Goal: Information Seeking & Learning: Compare options

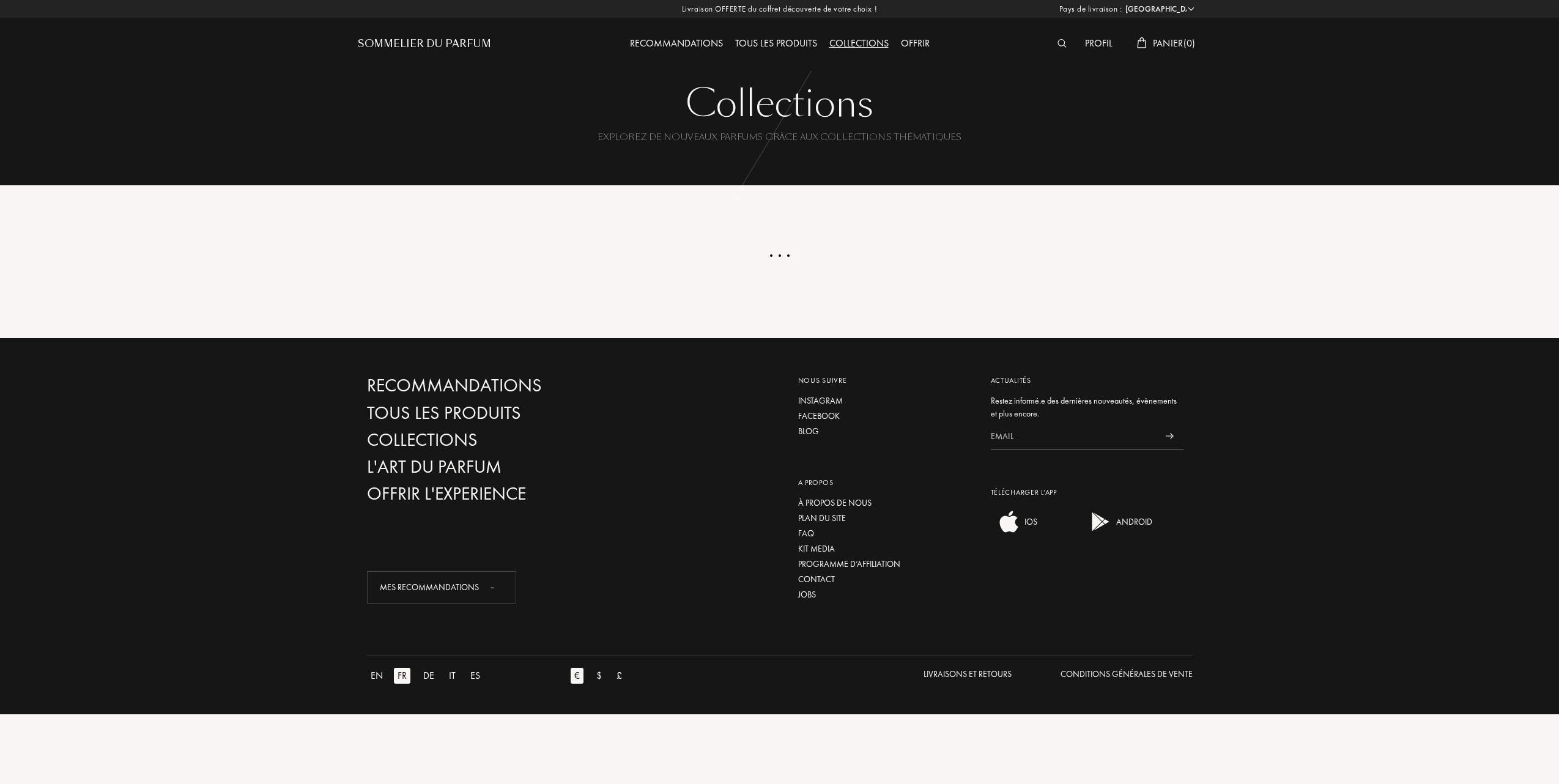
select select "FR"
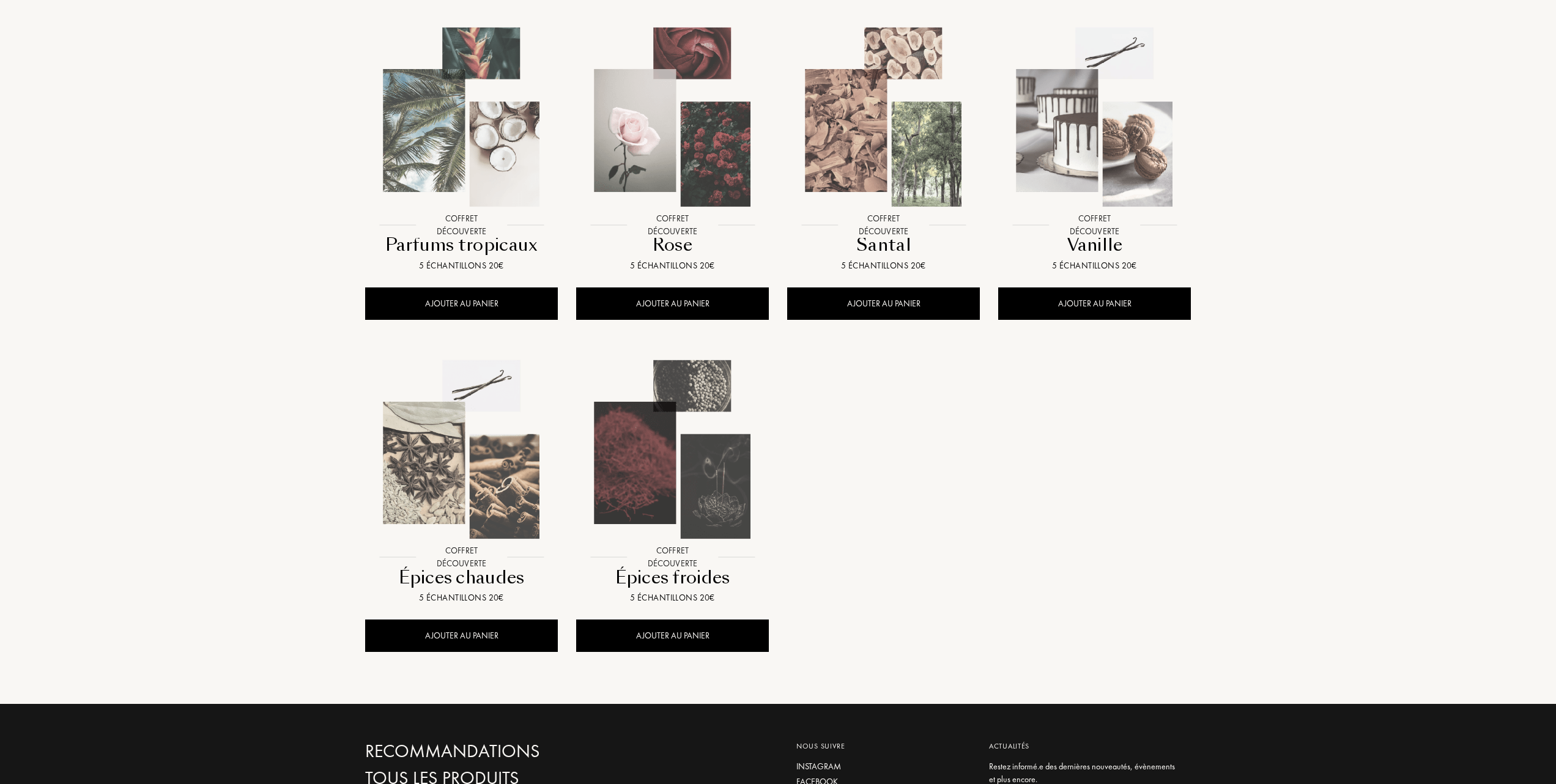
scroll to position [815, 0]
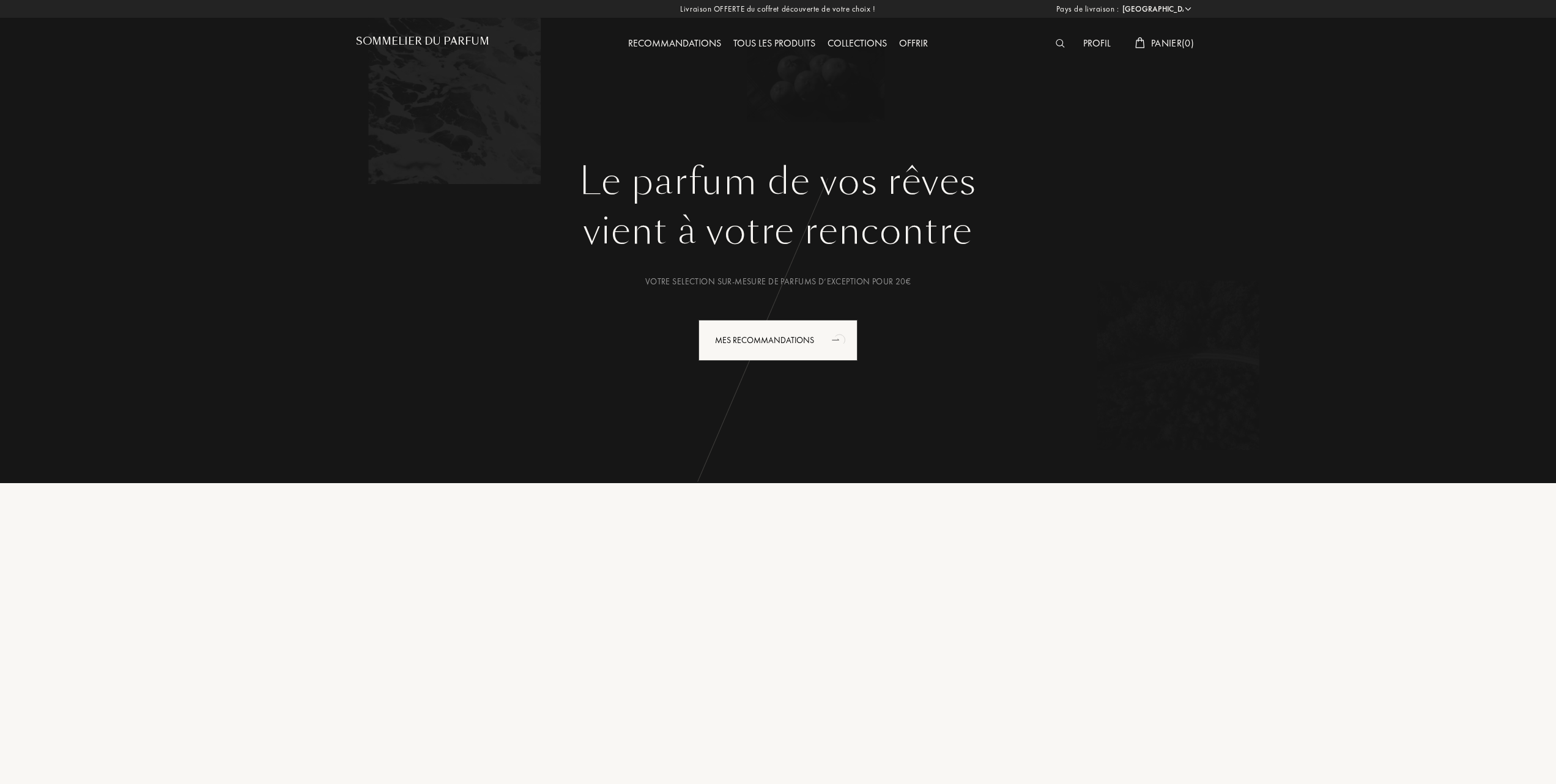
select select "FR"
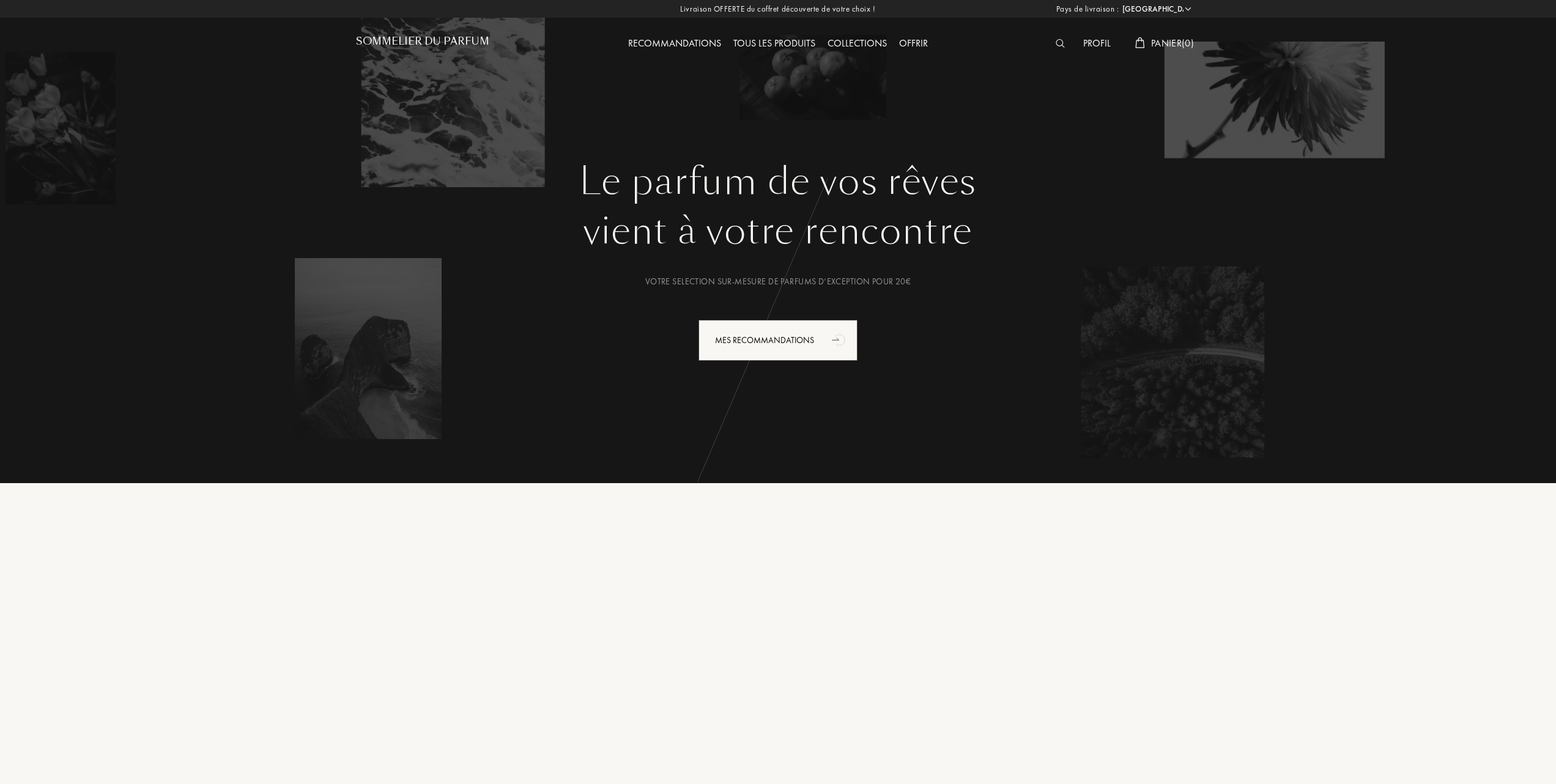
click at [803, 41] on div "Tous les produits" at bounding box center [774, 44] width 94 height 16
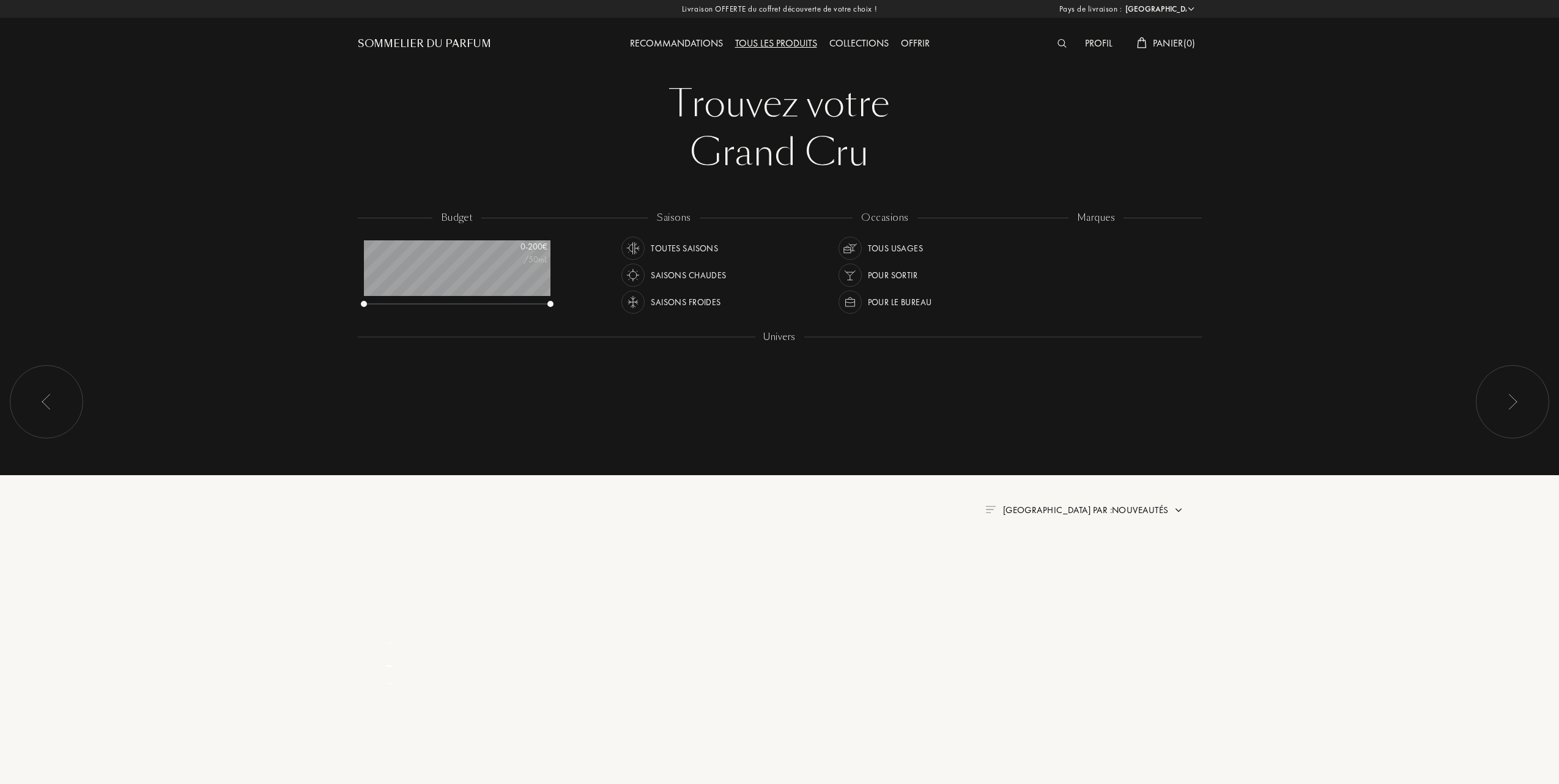
select select "FR"
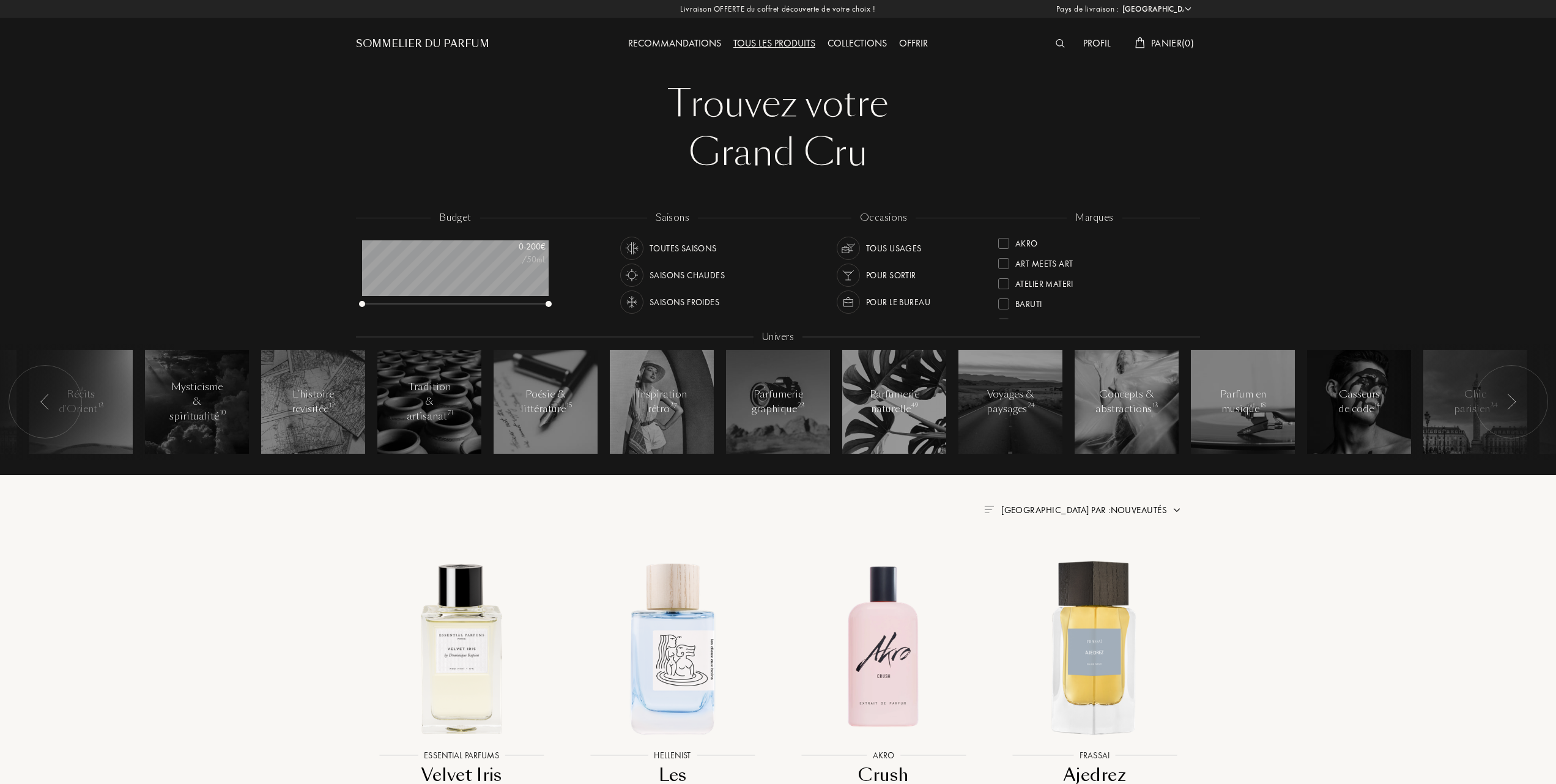
scroll to position [82, 0]
click at [1004, 298] on div at bounding box center [1004, 304] width 11 height 11
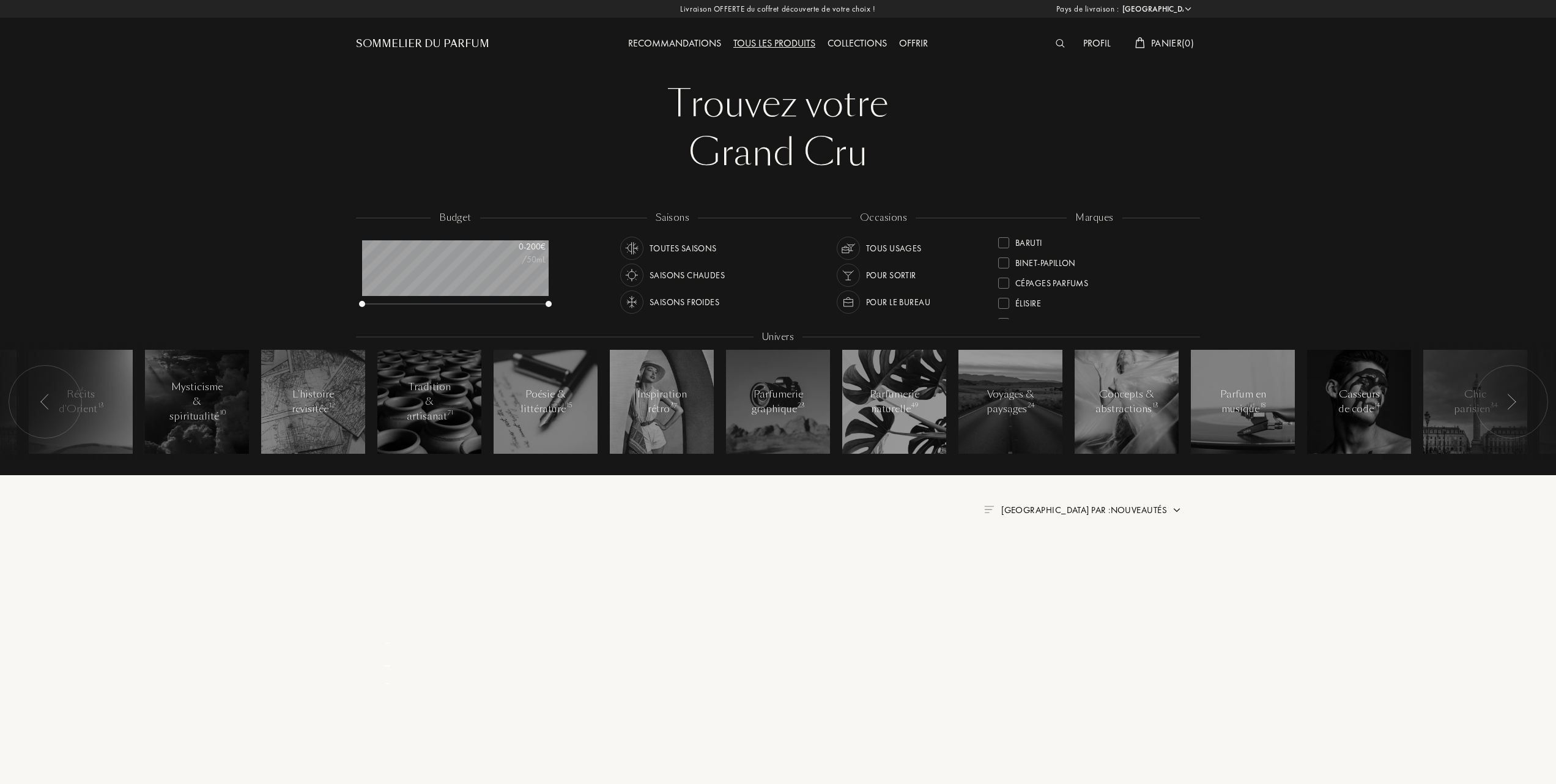
scroll to position [0, 0]
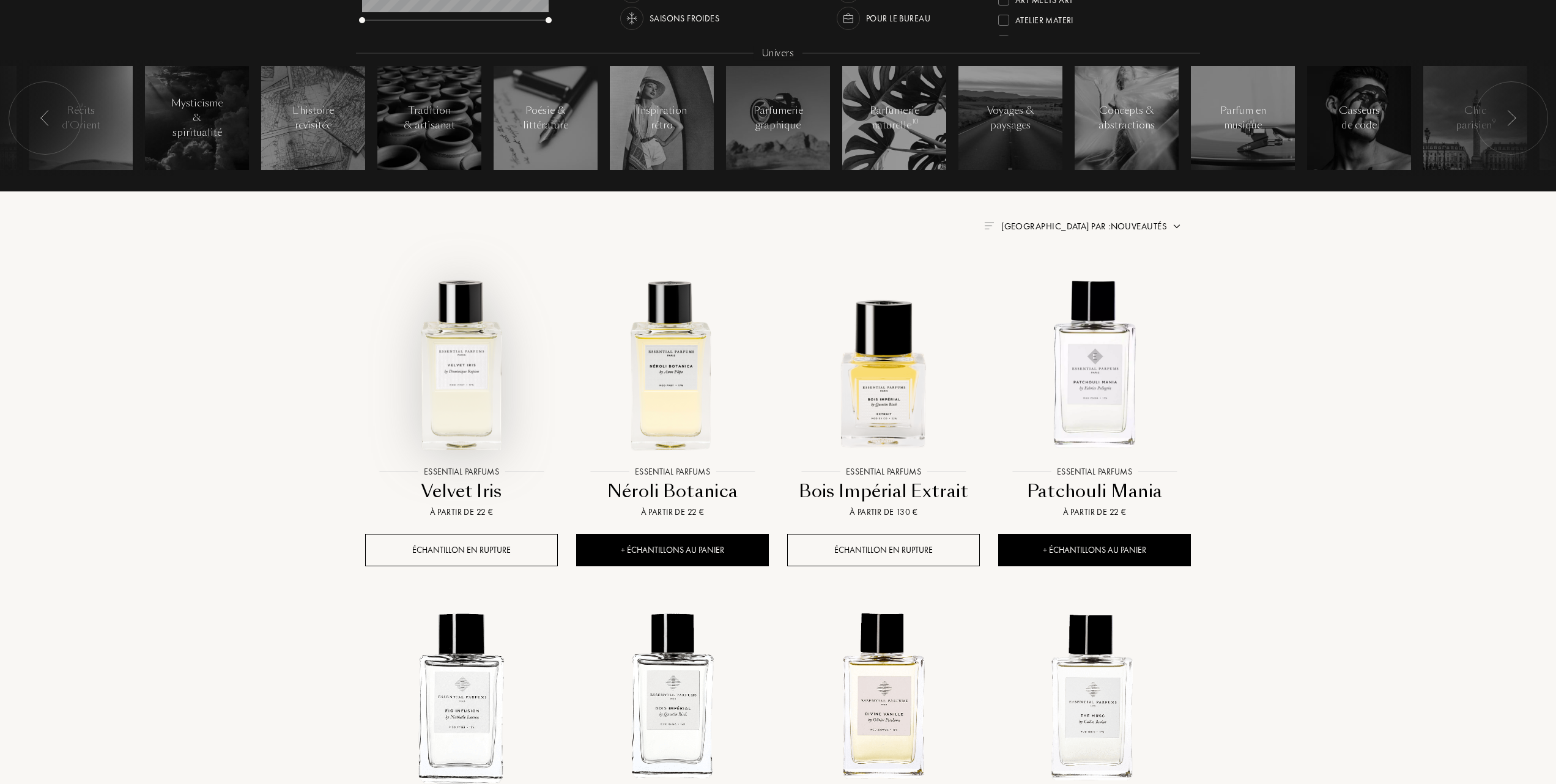
scroll to position [326, 0]
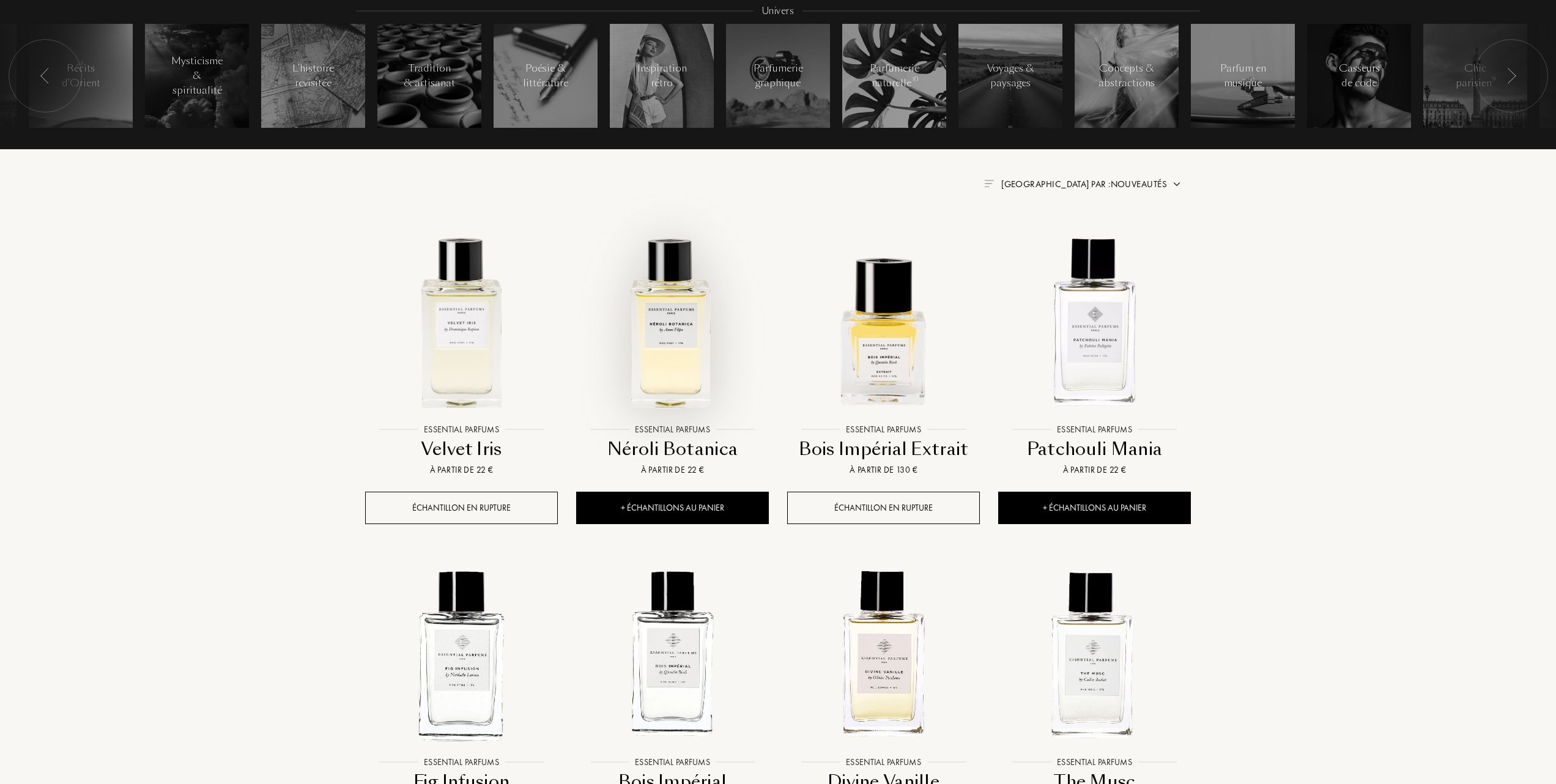
click at [684, 352] on img at bounding box center [672, 321] width 190 height 190
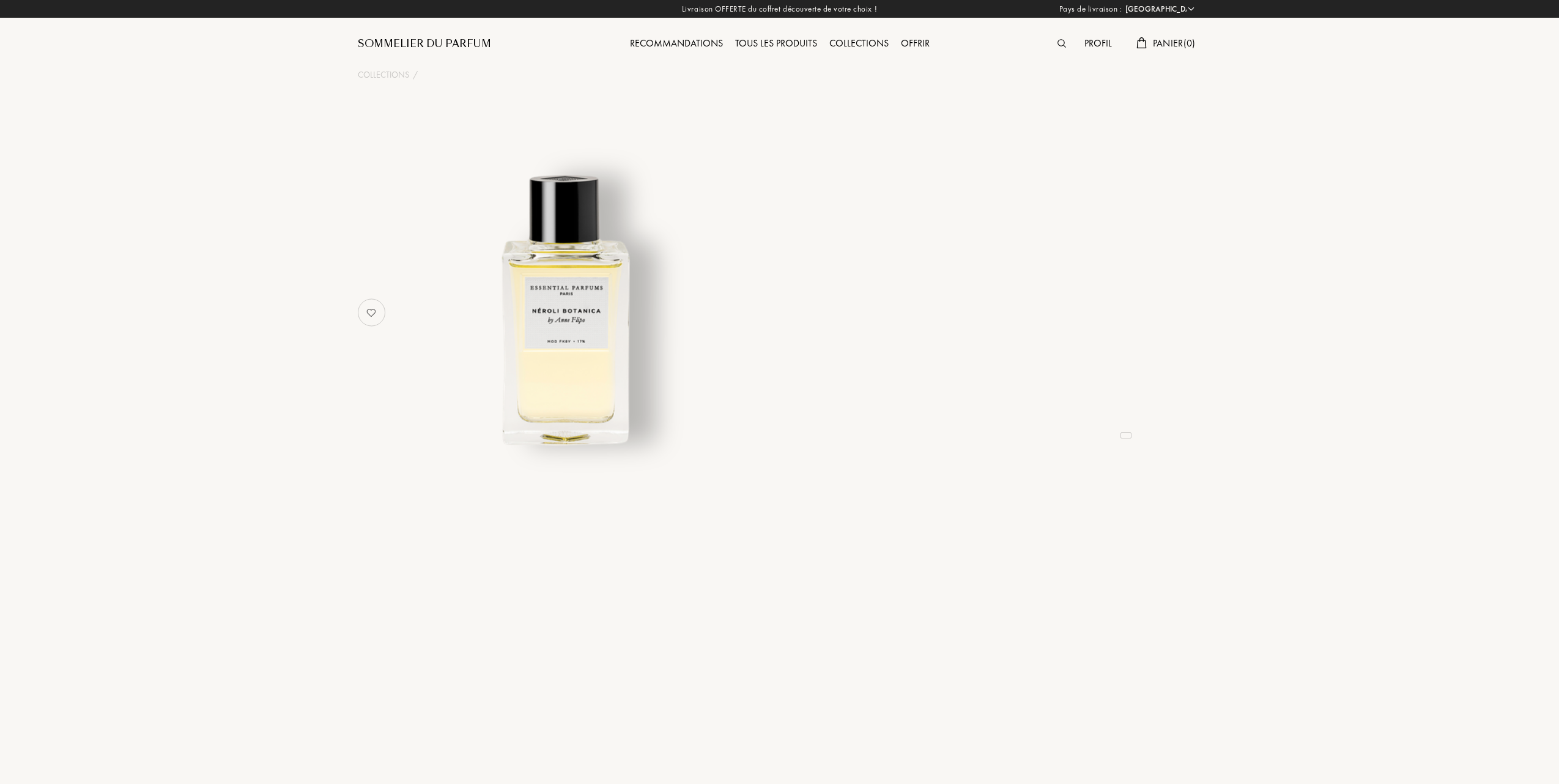
select select "FR"
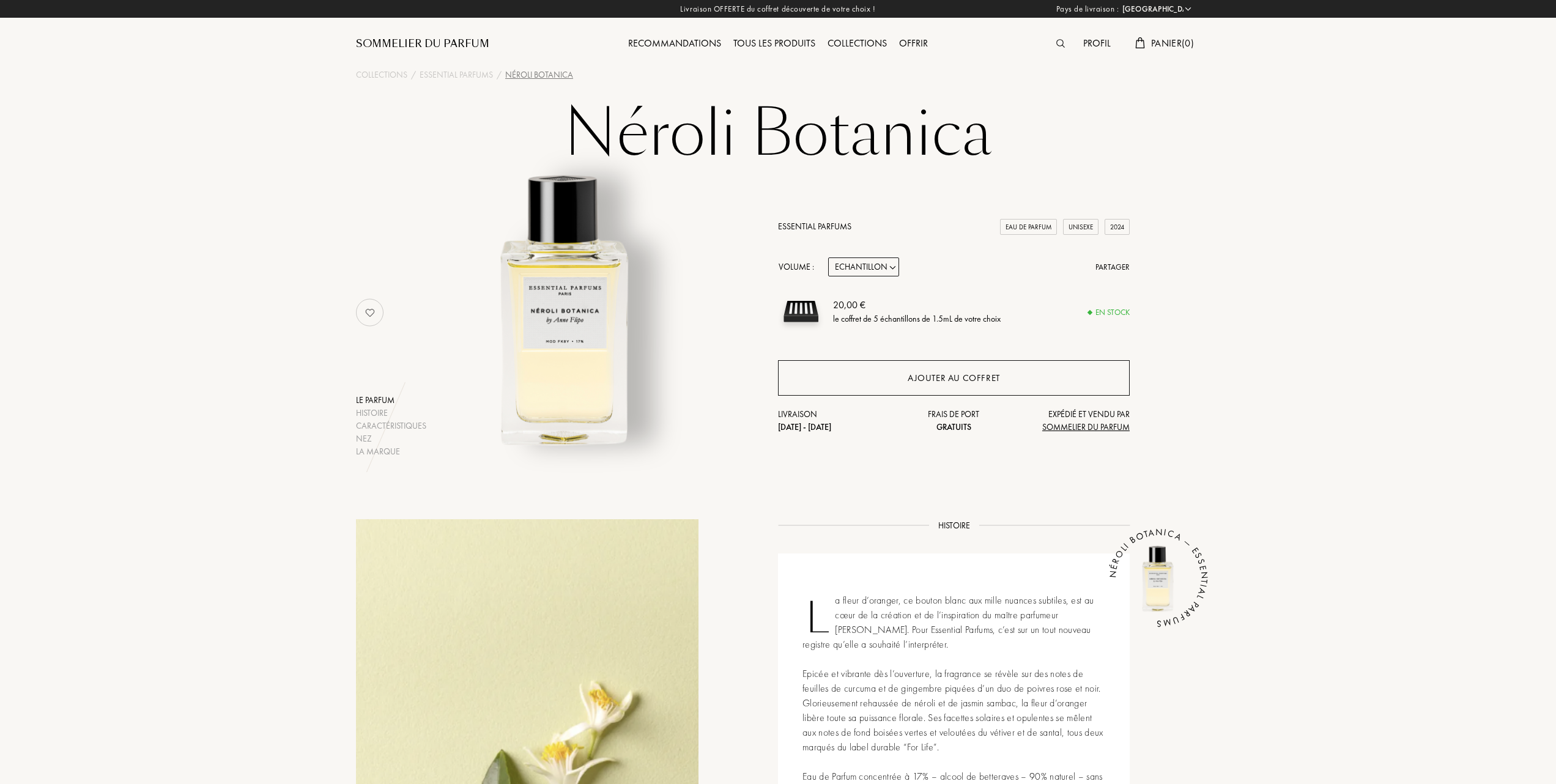
click at [924, 379] on div "Ajouter au coffret" at bounding box center [954, 378] width 92 height 14
click at [765, 40] on div "Tous les produits" at bounding box center [774, 44] width 94 height 16
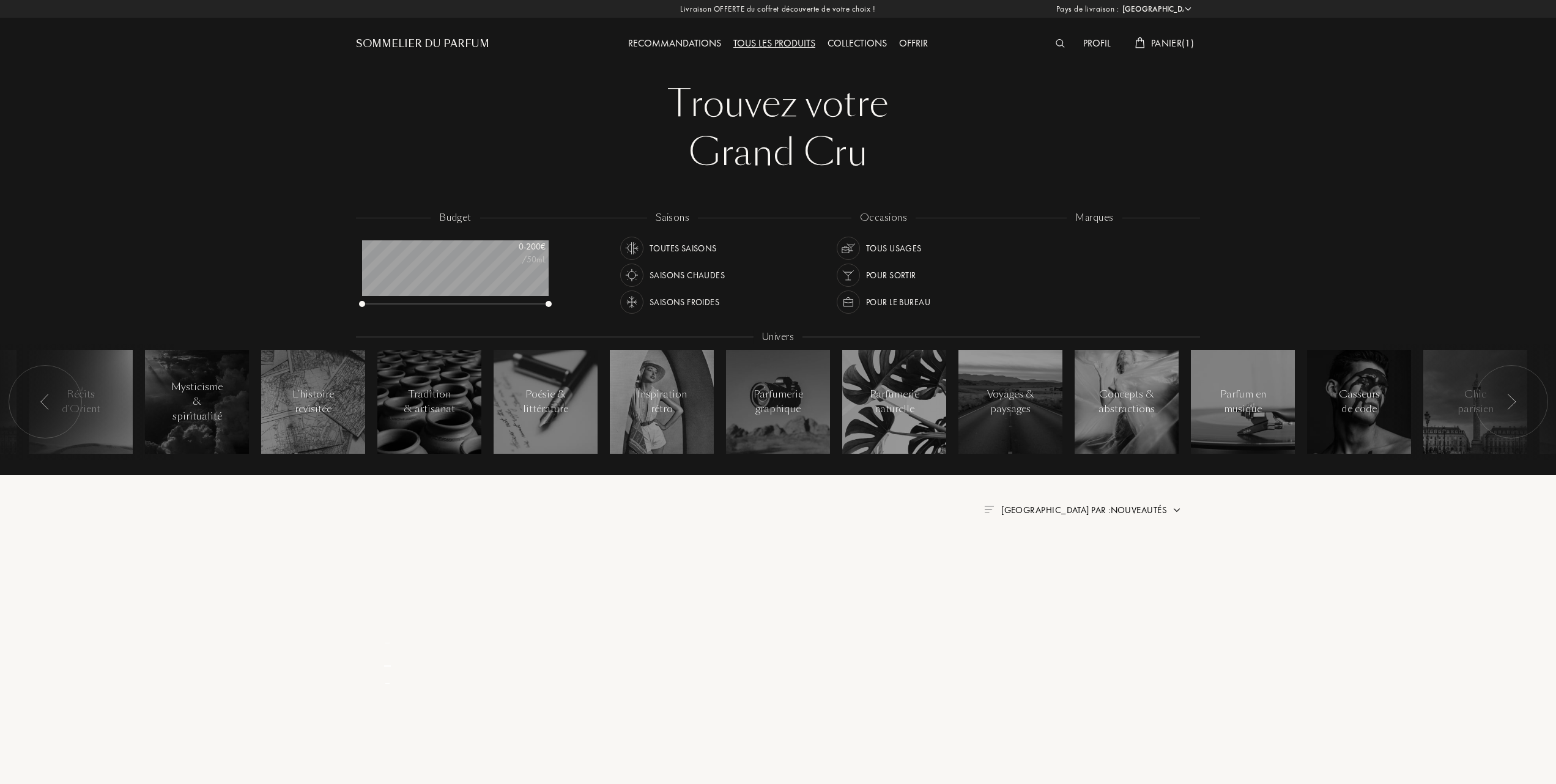
select select "FR"
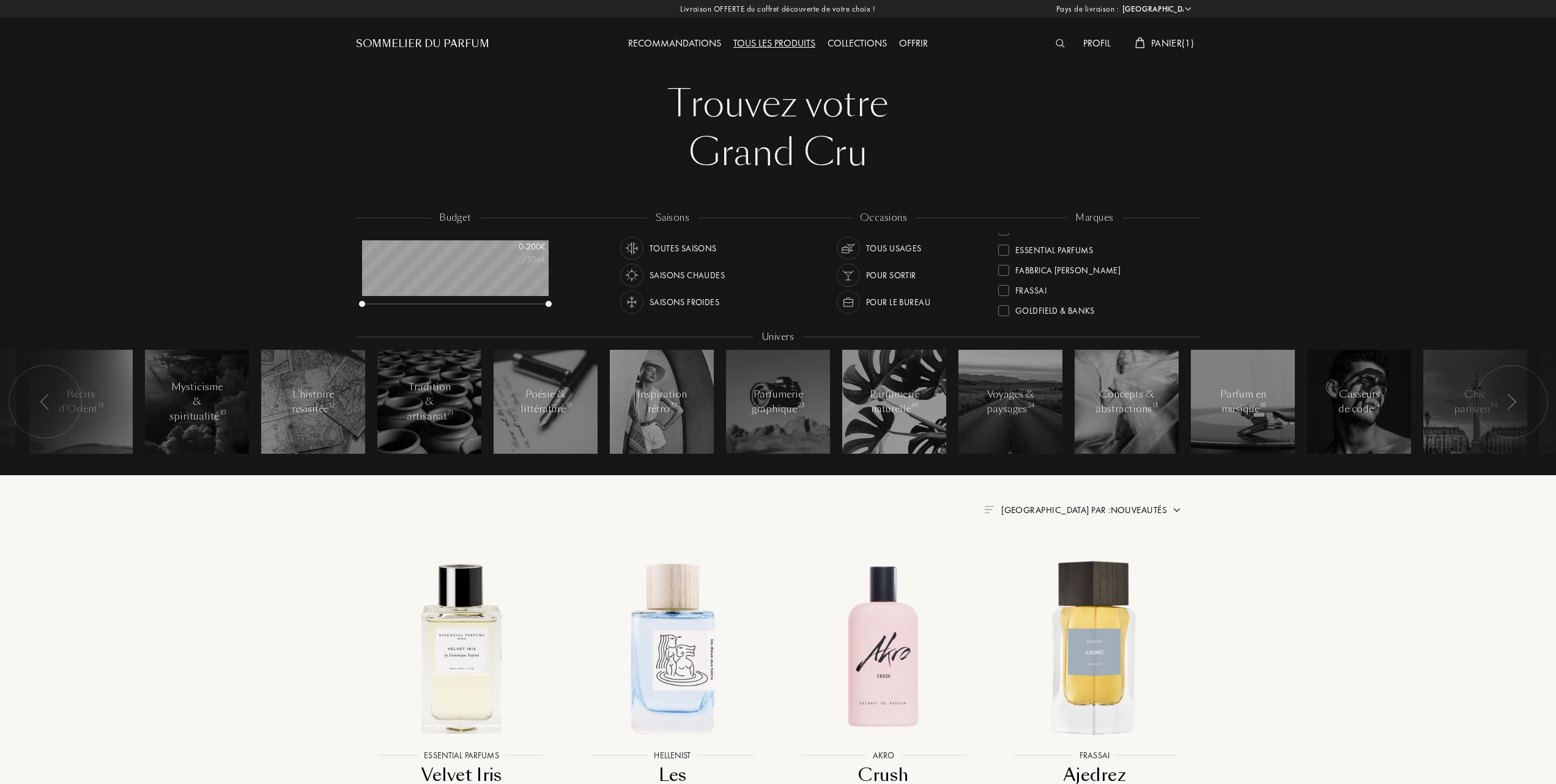
scroll to position [162, 0]
click at [1003, 258] on div at bounding box center [1004, 262] width 11 height 11
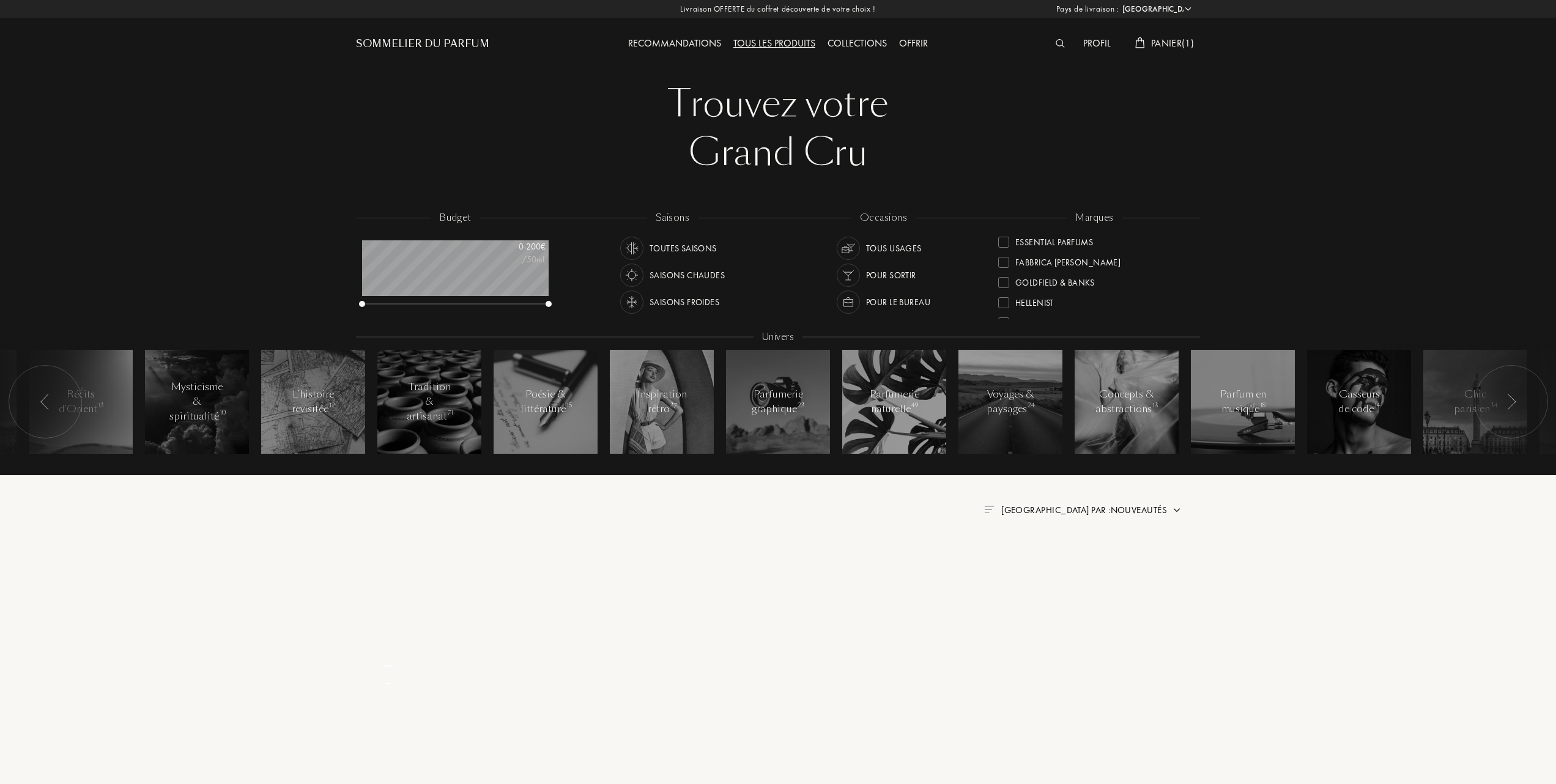
scroll to position [0, 0]
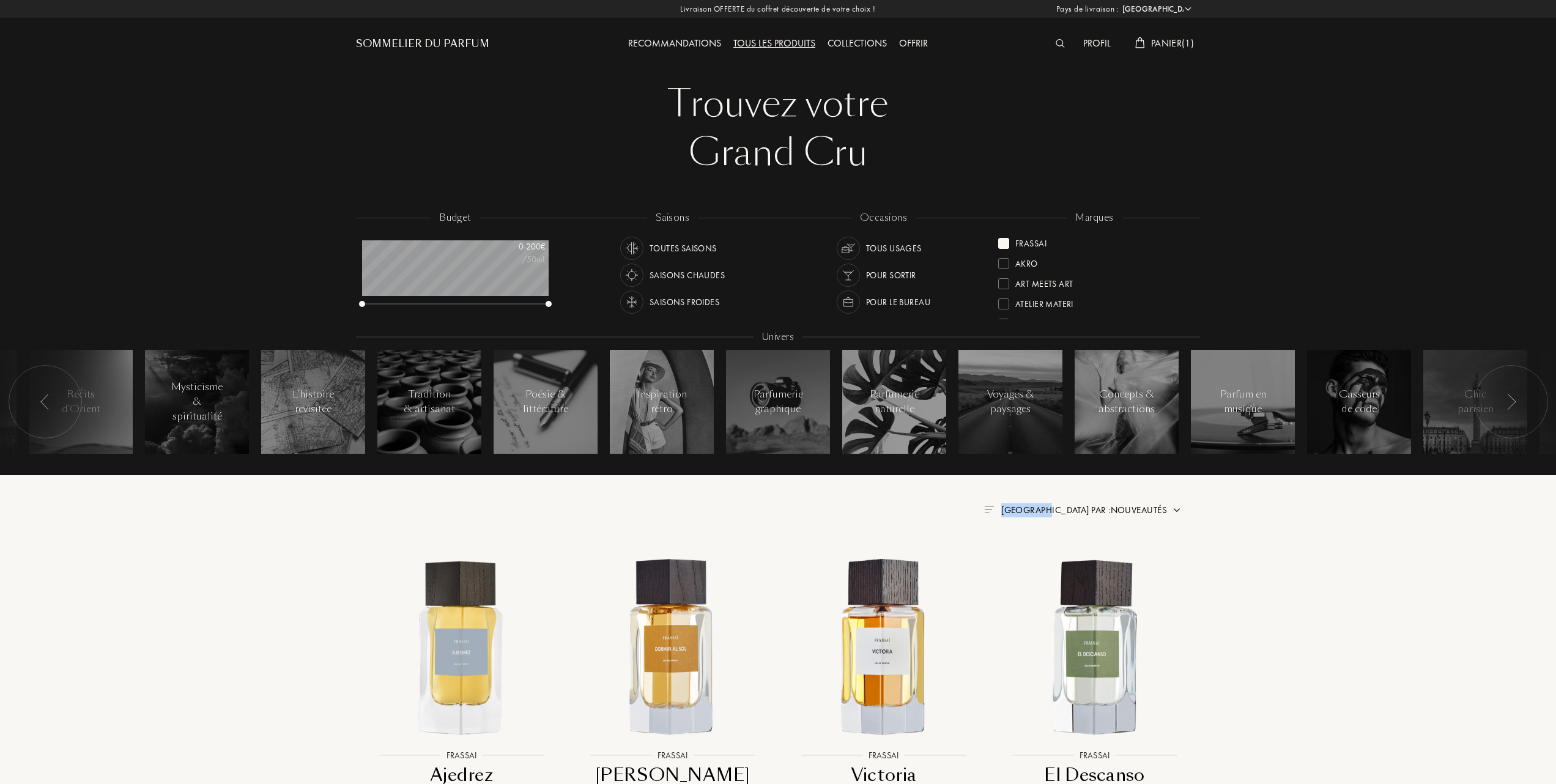
click at [1104, 504] on div "Trier par : Nouveautés" at bounding box center [1084, 510] width 166 height 14
drag, startPoint x: 1104, startPoint y: 504, endPoint x: 1048, endPoint y: 561, distance: 79.9
click at [1048, 561] on div "Nouveautés Meilleurs ventes Prix croissants Prix décroissants Alphabétique" at bounding box center [1106, 578] width 153 height 104
click at [1053, 561] on div at bounding box center [1055, 563] width 9 height 9
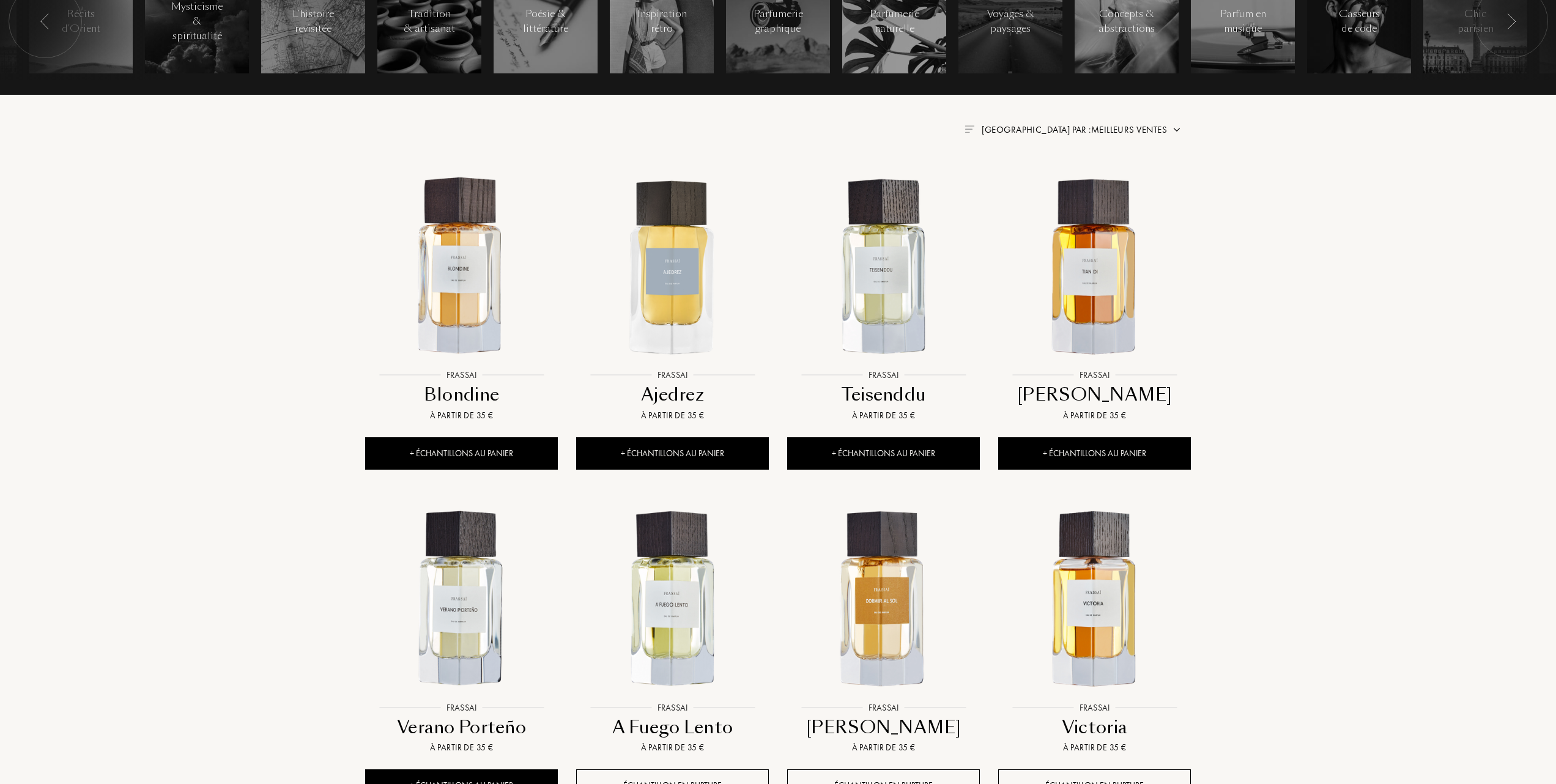
scroll to position [489, 0]
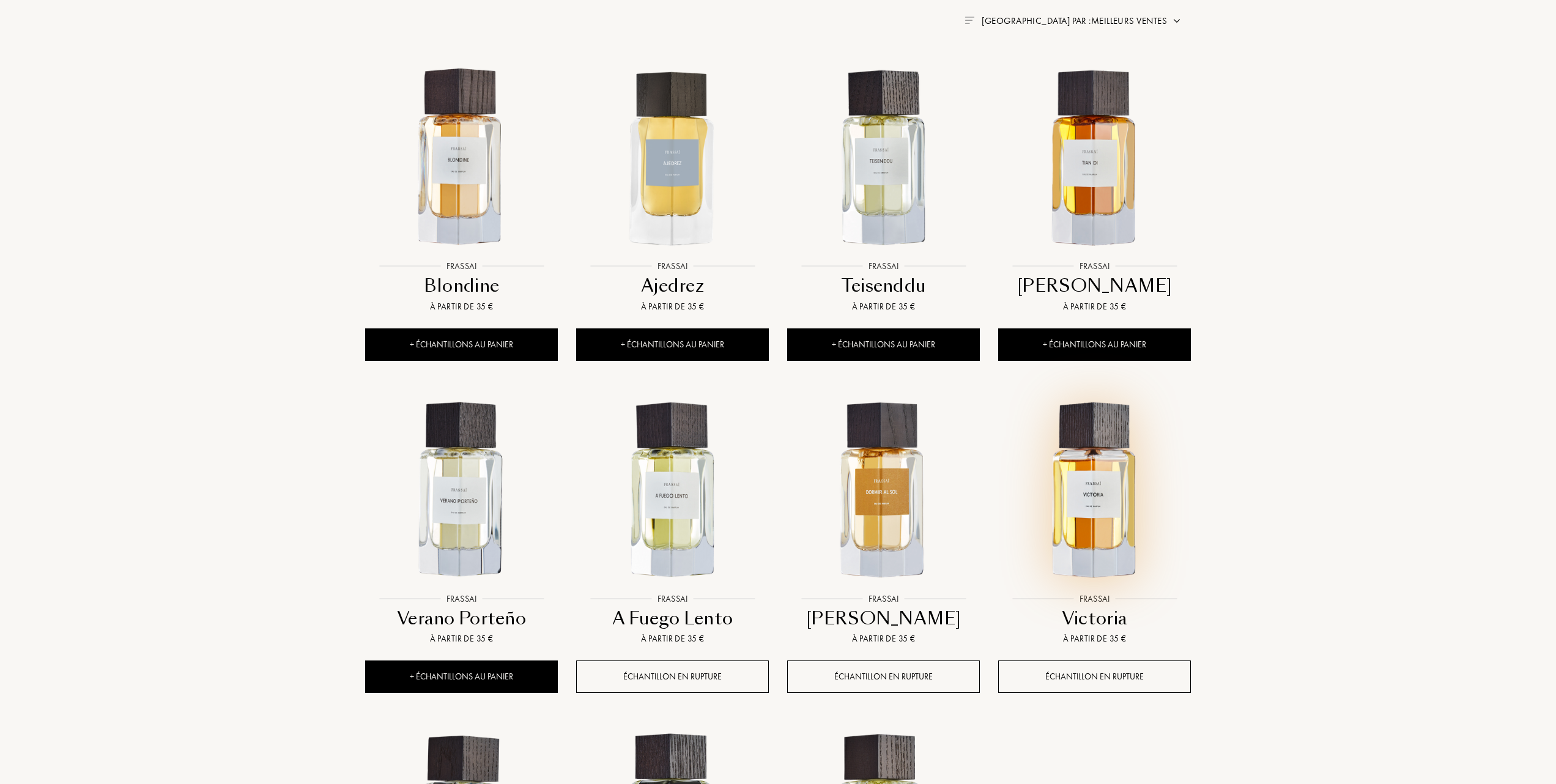
click at [1107, 495] on img at bounding box center [1094, 490] width 190 height 190
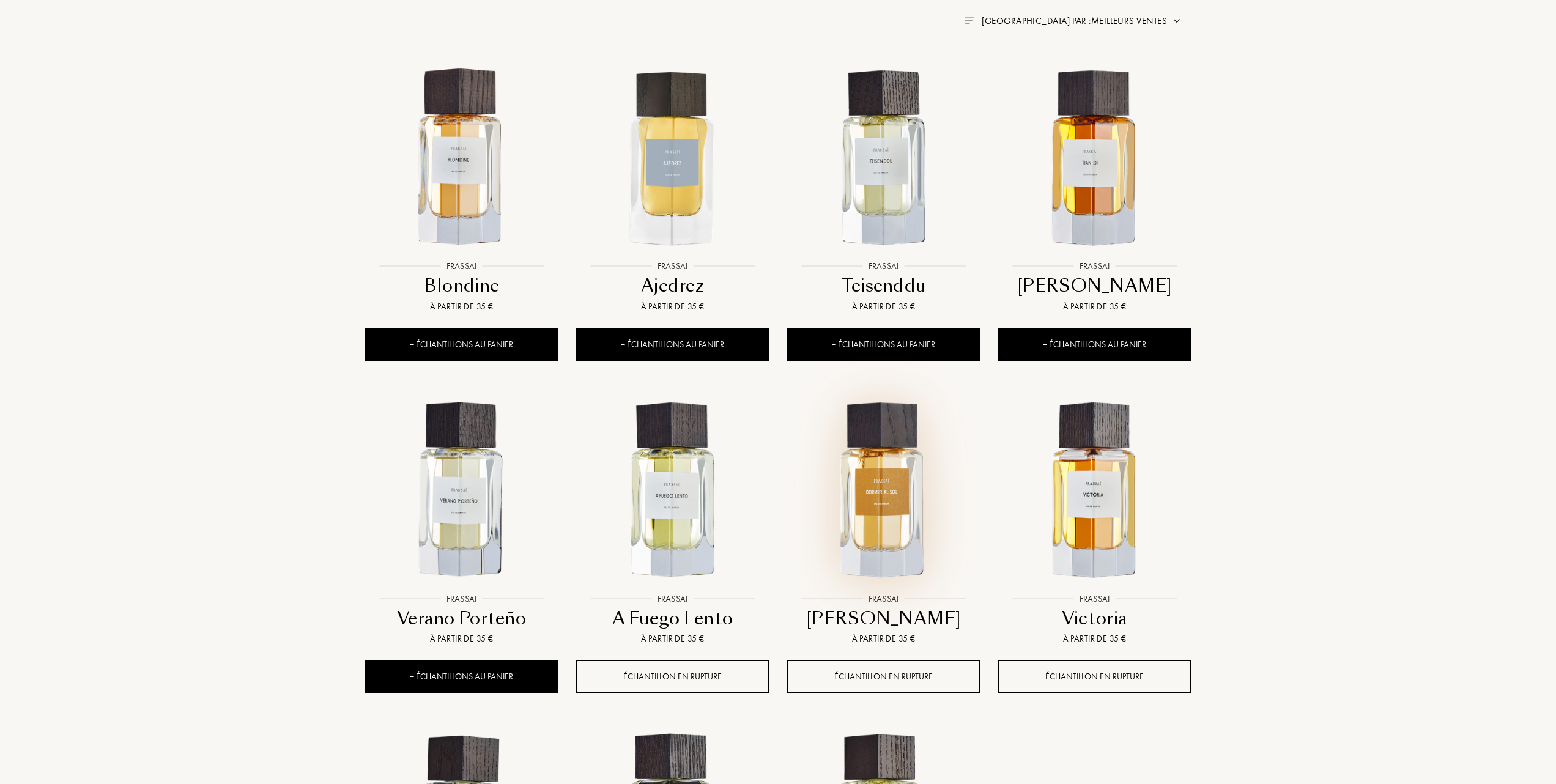
click at [898, 495] on img at bounding box center [883, 490] width 190 height 190
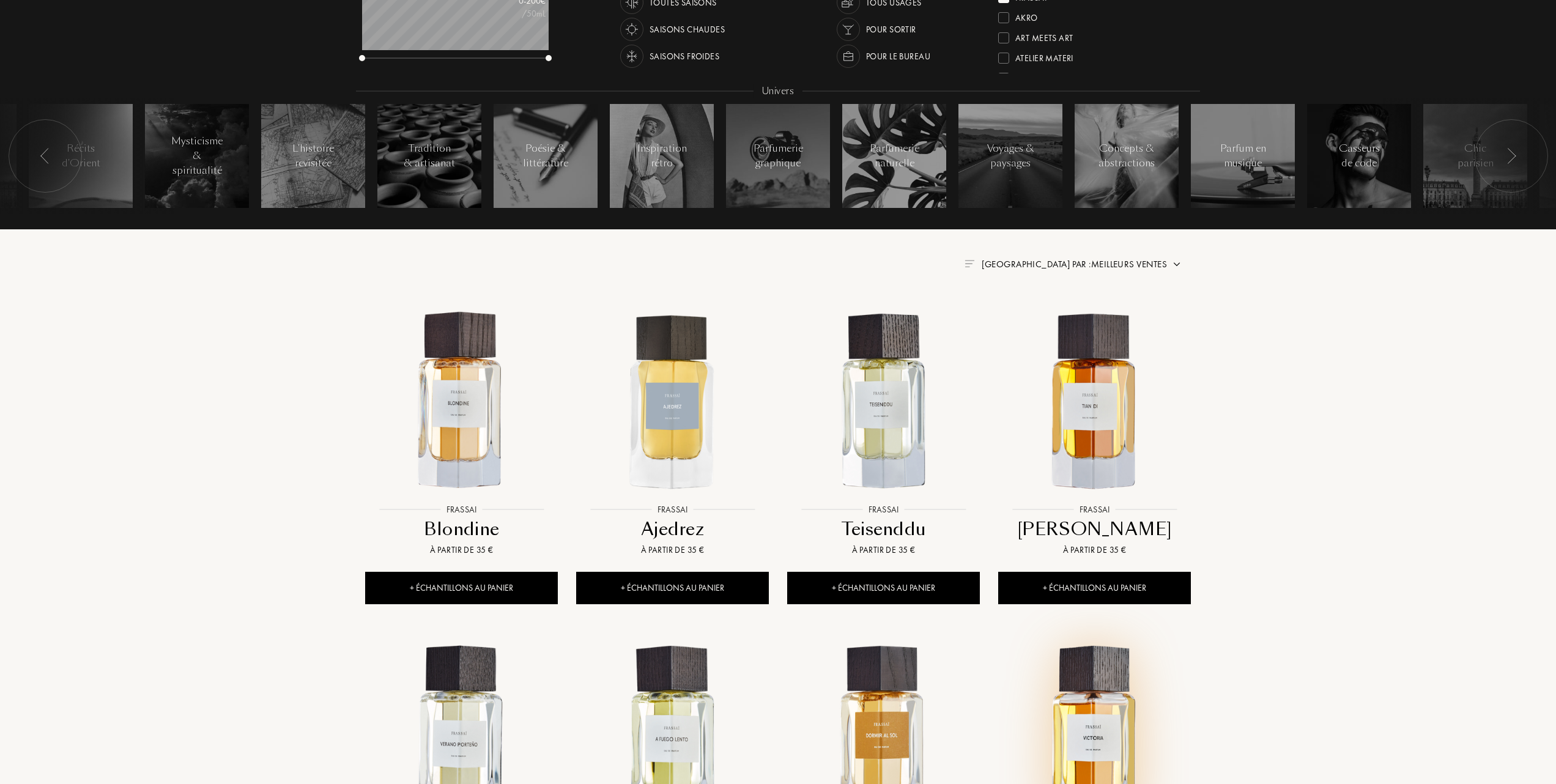
scroll to position [162, 0]
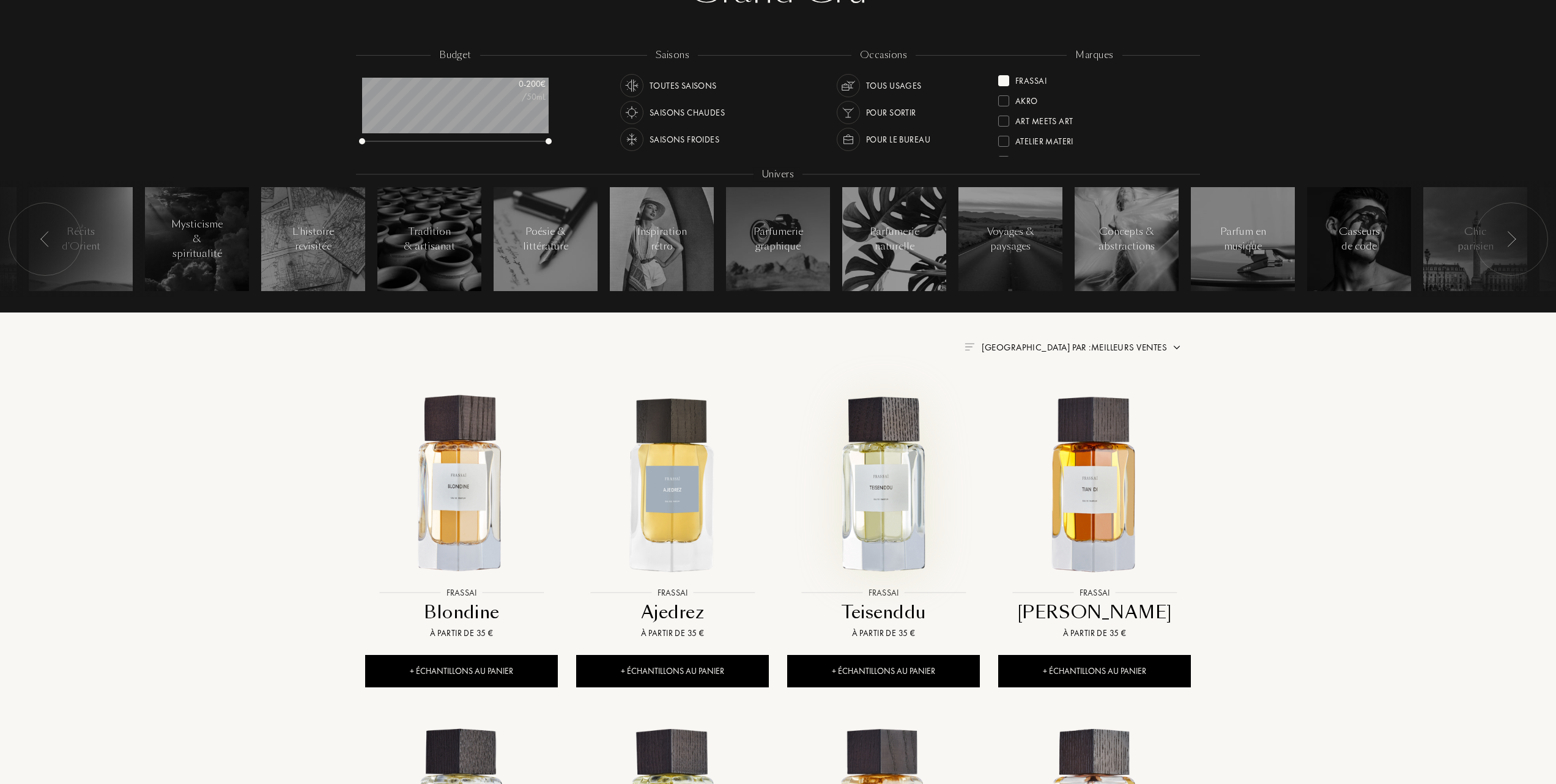
click at [877, 497] on img at bounding box center [883, 484] width 190 height 190
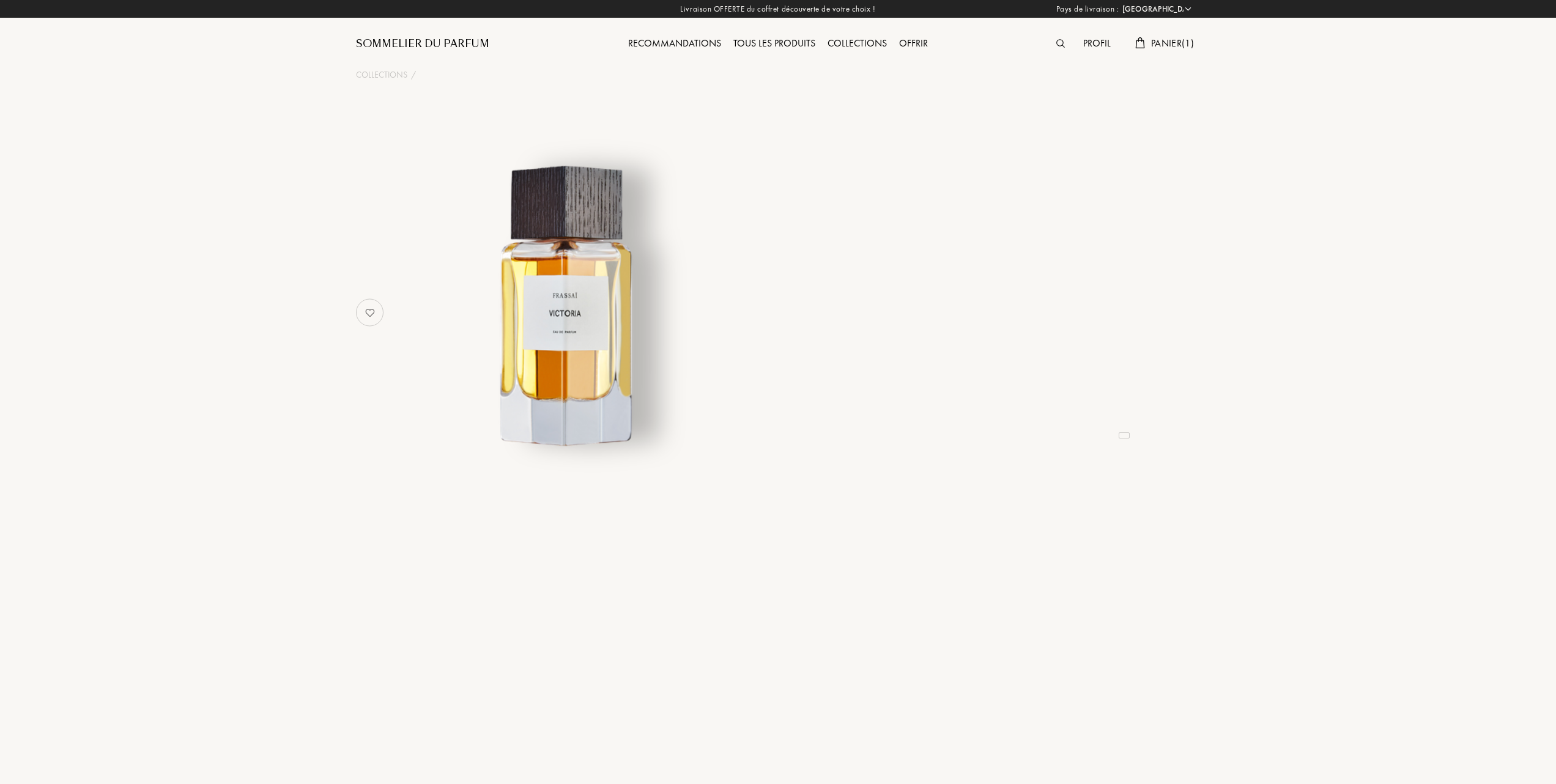
select select "FR"
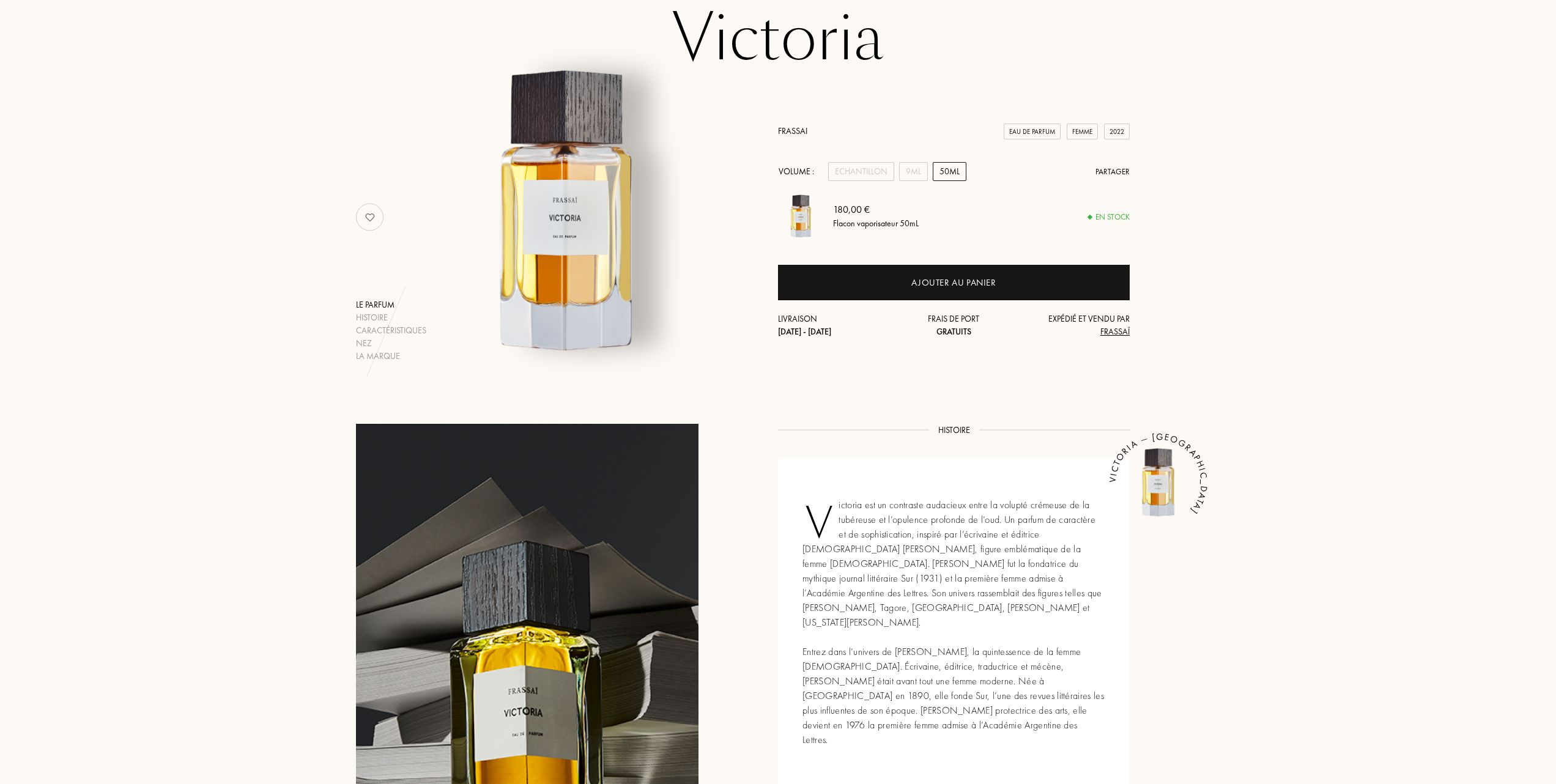
scroll to position [82, 0]
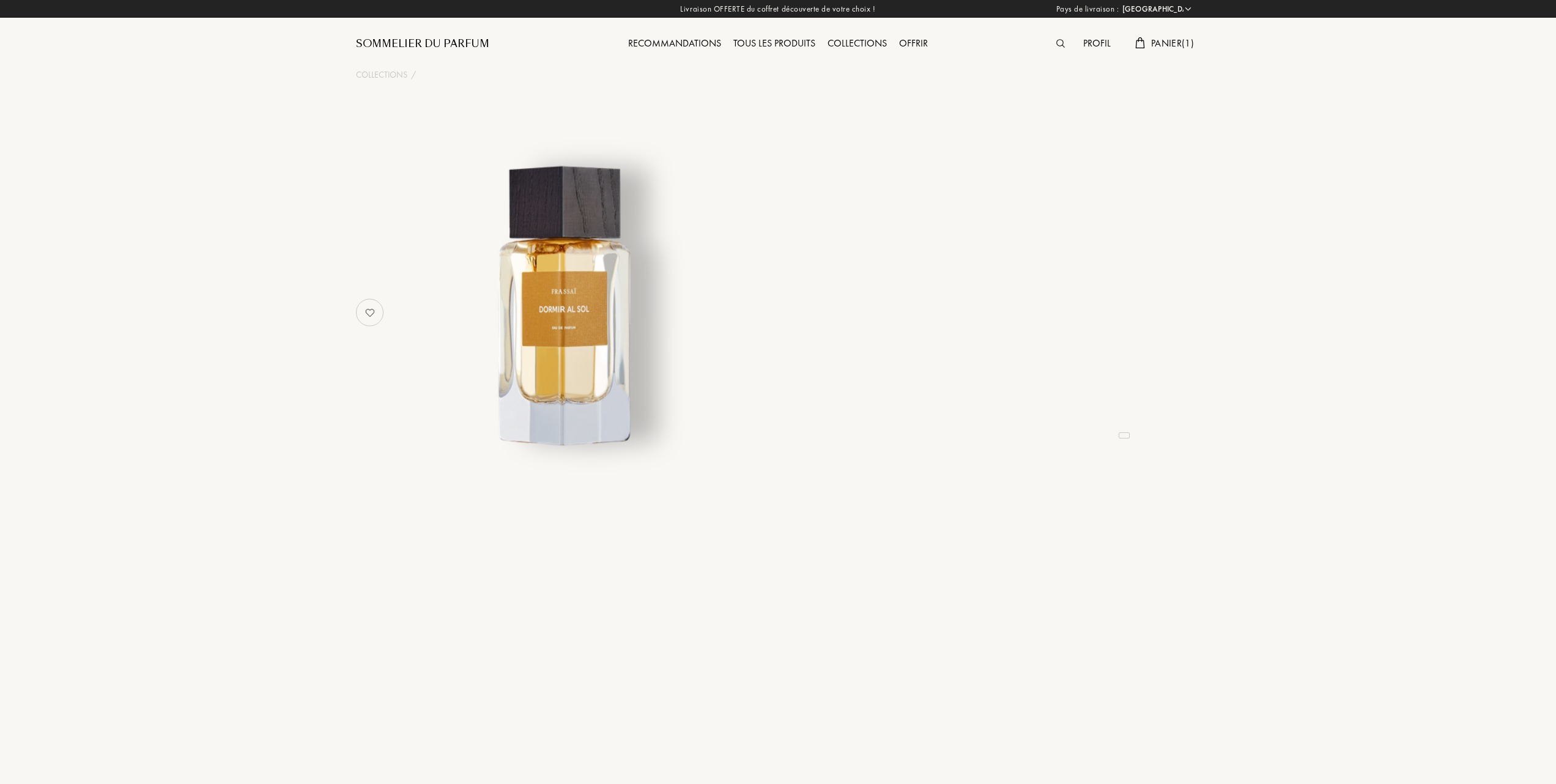
select select "FR"
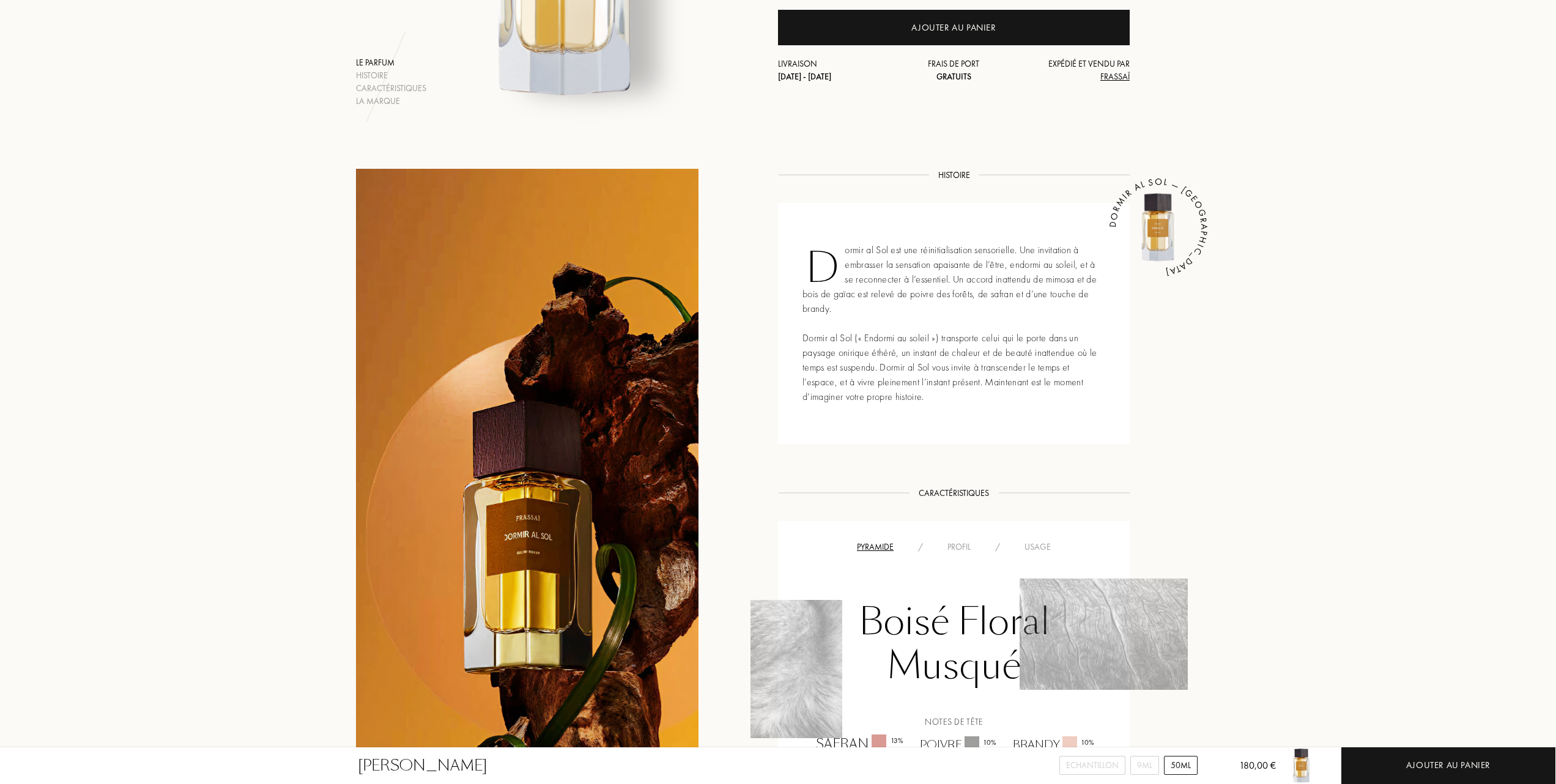
scroll to position [407, 0]
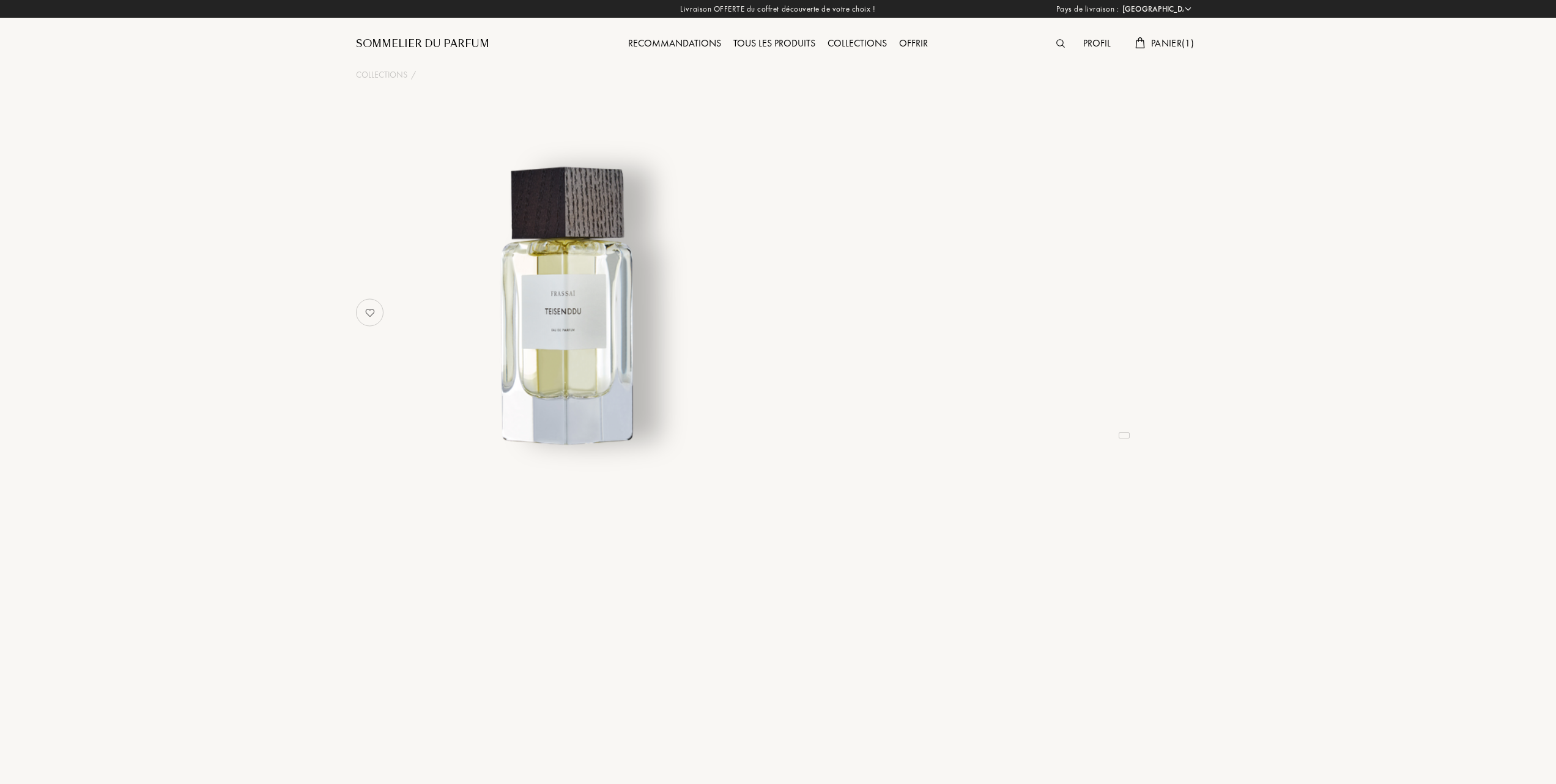
select select "FR"
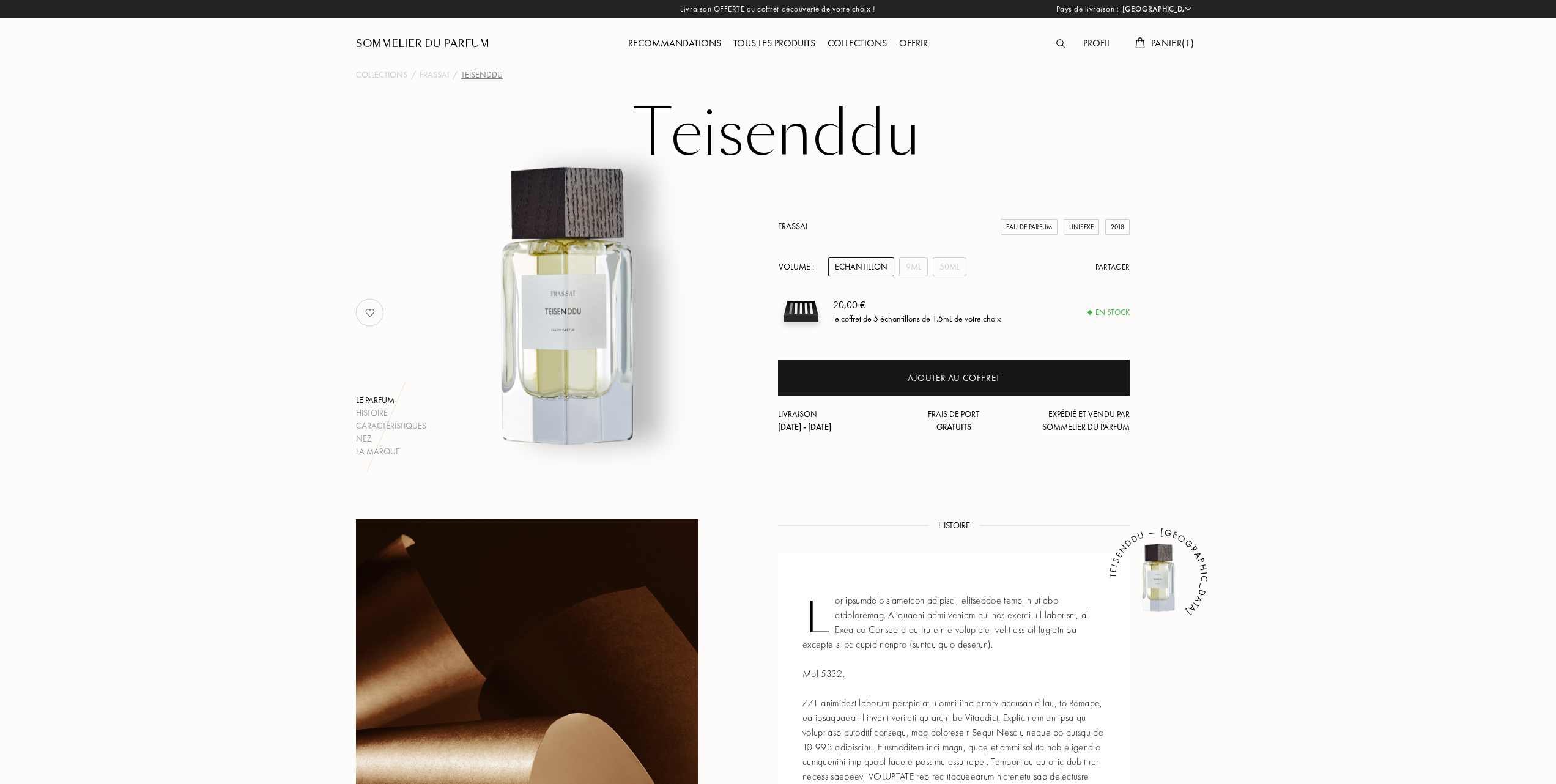
click at [775, 40] on div "Tous les produits" at bounding box center [774, 44] width 94 height 16
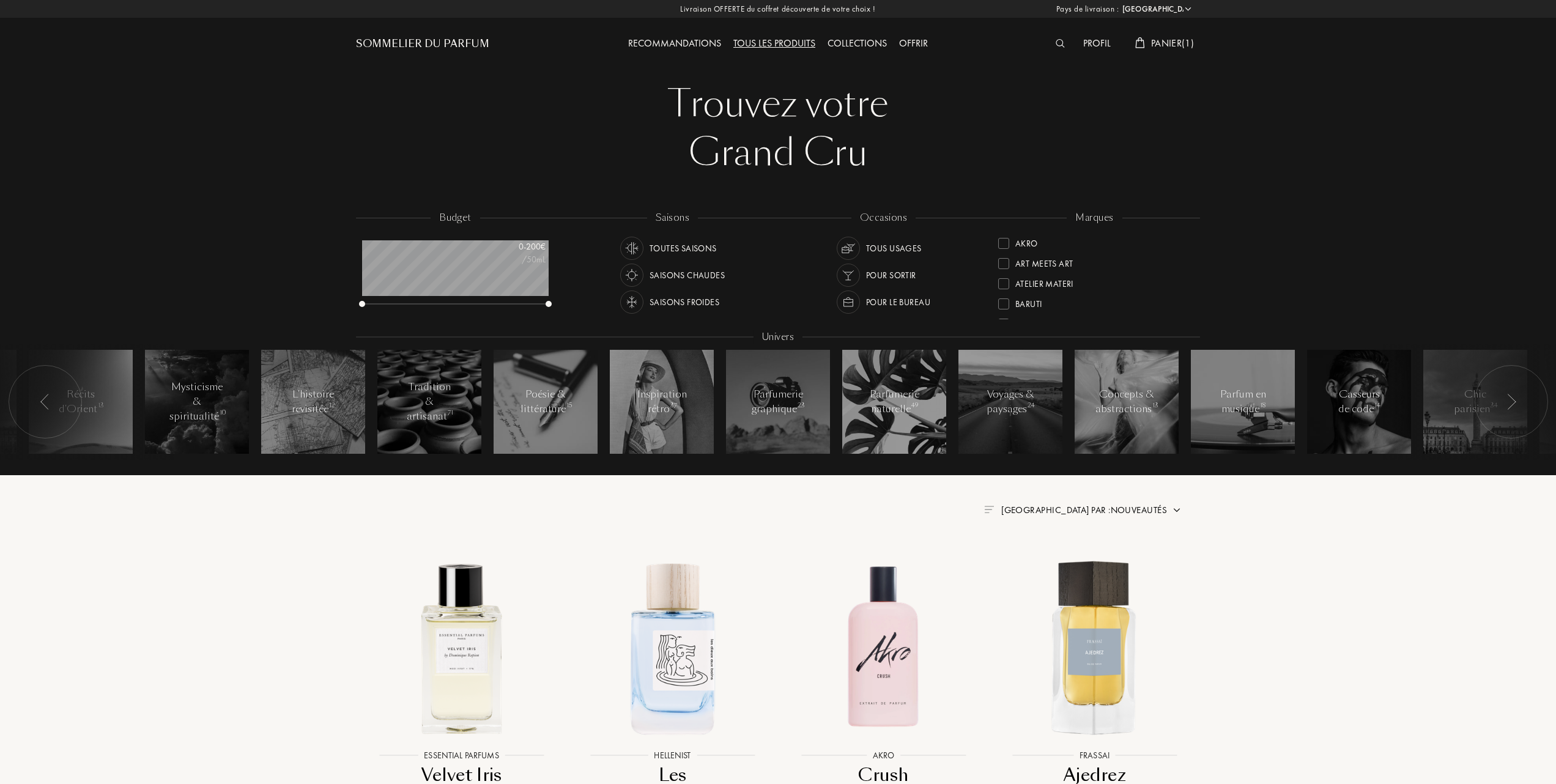
select select "FR"
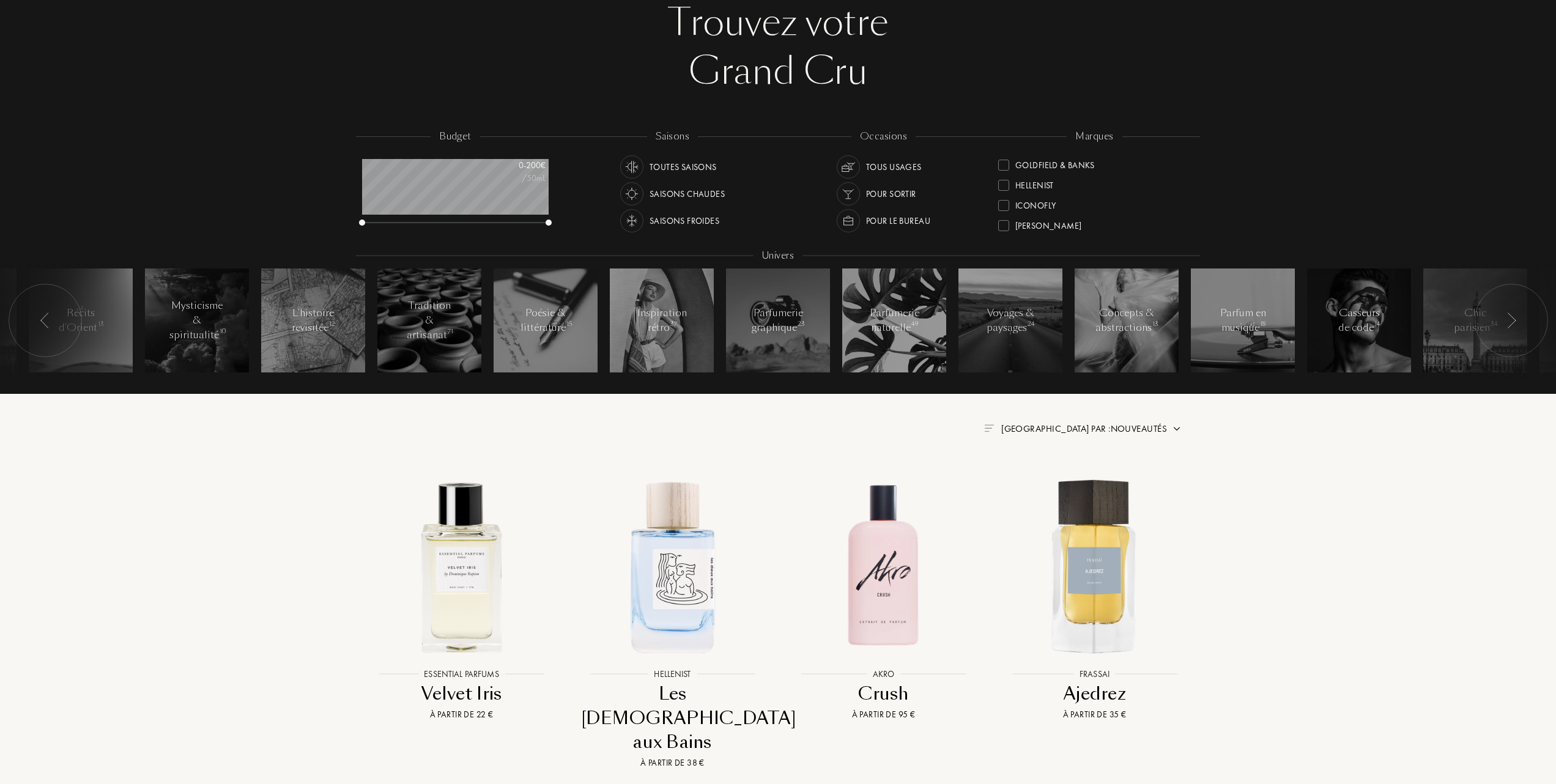
scroll to position [117, 0]
click at [1006, 221] on div at bounding box center [1004, 226] width 11 height 11
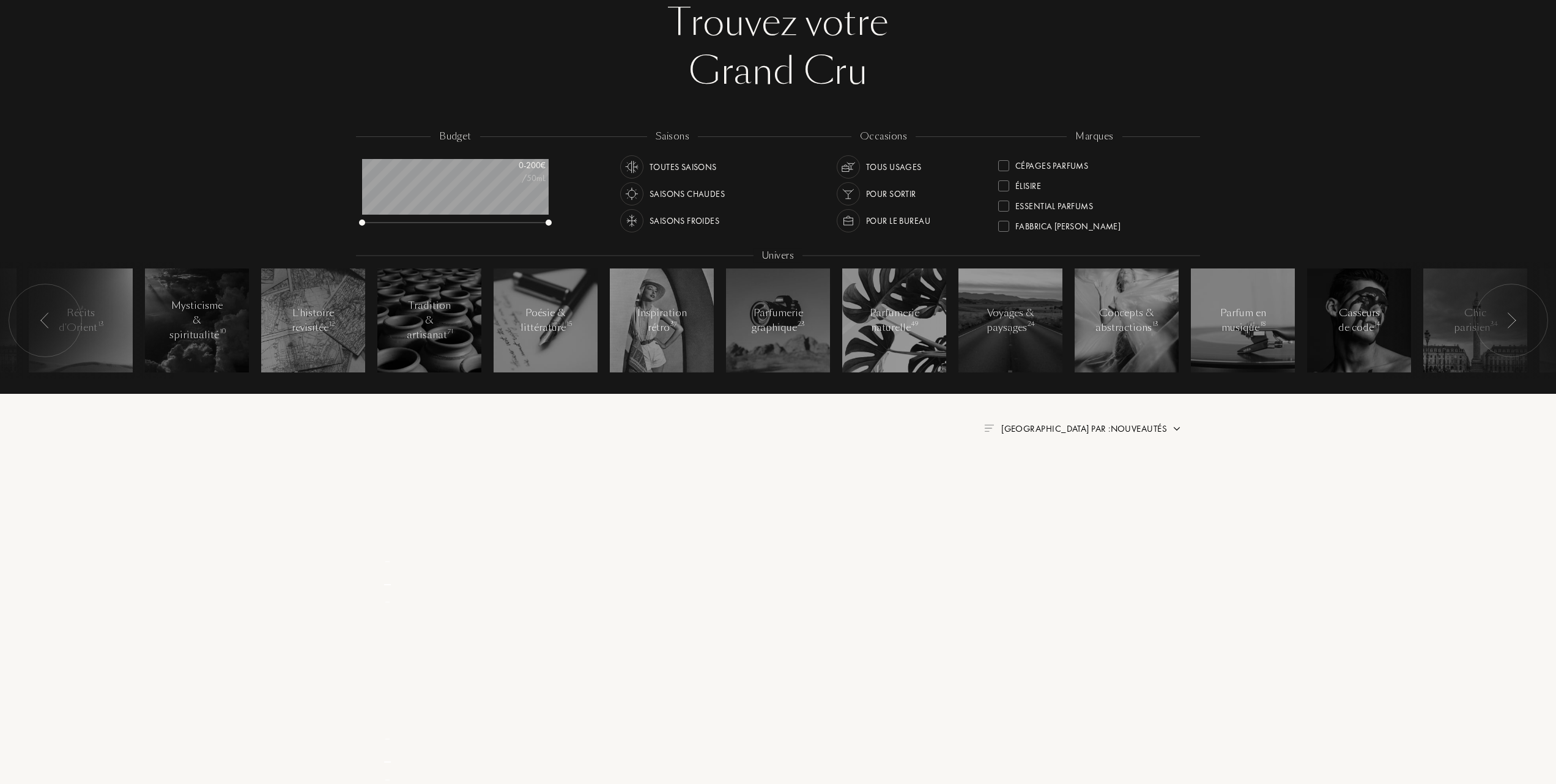
scroll to position [0, 0]
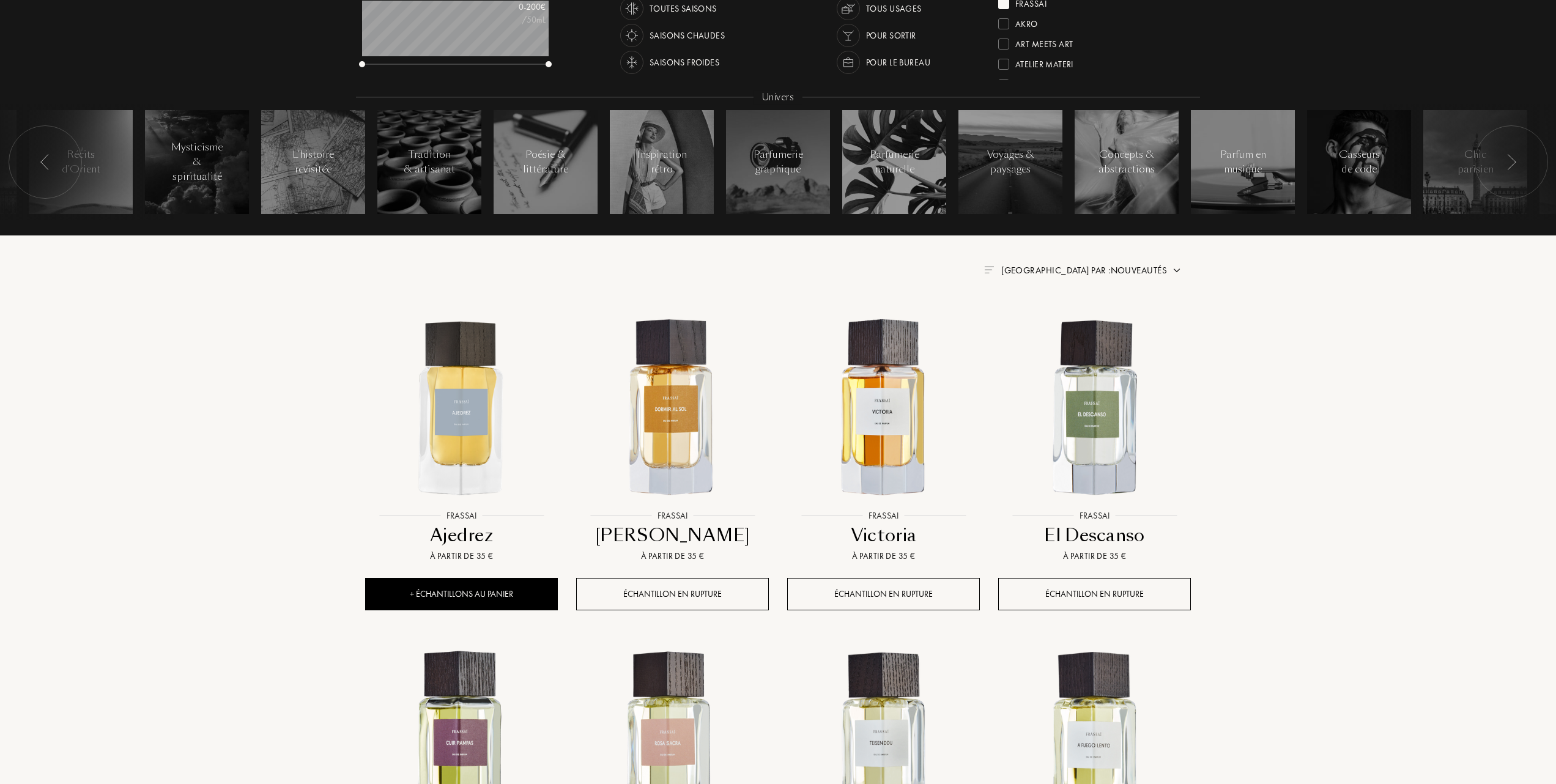
scroll to position [245, 0]
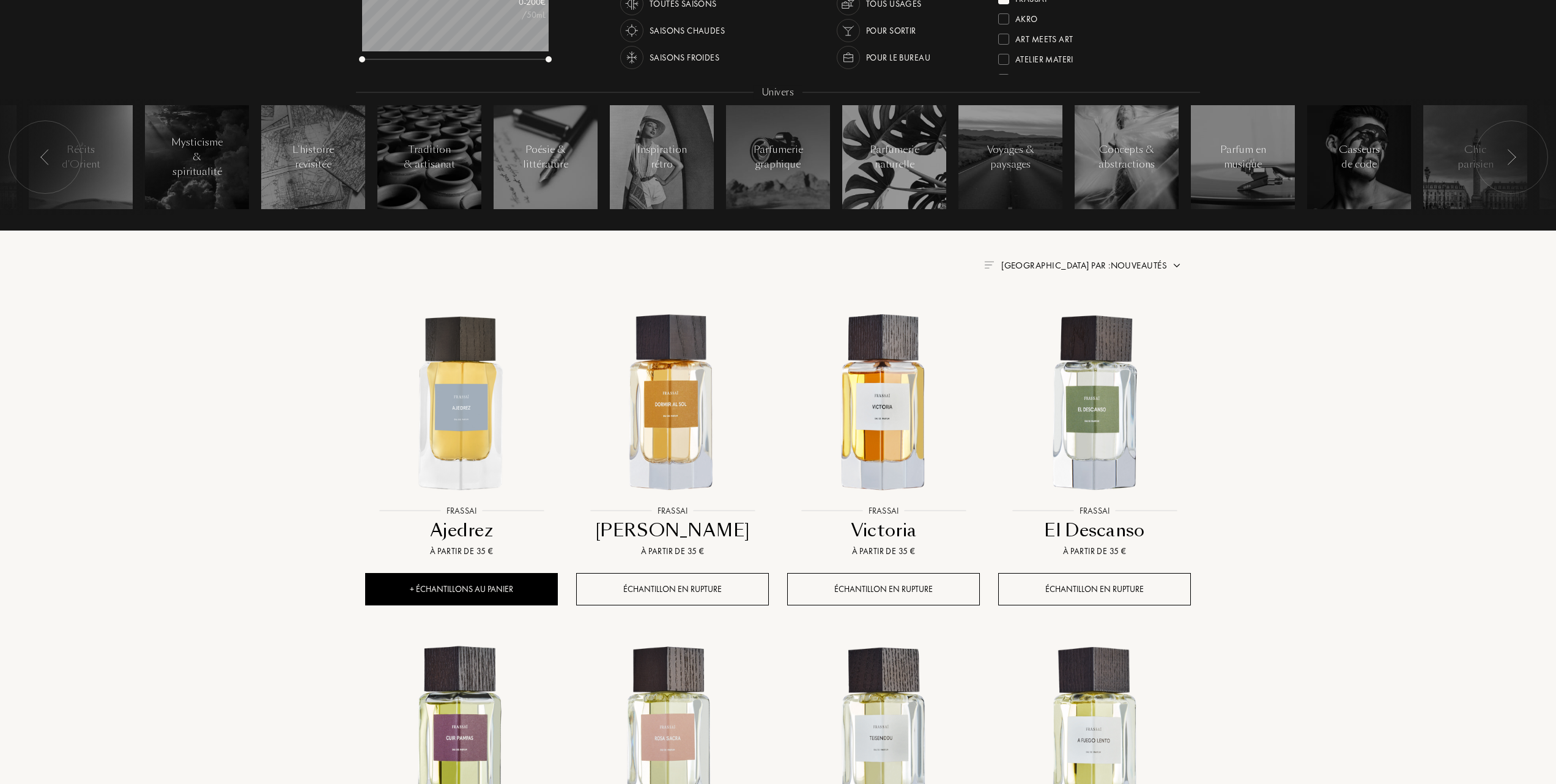
click at [1107, 258] on div "Trier par : Nouveautés" at bounding box center [1084, 265] width 166 height 14
click at [1056, 319] on div at bounding box center [1055, 319] width 9 height 9
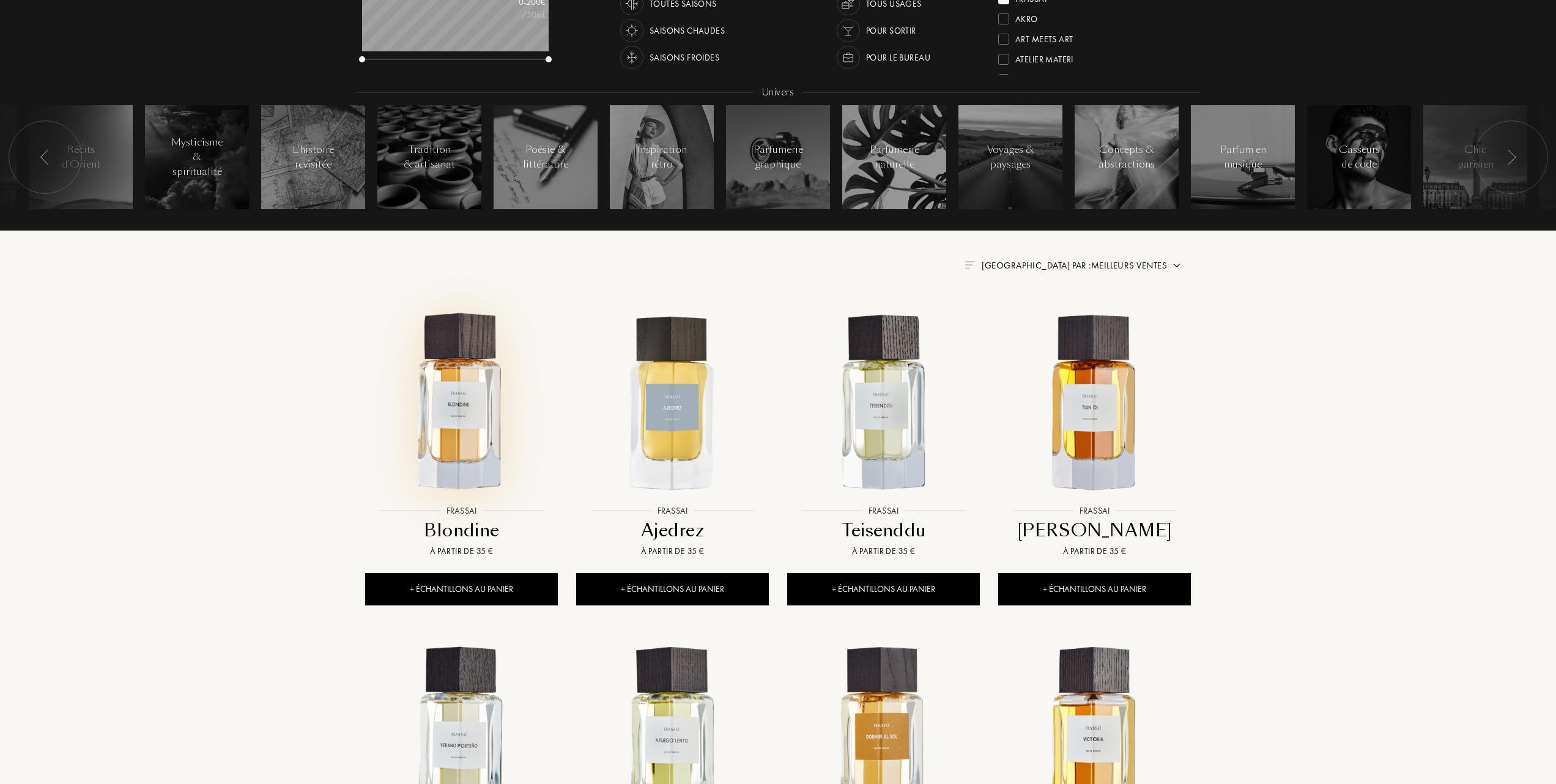
click at [439, 430] on img at bounding box center [461, 402] width 190 height 190
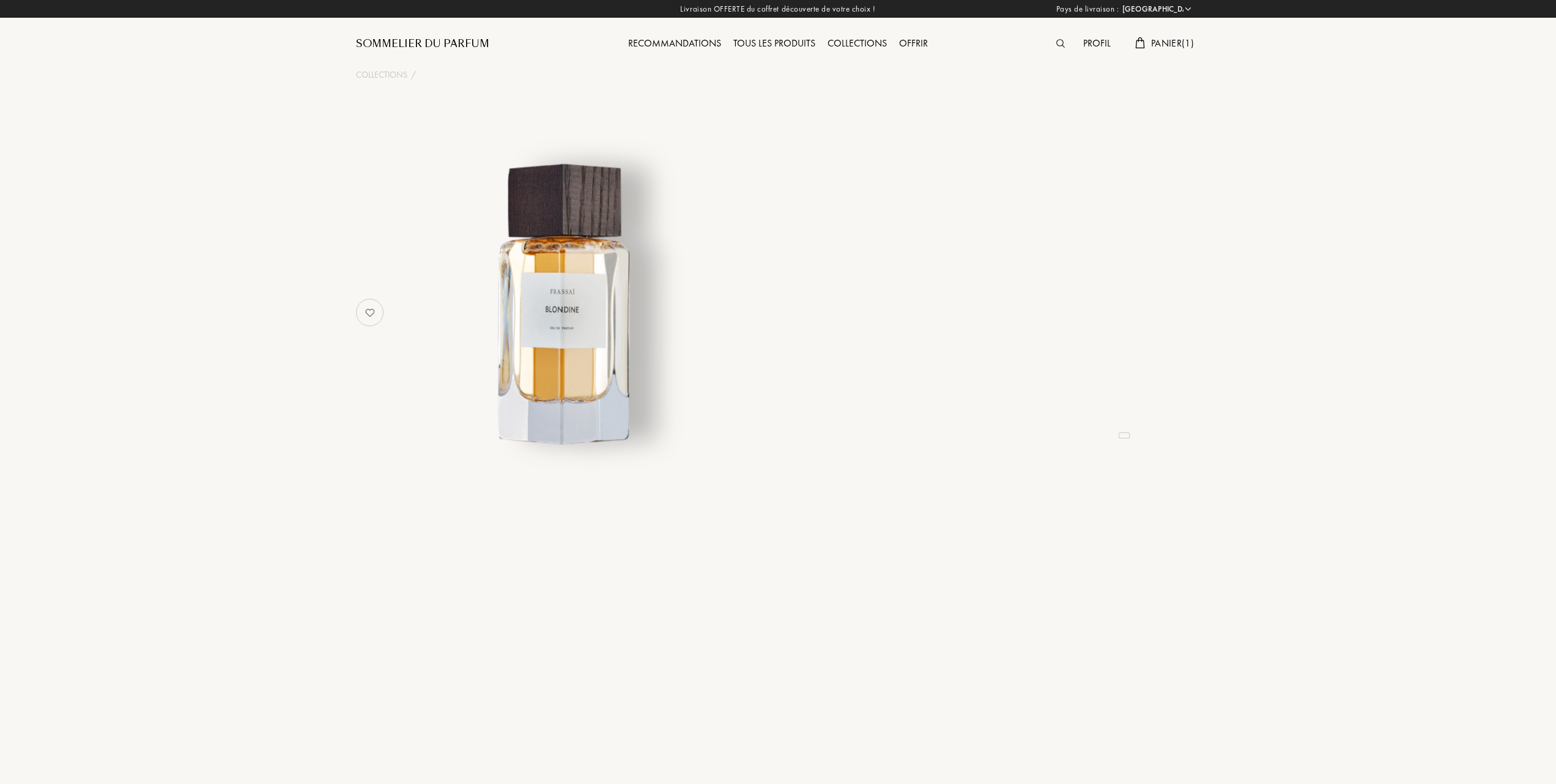
select select "FR"
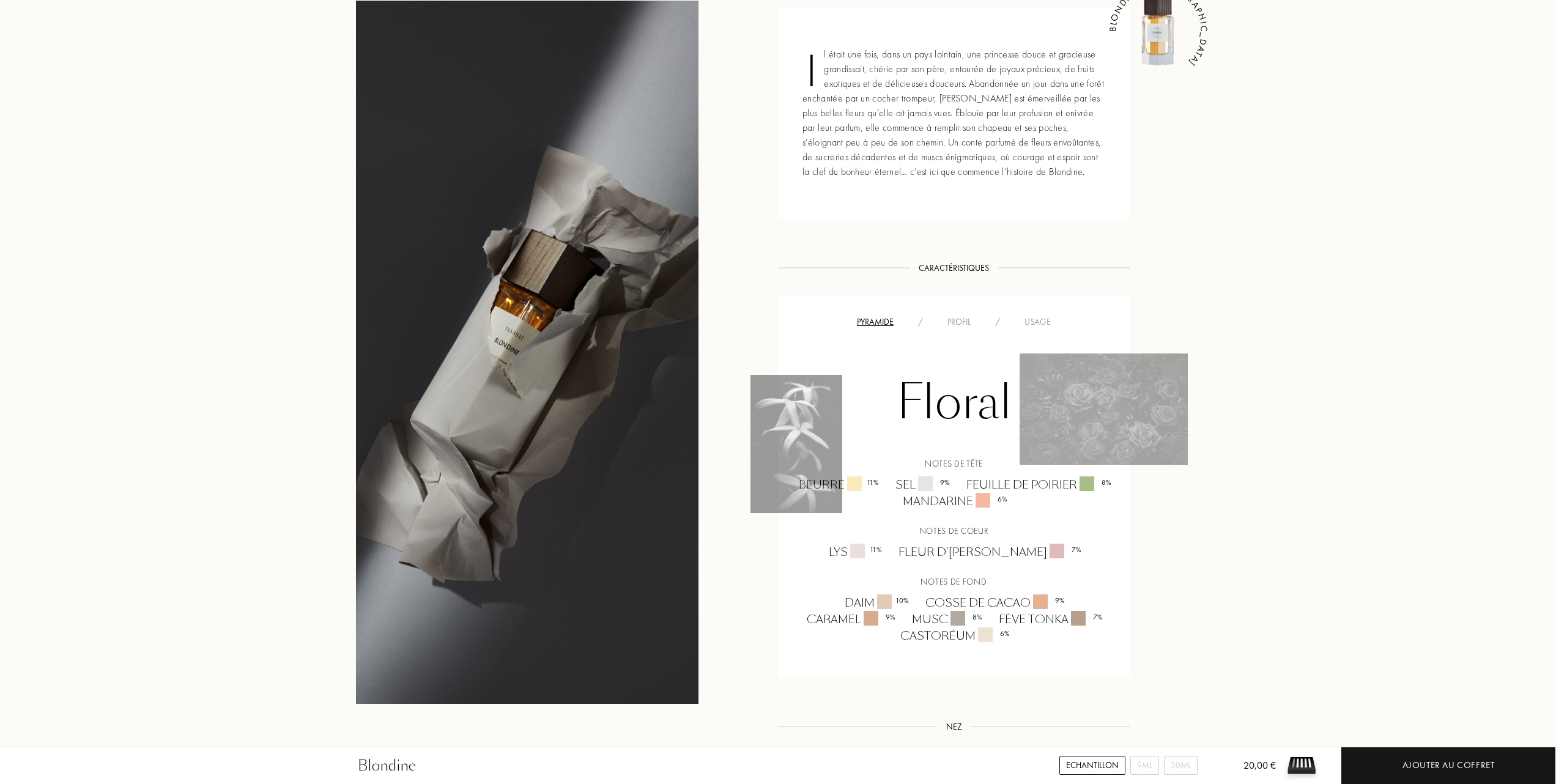
scroll to position [570, 0]
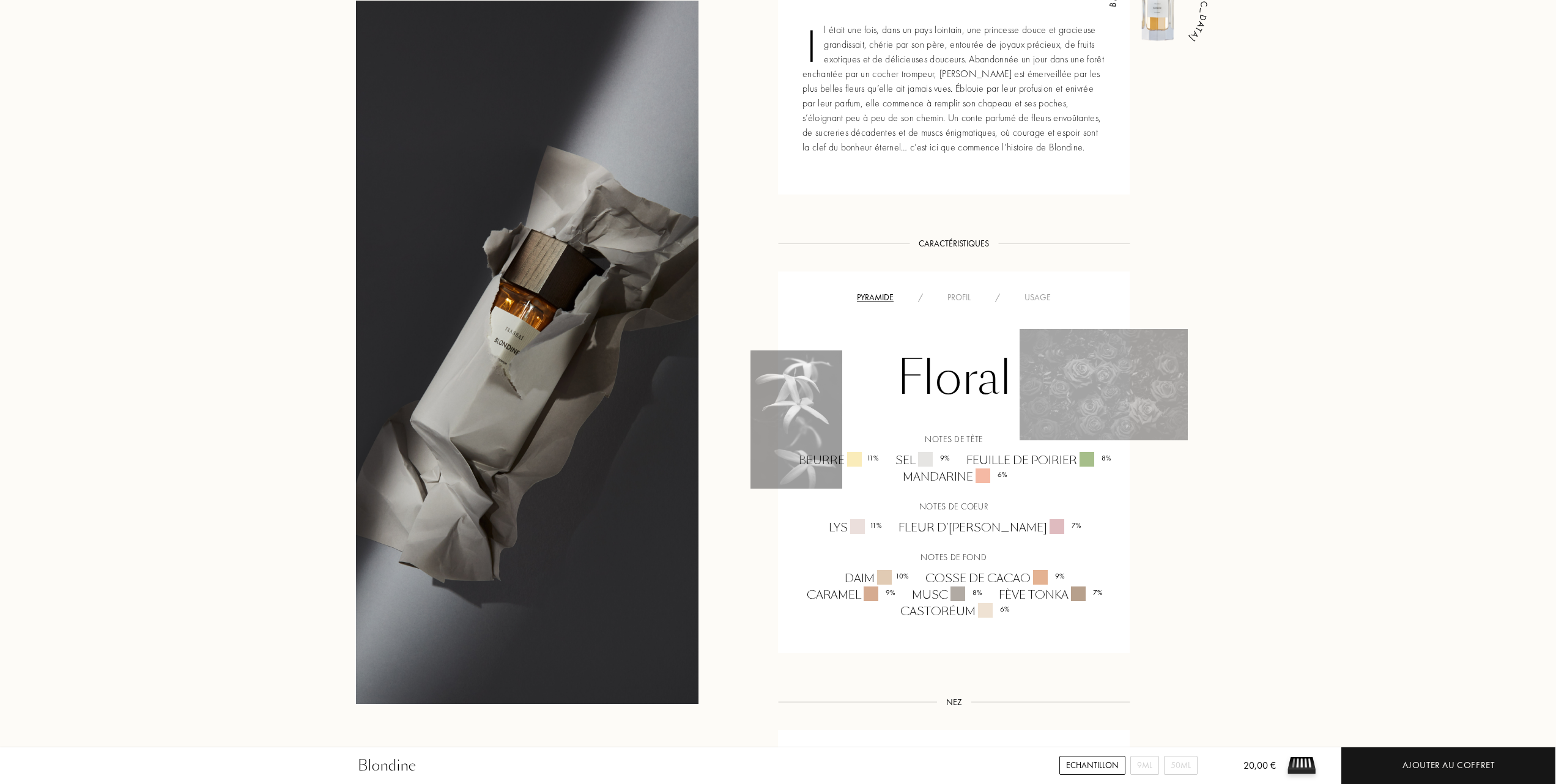
click at [1041, 297] on div "Usage" at bounding box center [1037, 297] width 51 height 13
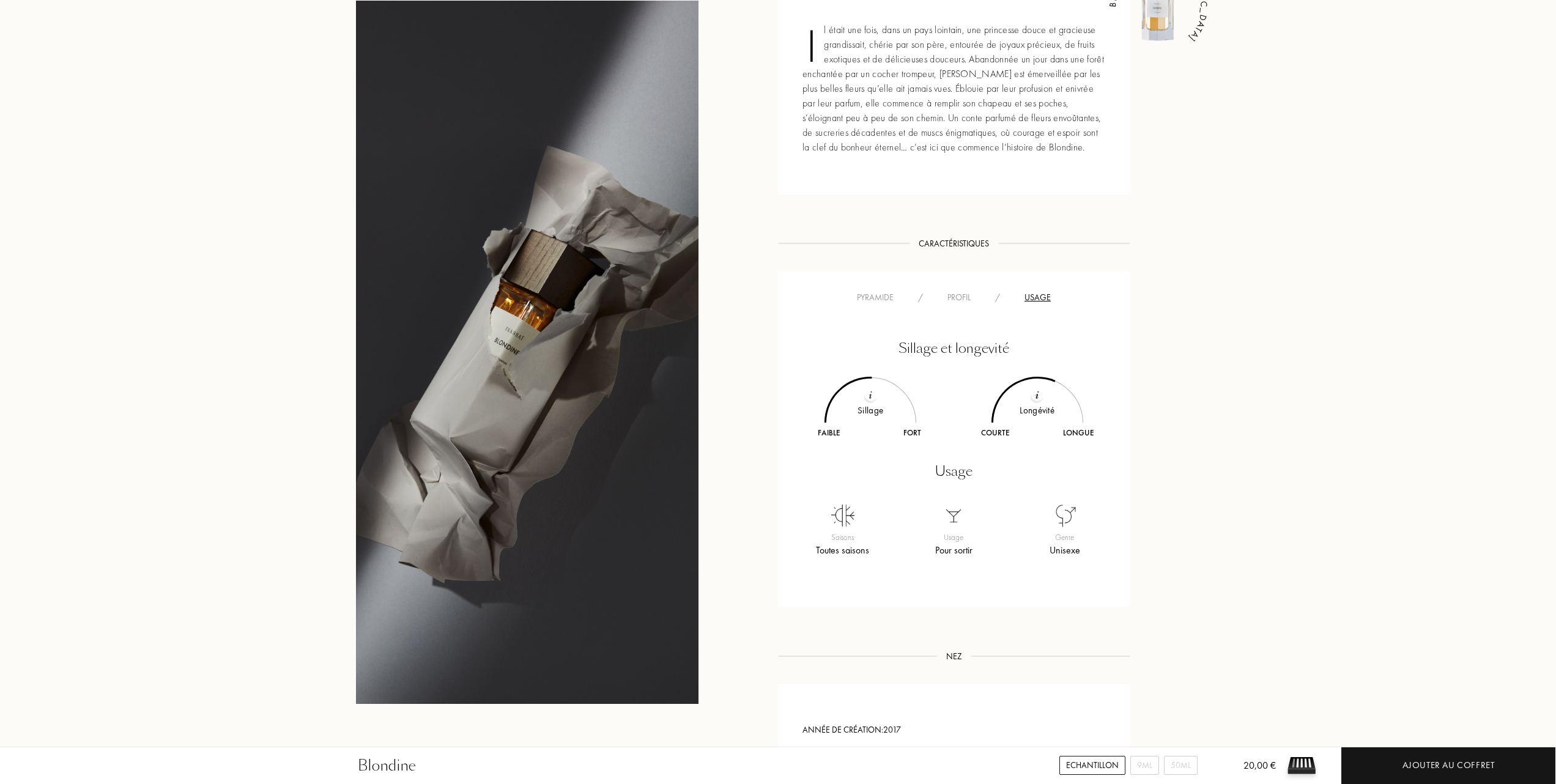
click at [622, 414] on div at bounding box center [527, 352] width 343 height 704
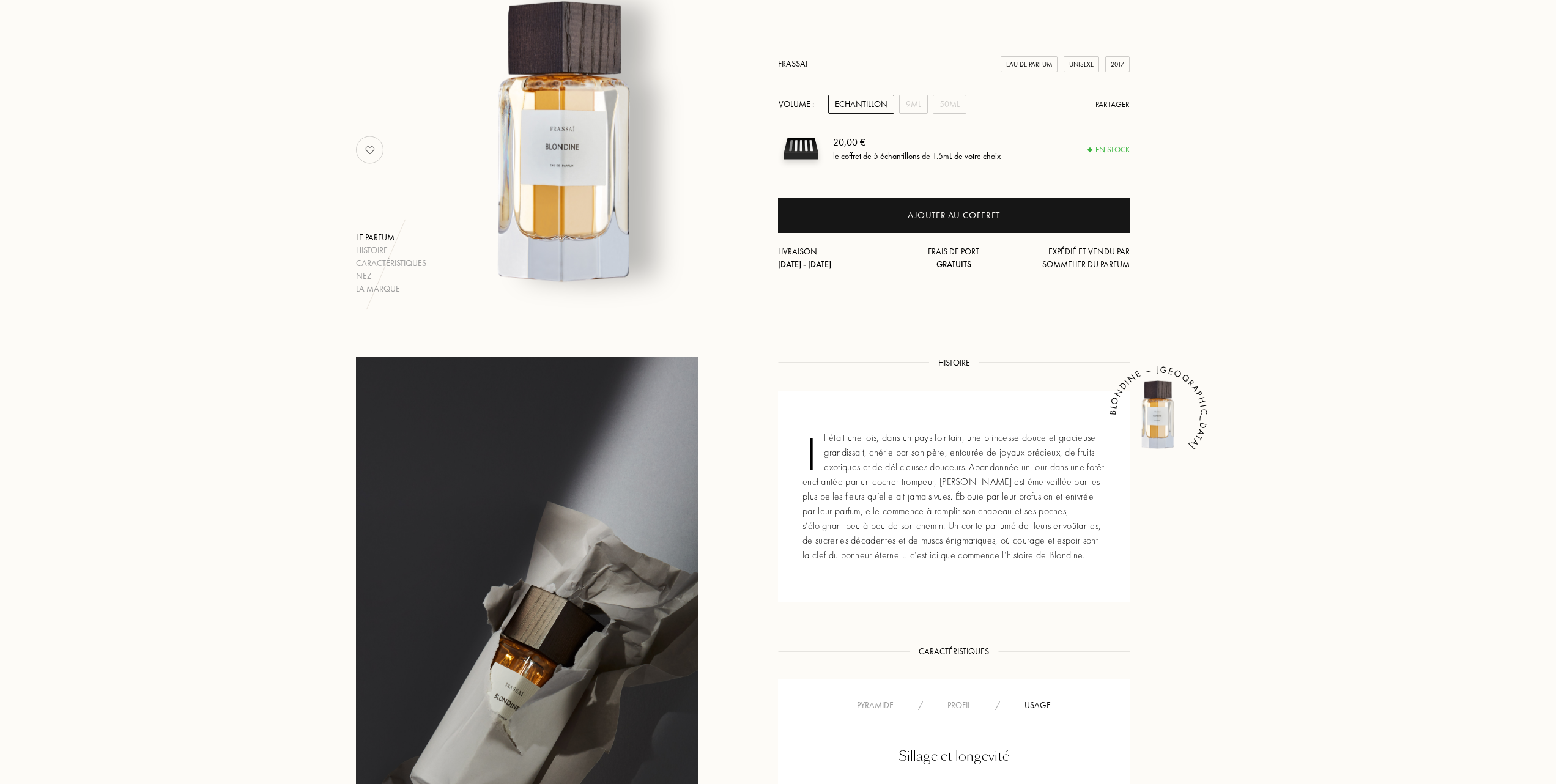
scroll to position [0, 0]
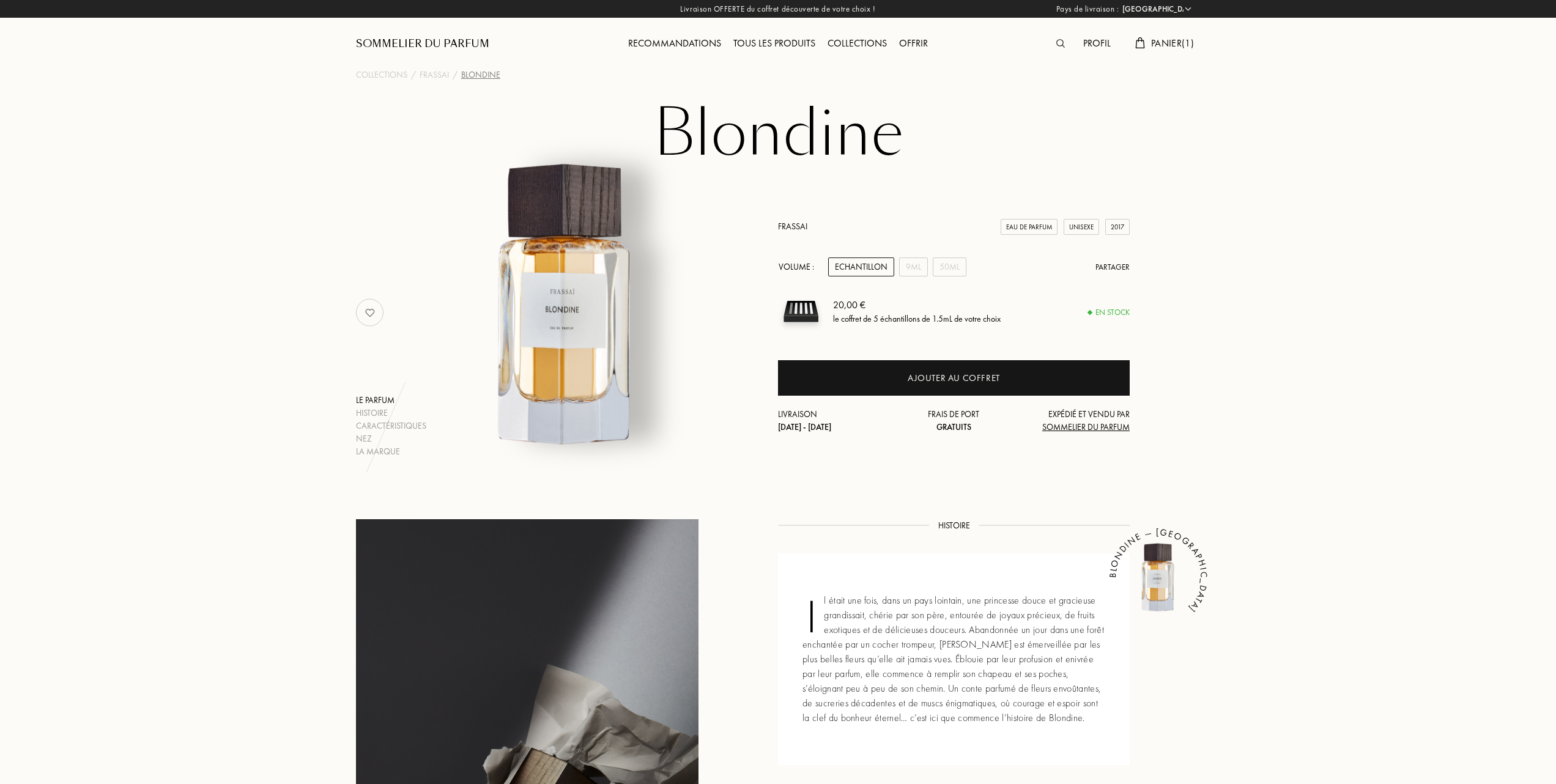
click at [792, 228] on link "Frassai" at bounding box center [792, 226] width 29 height 11
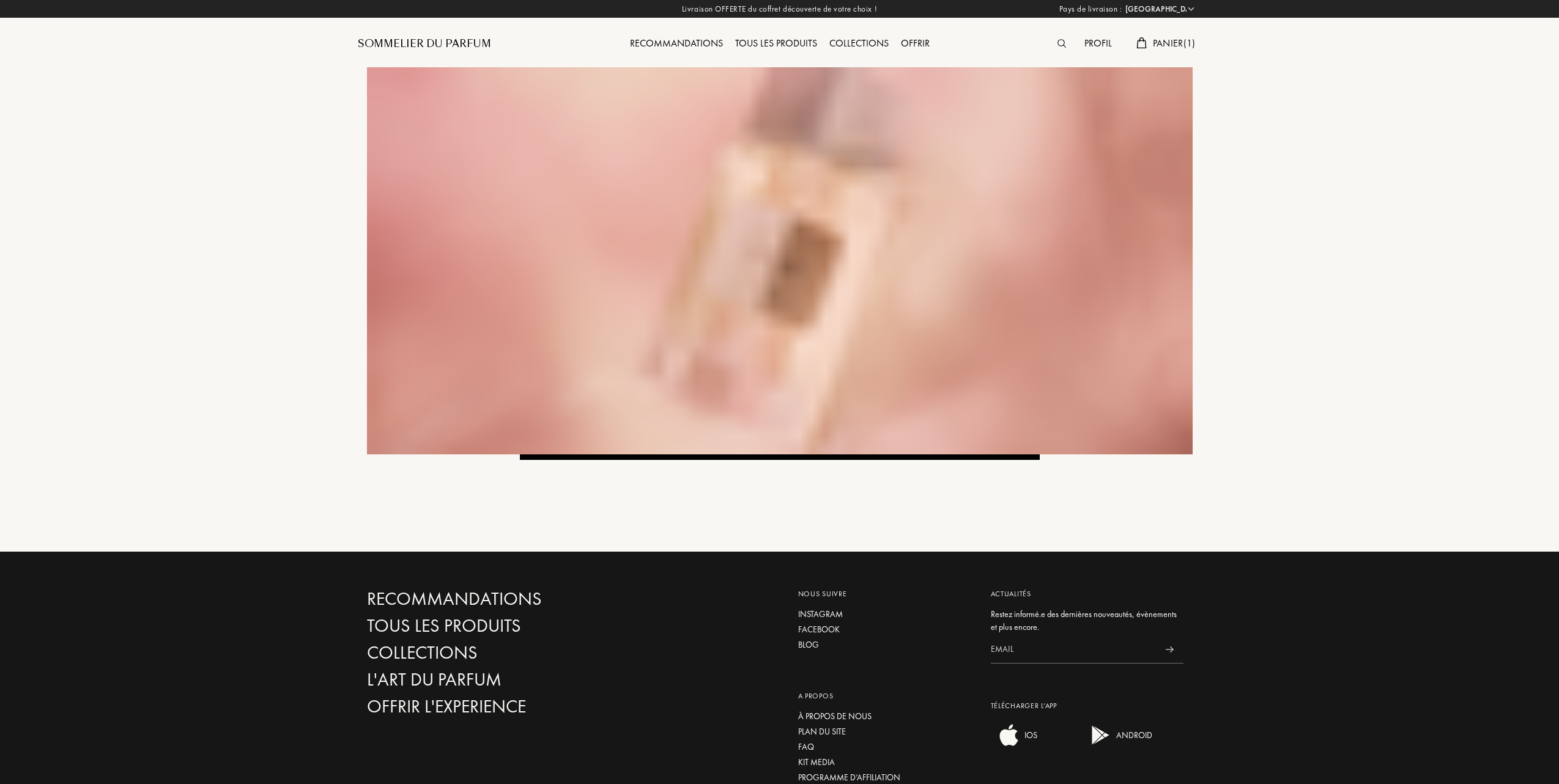
select select "FR"
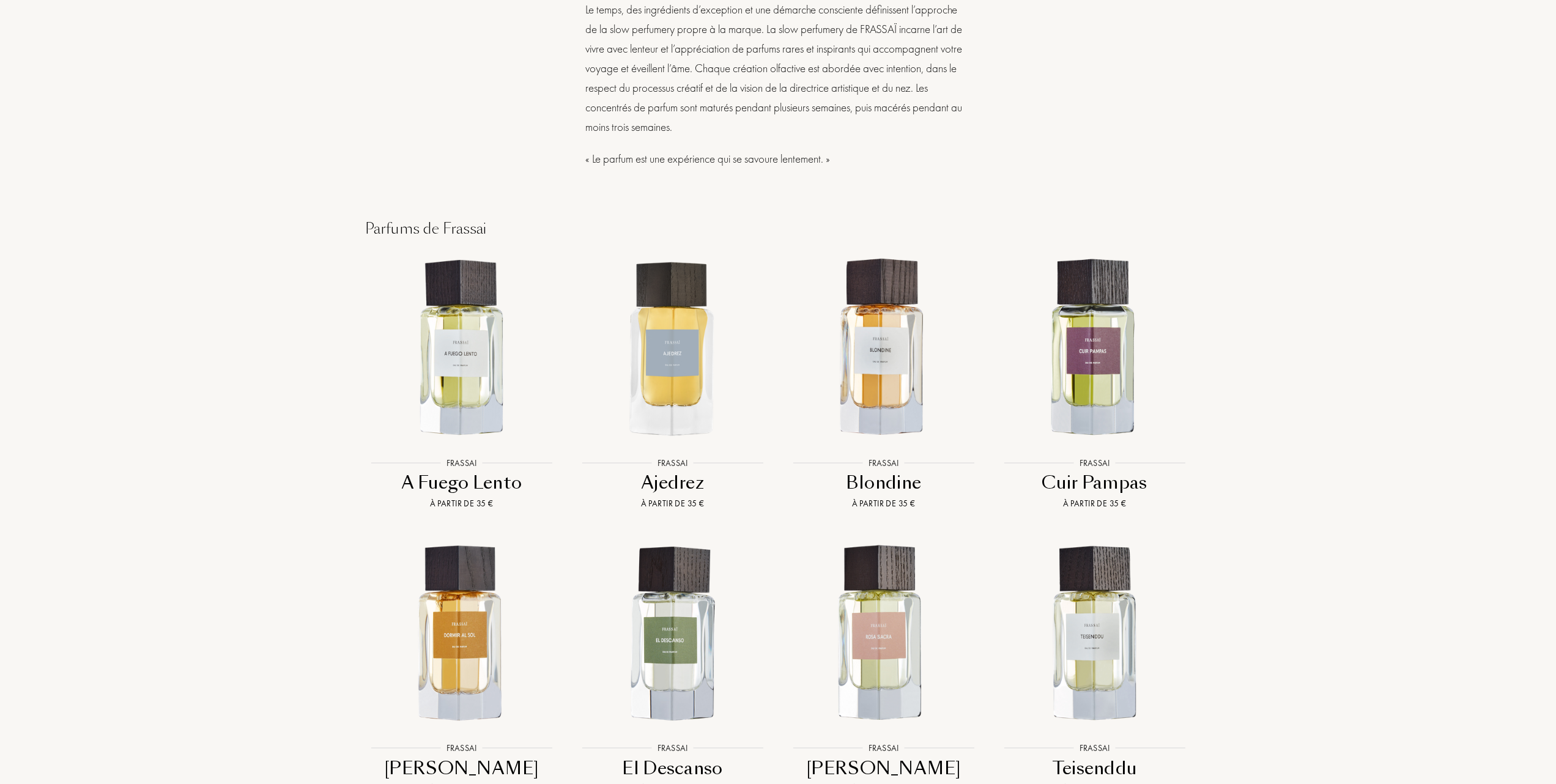
scroll to position [896, 0]
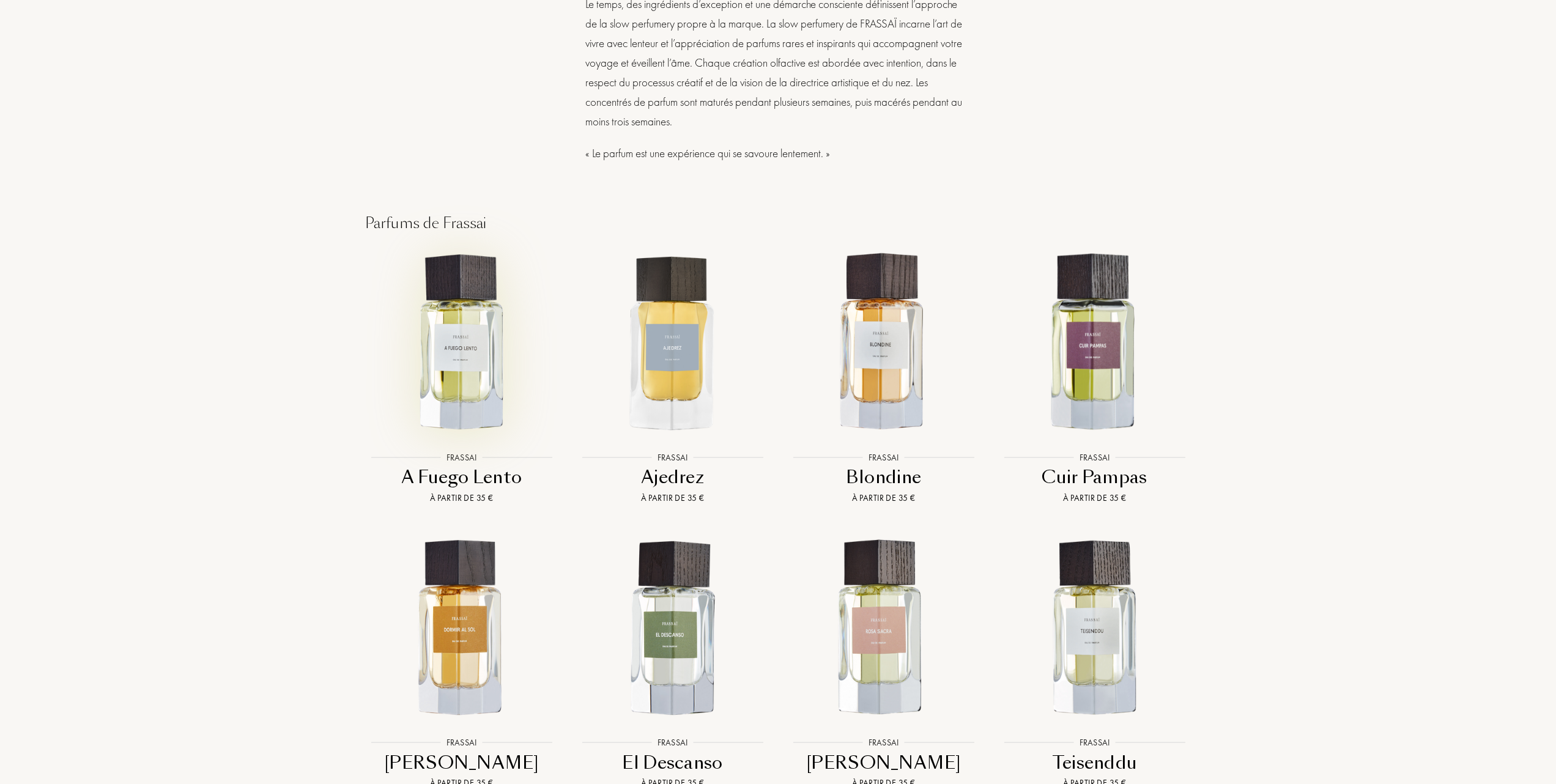
click at [463, 333] on img at bounding box center [461, 342] width 190 height 190
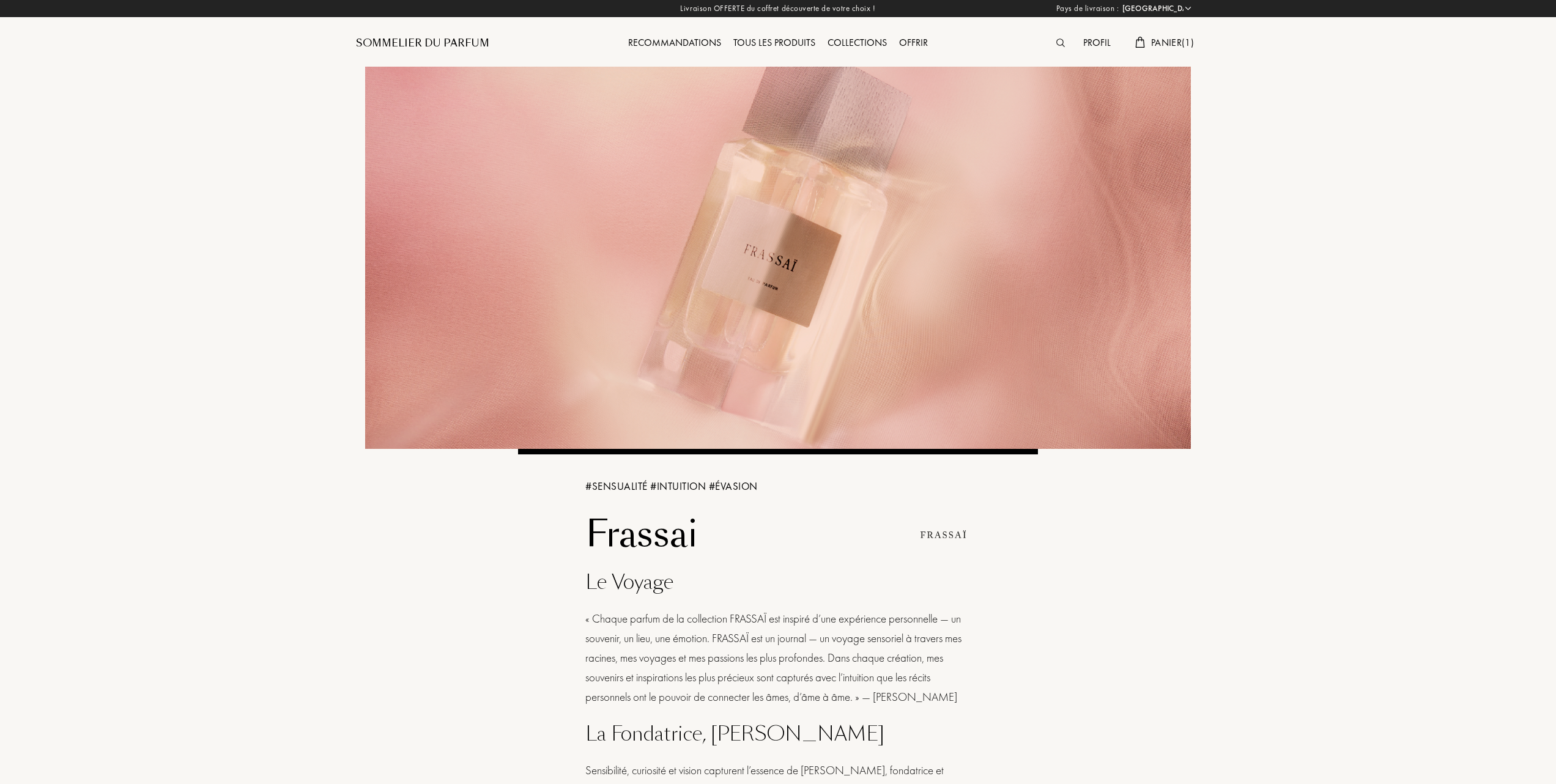
scroll to position [0, 0]
click at [768, 38] on div "Tous les produits" at bounding box center [774, 44] width 94 height 16
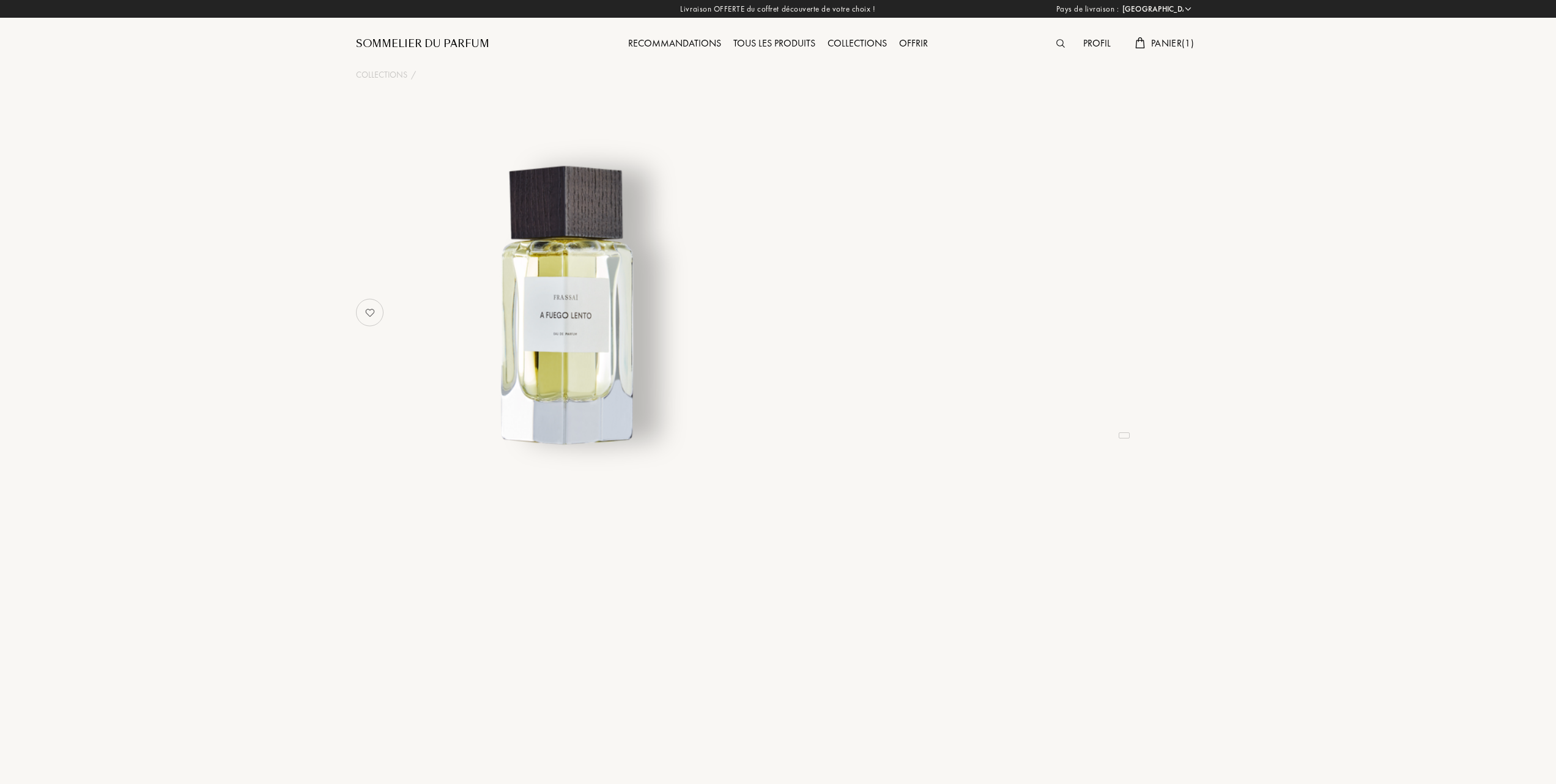
select select "FR"
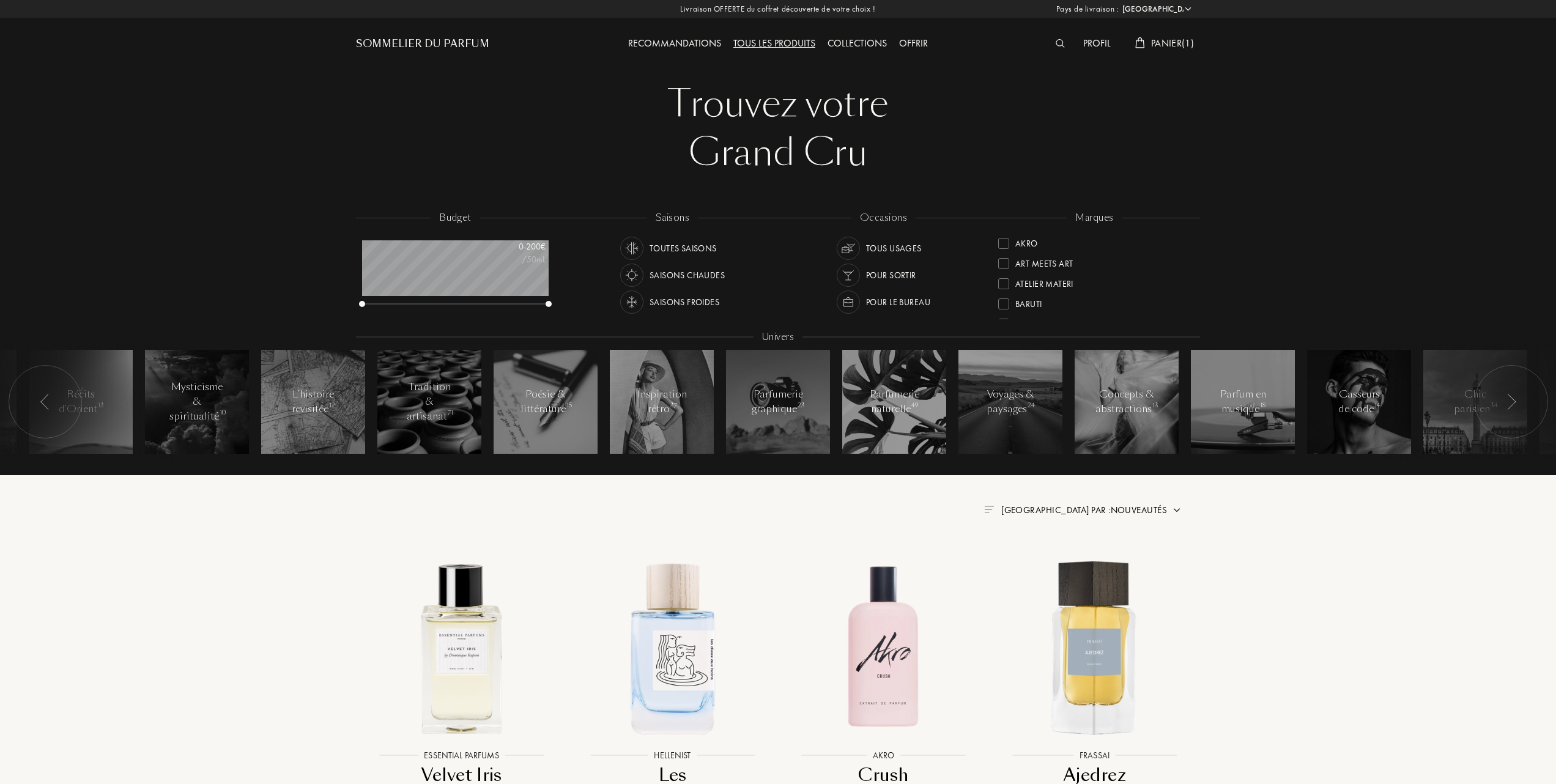
select select "FR"
click at [1008, 260] on div at bounding box center [1004, 262] width 11 height 11
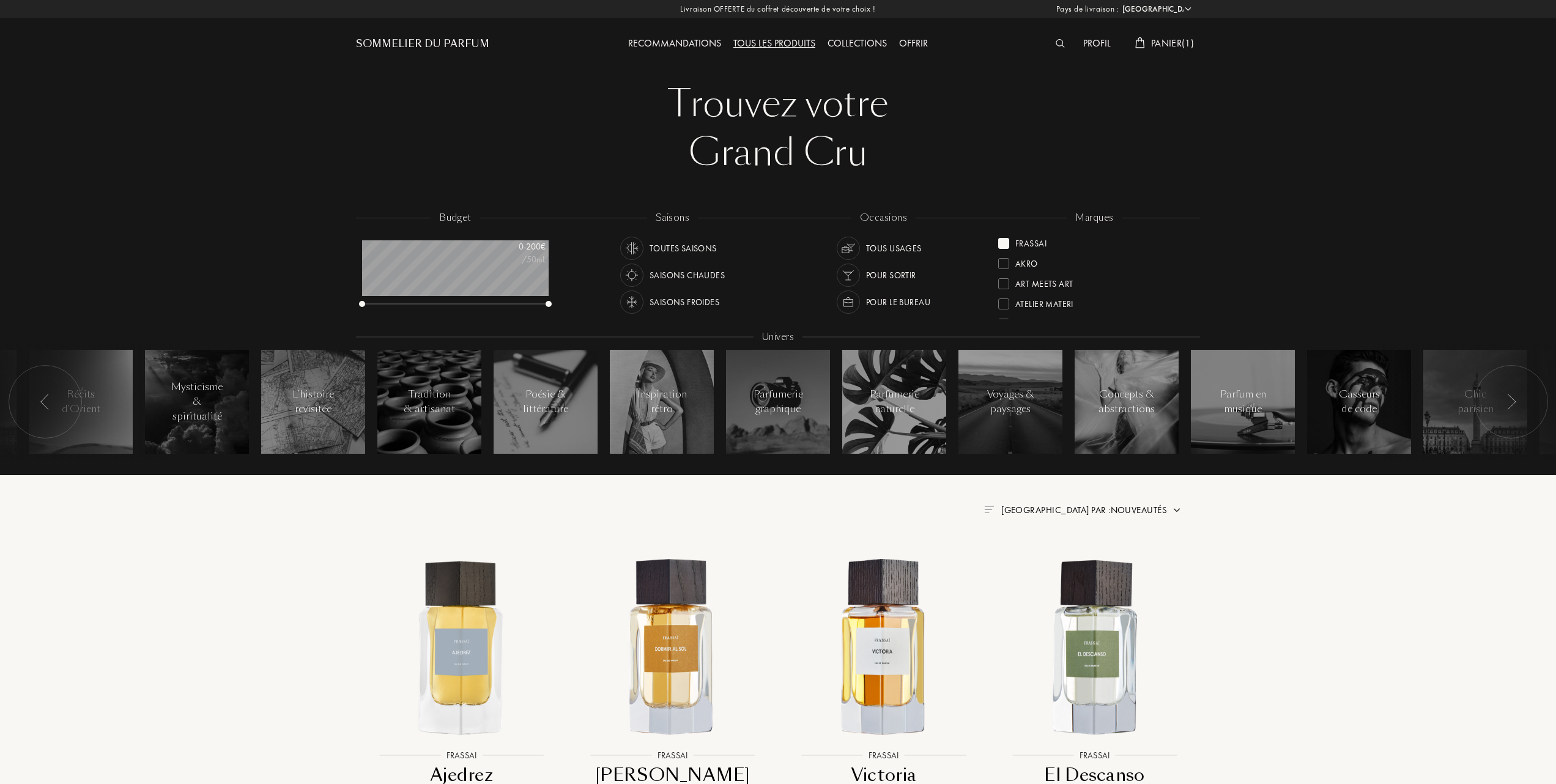
click at [1114, 514] on span "Trier par : Nouveautés" at bounding box center [1084, 509] width 166 height 12
drag, startPoint x: 1057, startPoint y: 563, endPoint x: 959, endPoint y: 520, distance: 107.0
click at [1056, 563] on div at bounding box center [1055, 563] width 9 height 9
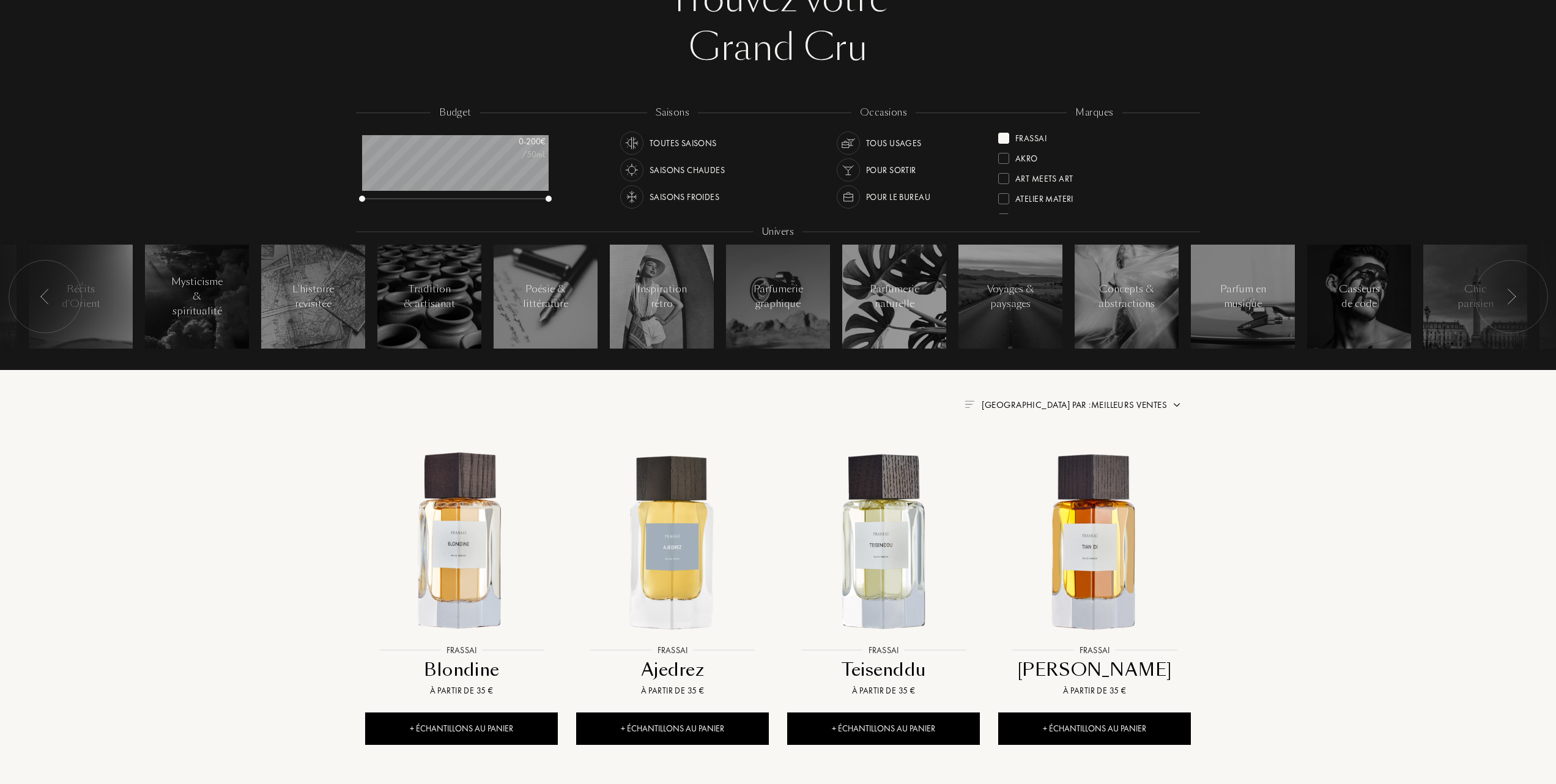
scroll to position [245, 0]
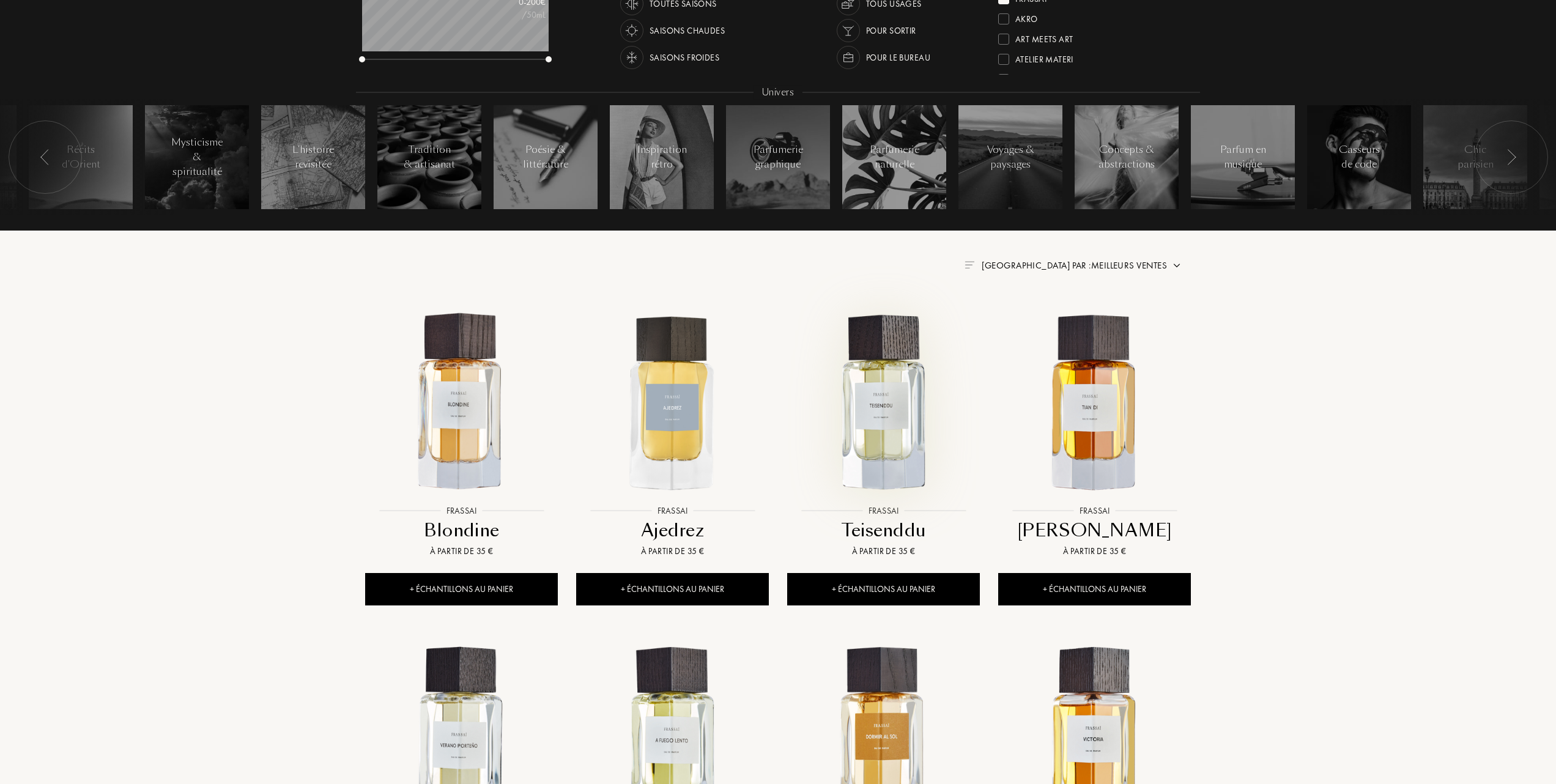
click at [873, 429] on img at bounding box center [883, 402] width 190 height 190
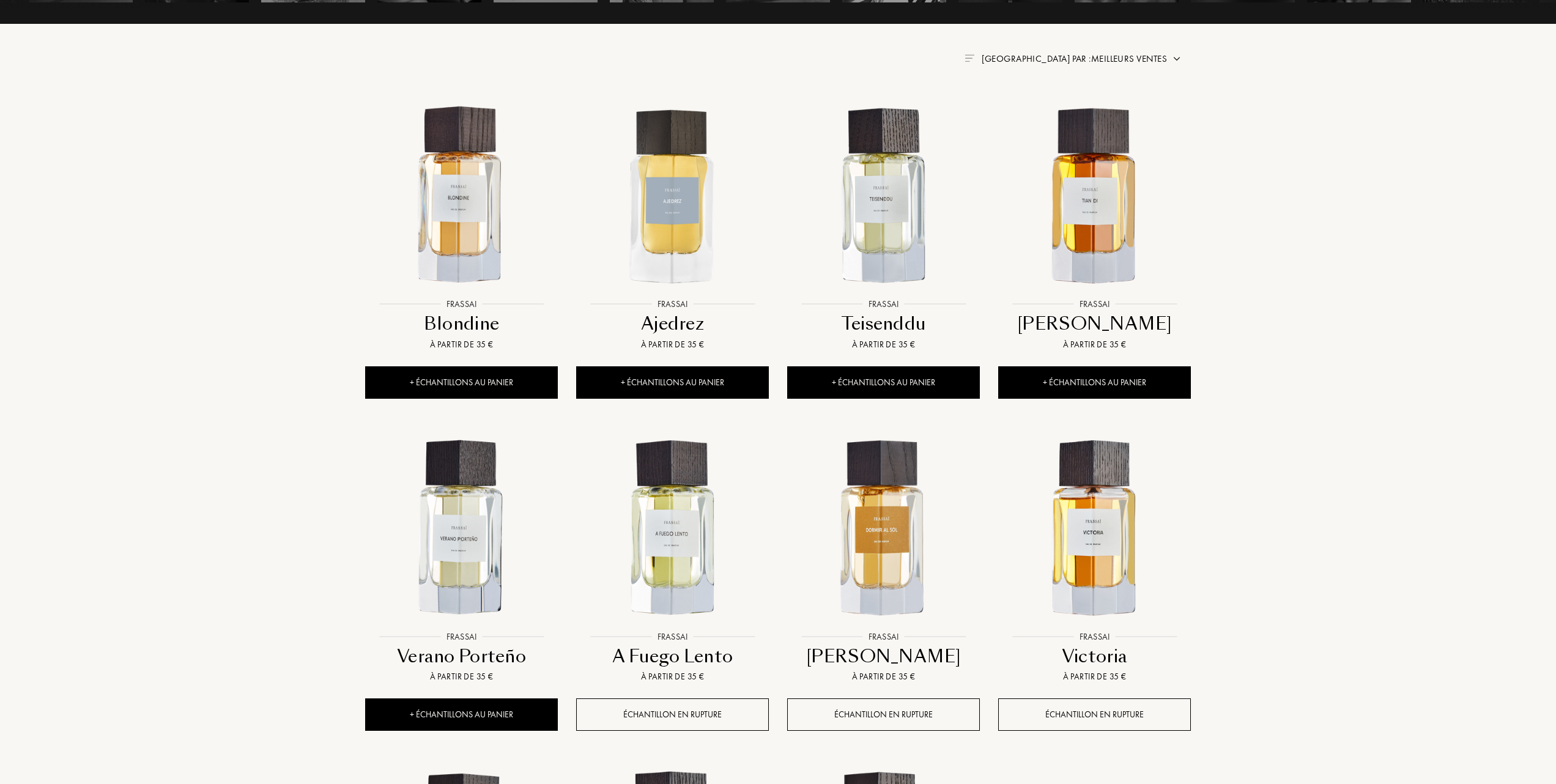
scroll to position [489, 0]
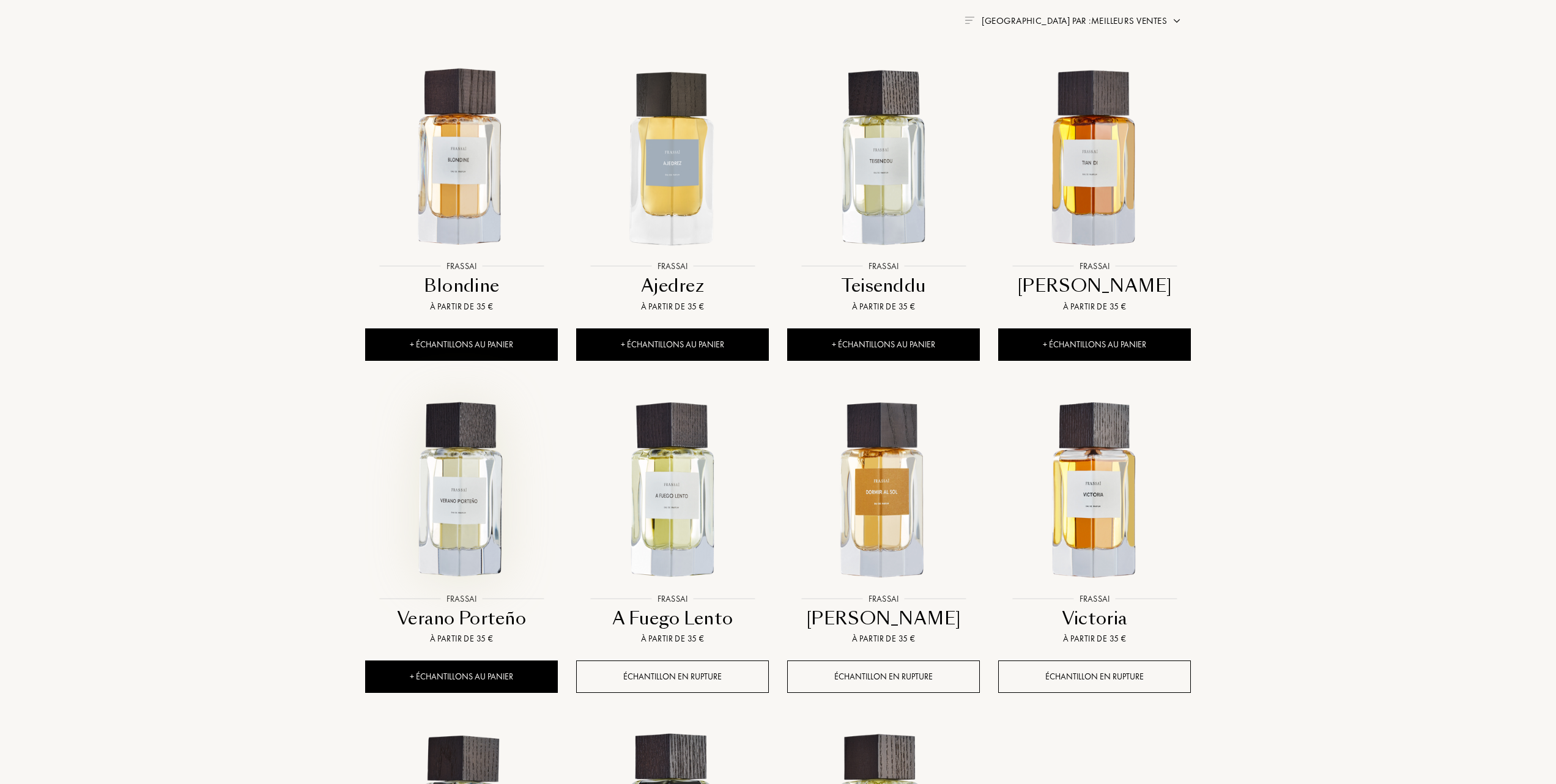
click at [475, 490] on img at bounding box center [461, 490] width 190 height 190
click at [676, 511] on img at bounding box center [672, 490] width 190 height 190
click at [904, 482] on img at bounding box center [883, 490] width 190 height 190
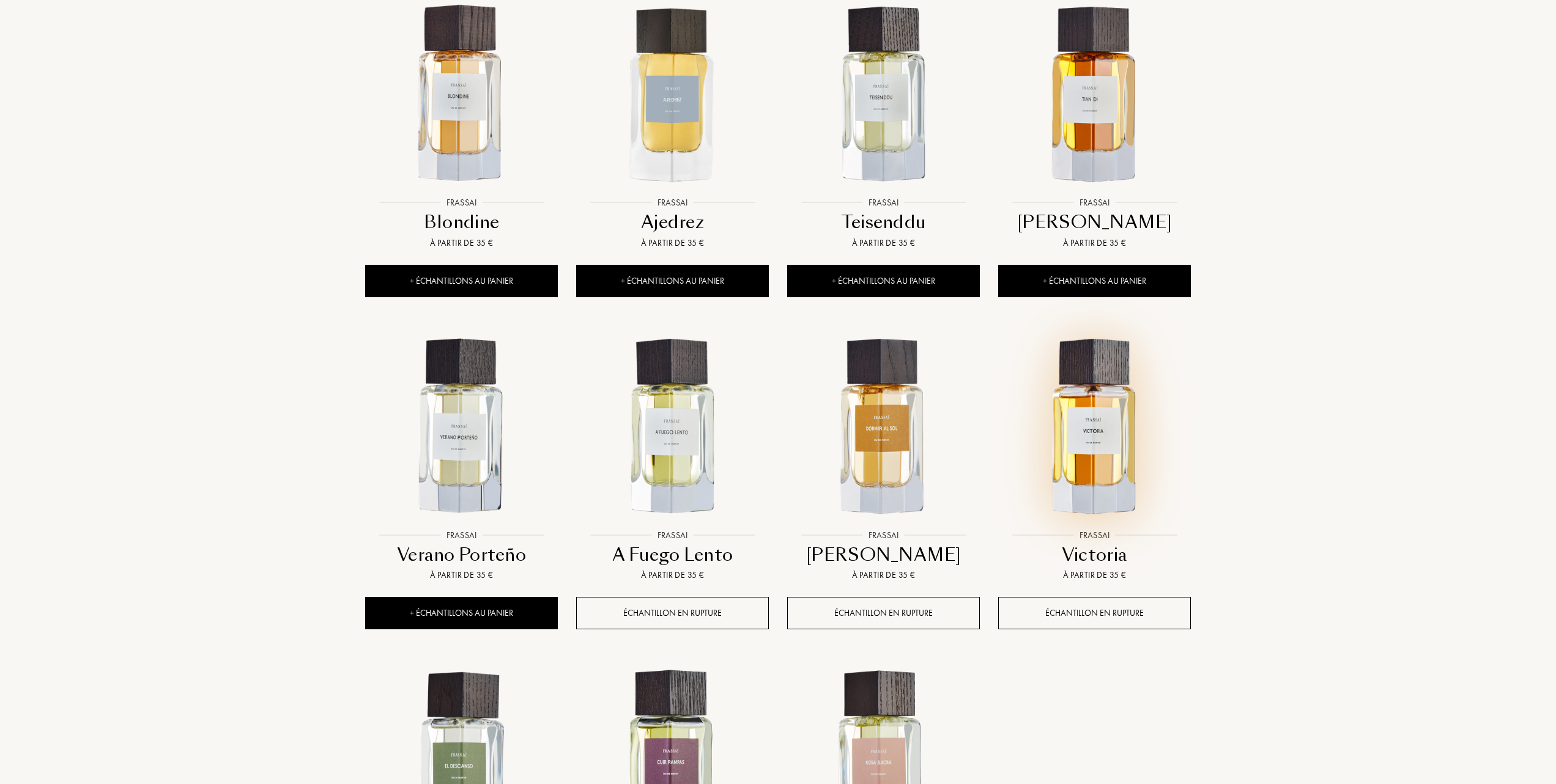
scroll to position [570, 0]
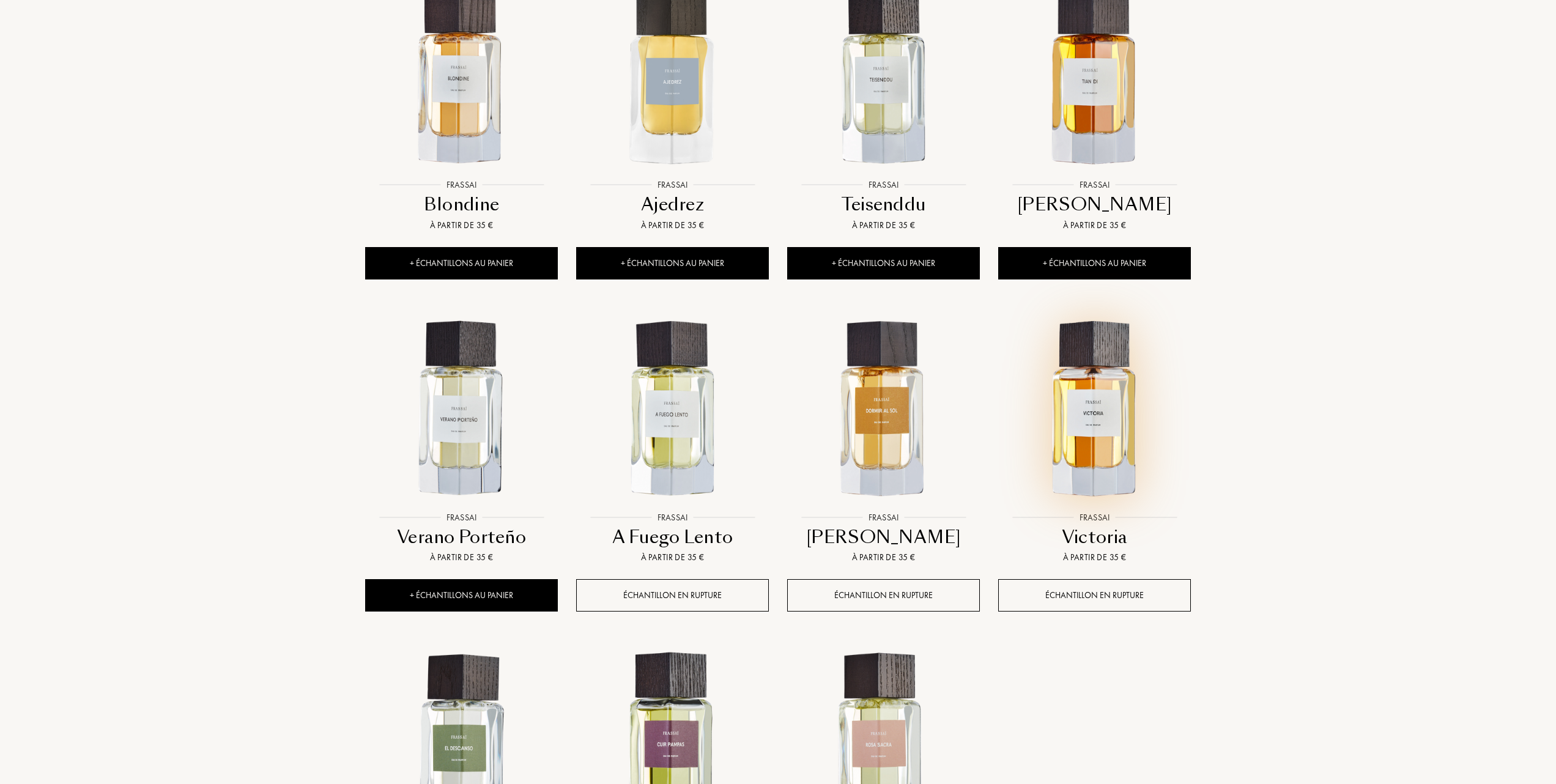
click at [1084, 434] on img at bounding box center [1094, 409] width 190 height 190
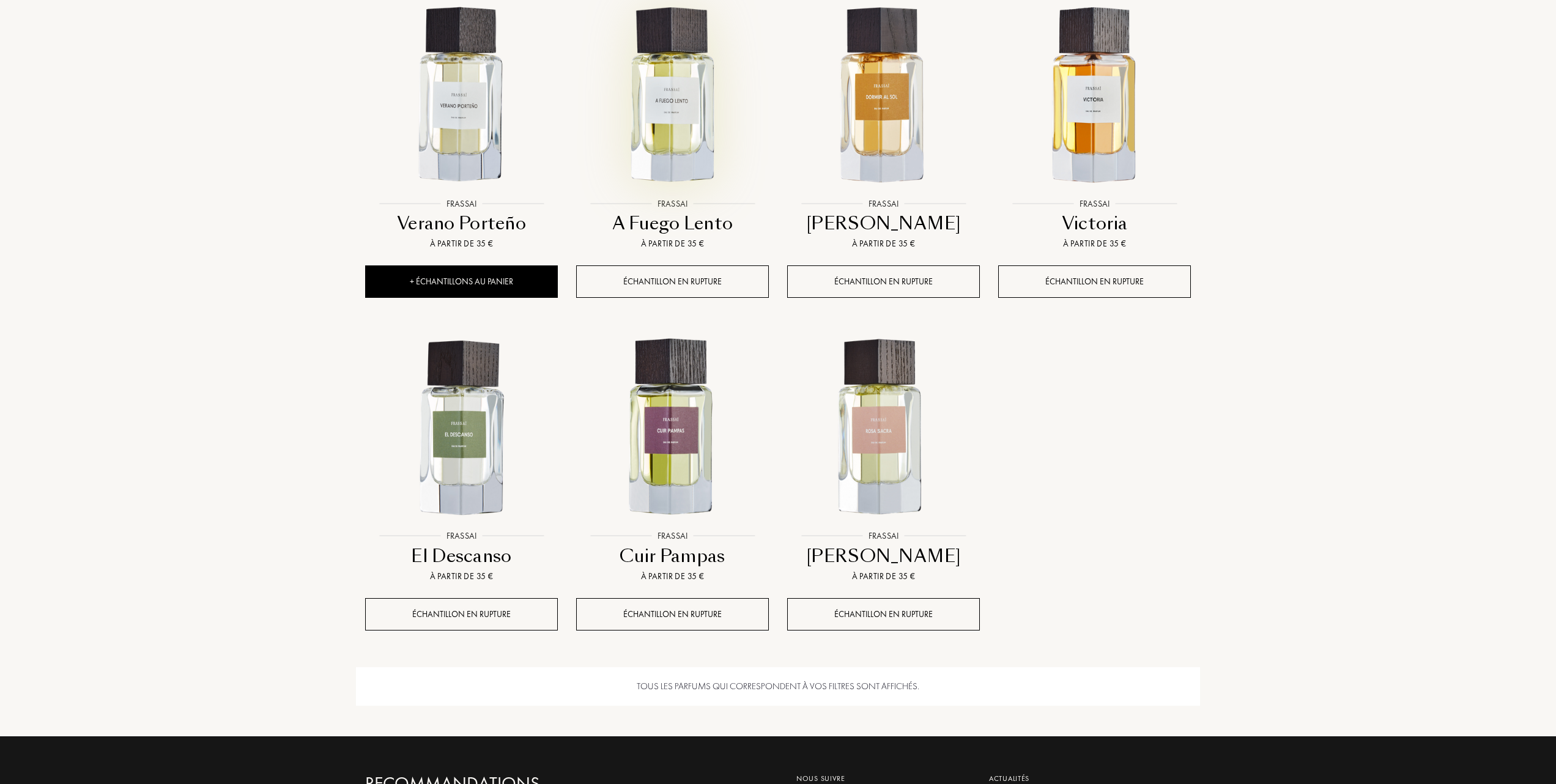
scroll to position [896, 0]
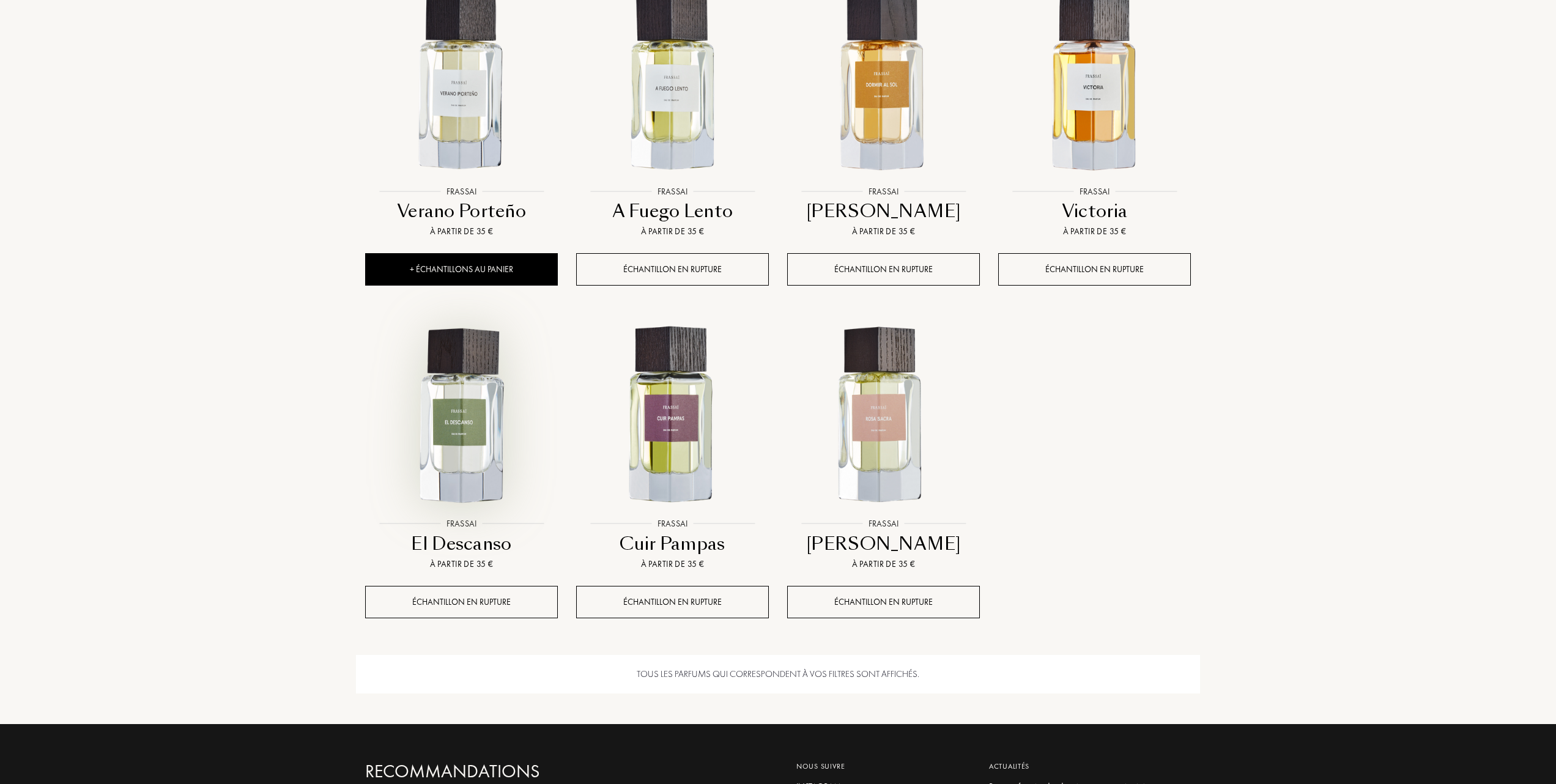
click at [488, 424] on img at bounding box center [461, 415] width 190 height 190
click at [657, 431] on img at bounding box center [672, 415] width 190 height 190
click at [874, 450] on img at bounding box center [883, 415] width 190 height 190
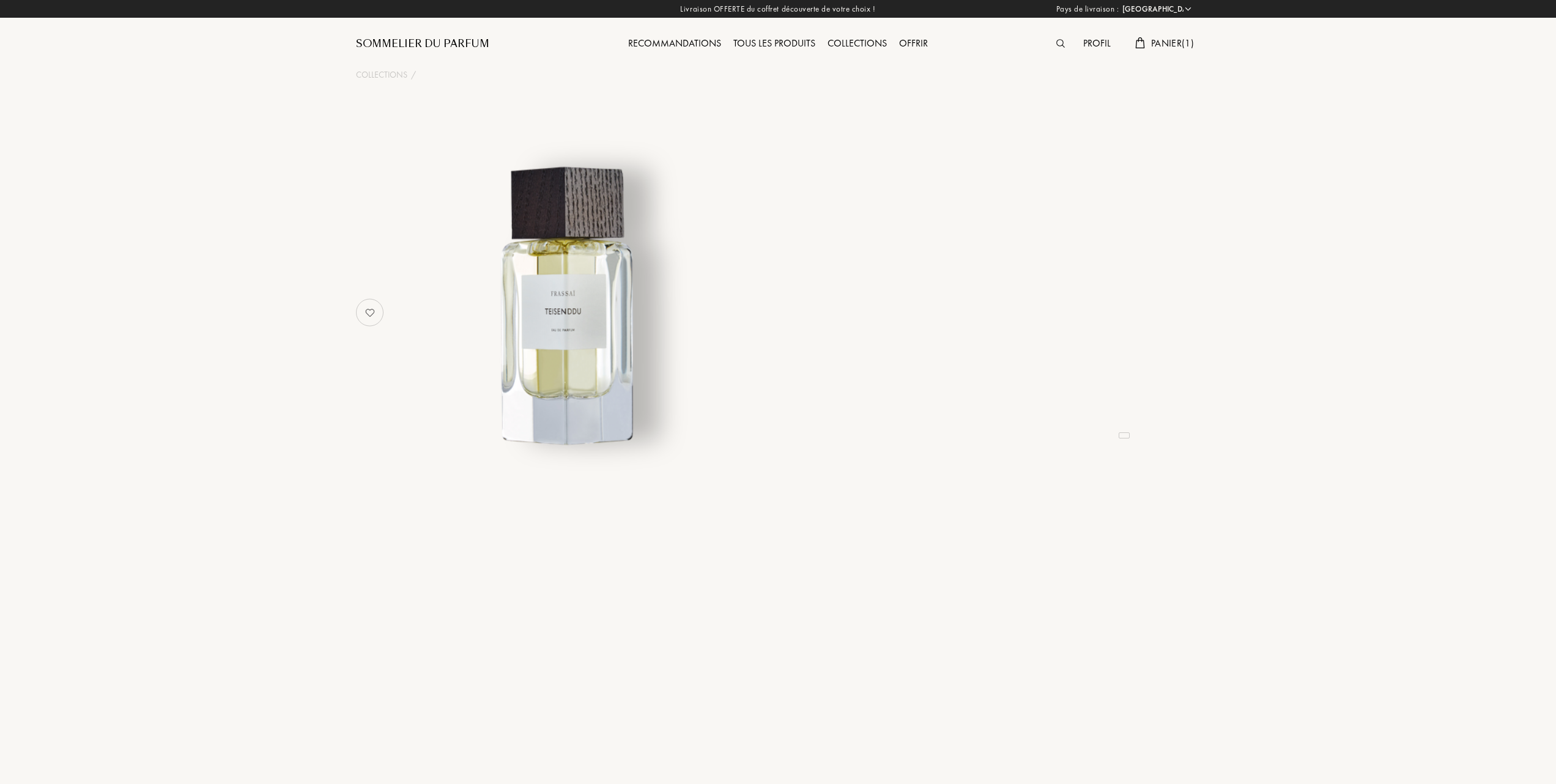
select select "FR"
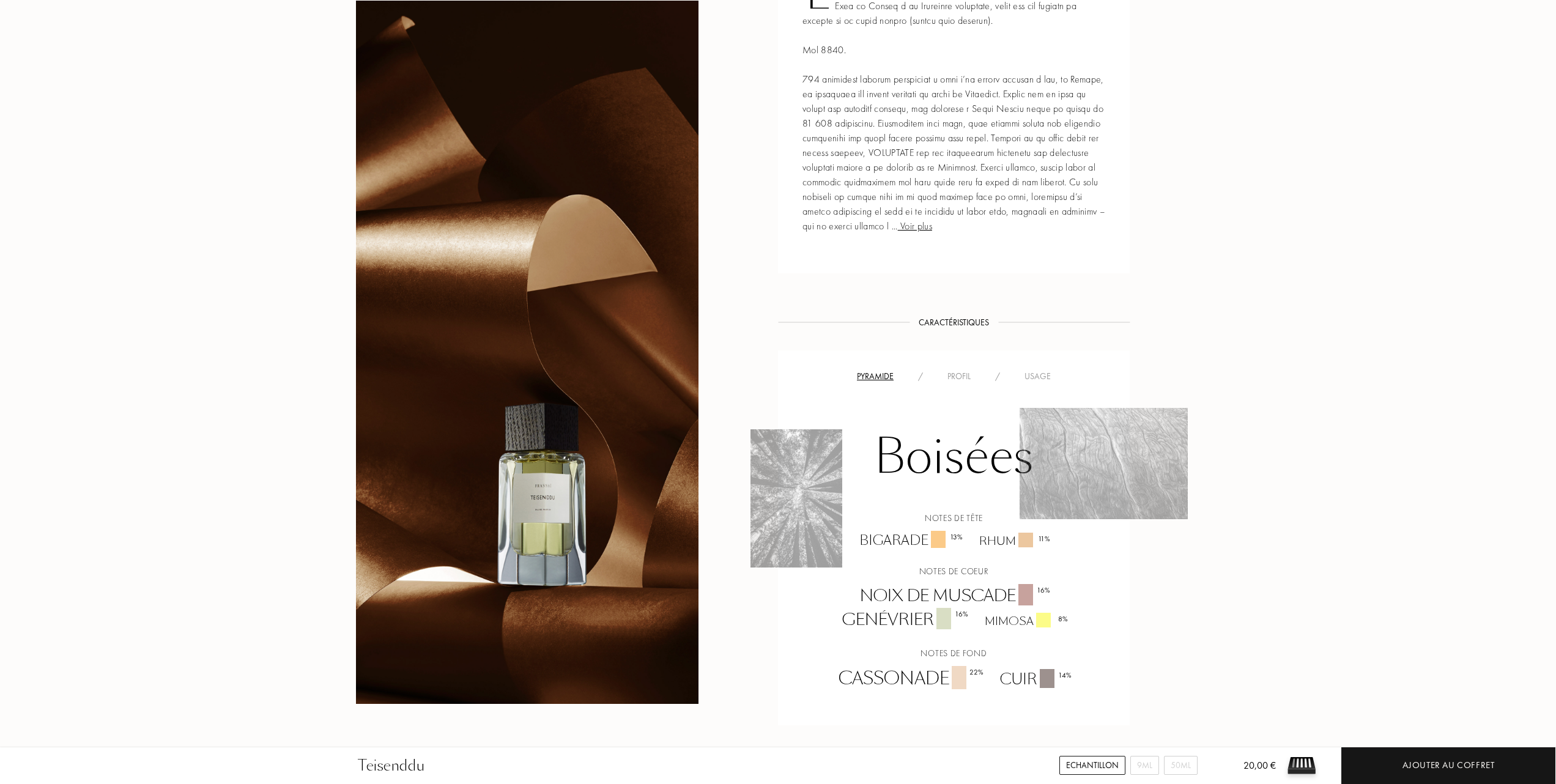
scroll to position [652, 0]
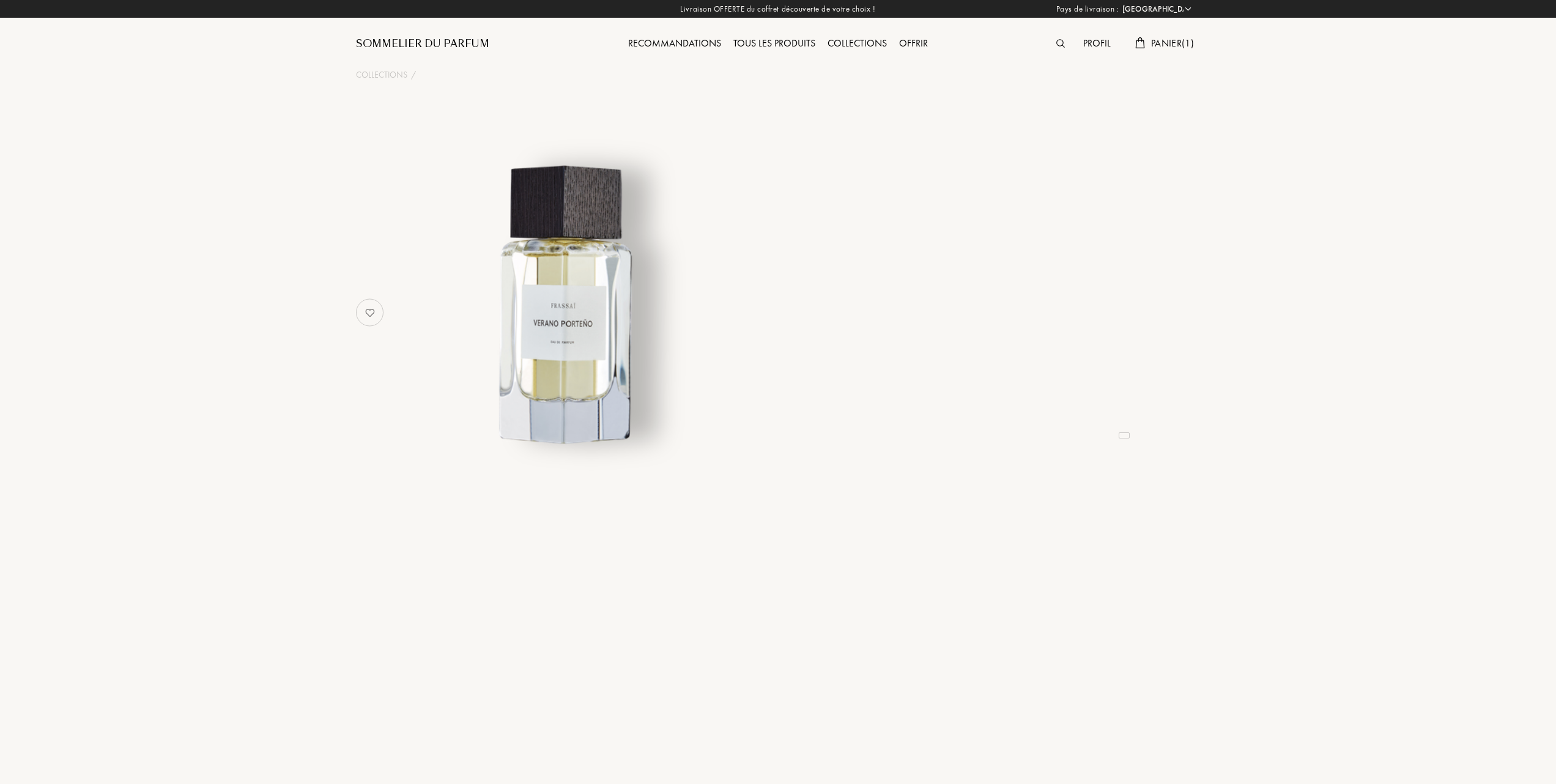
select select "FR"
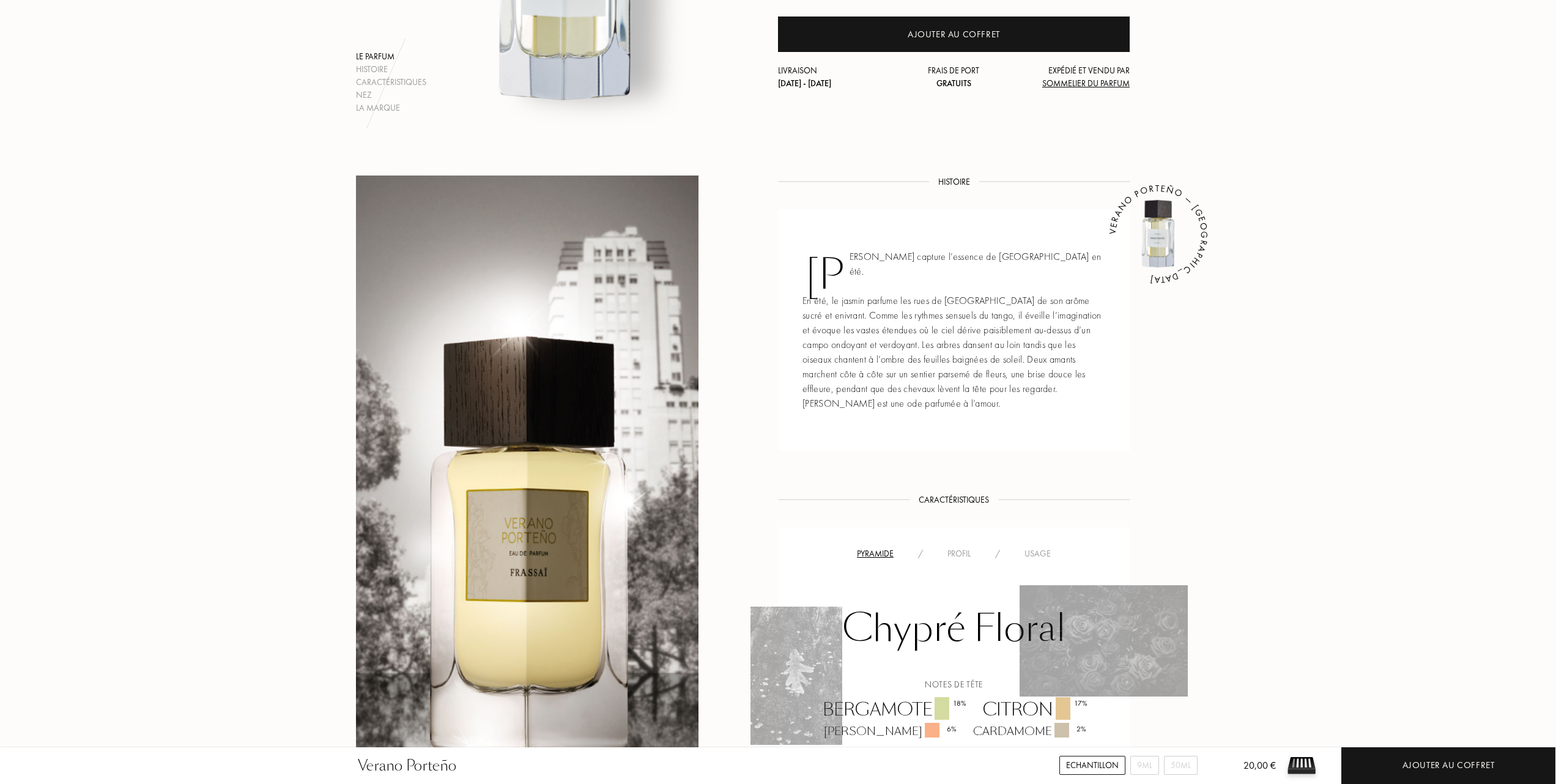
scroll to position [326, 0]
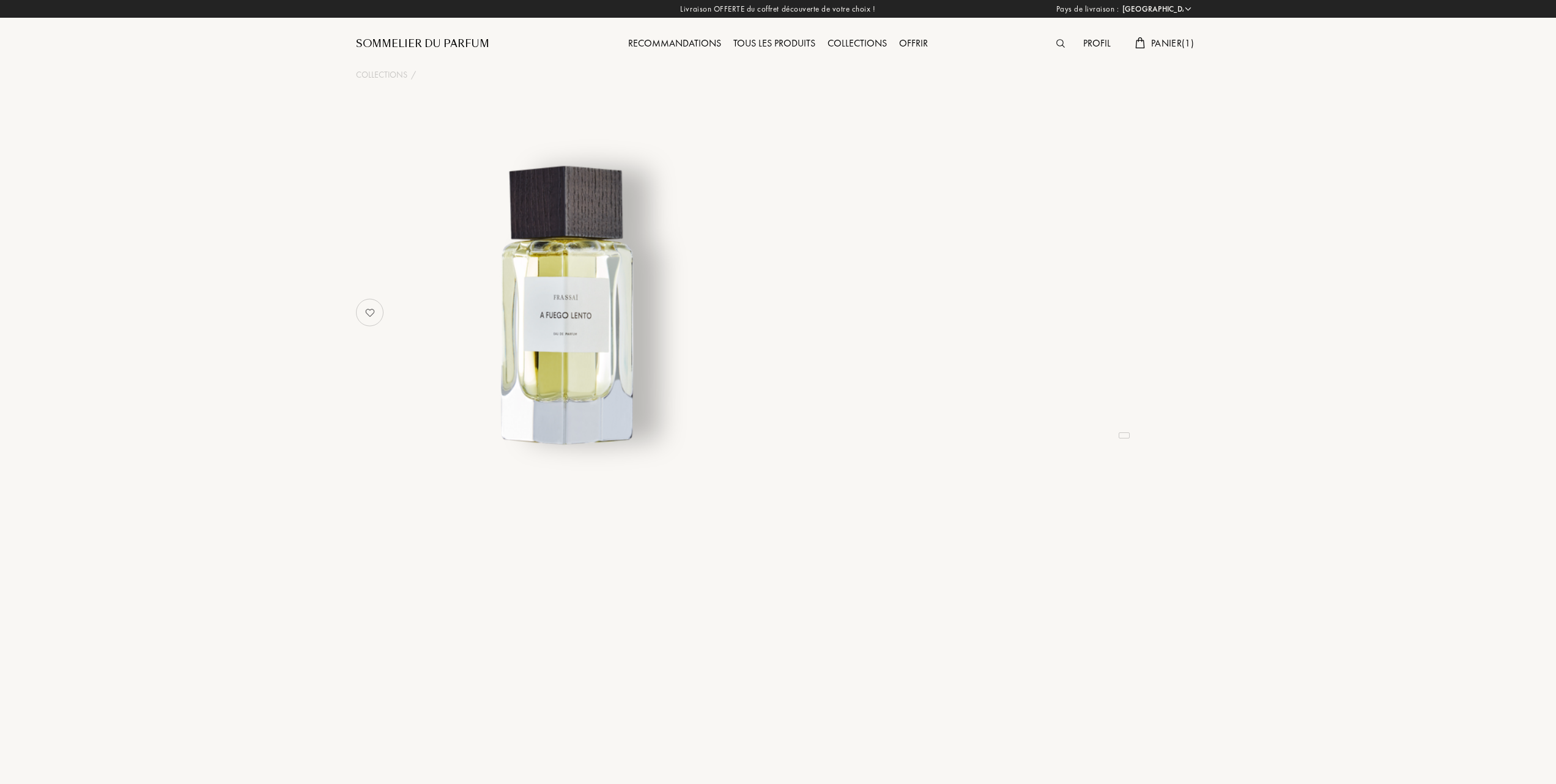
select select "FR"
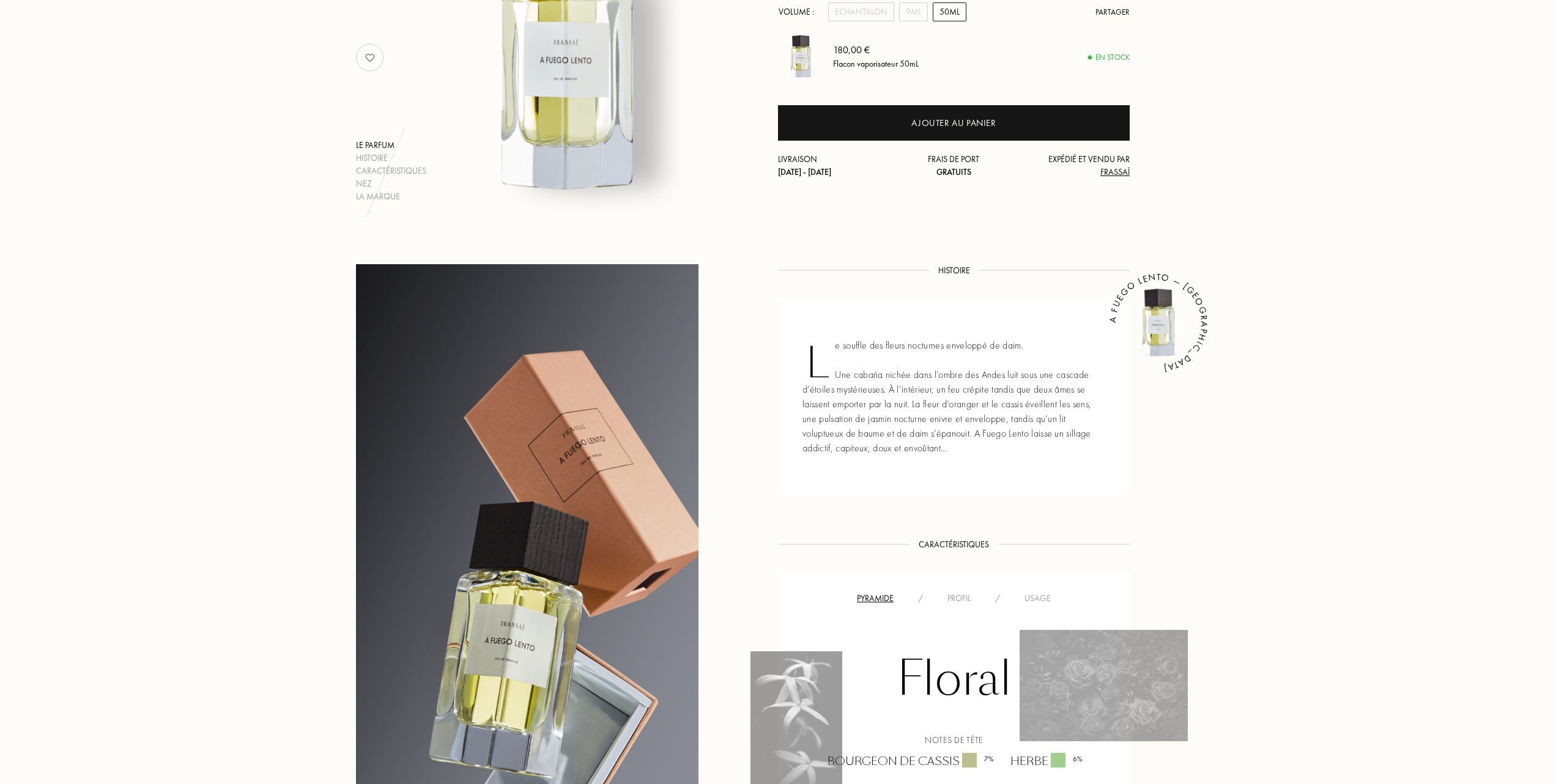
scroll to position [326, 0]
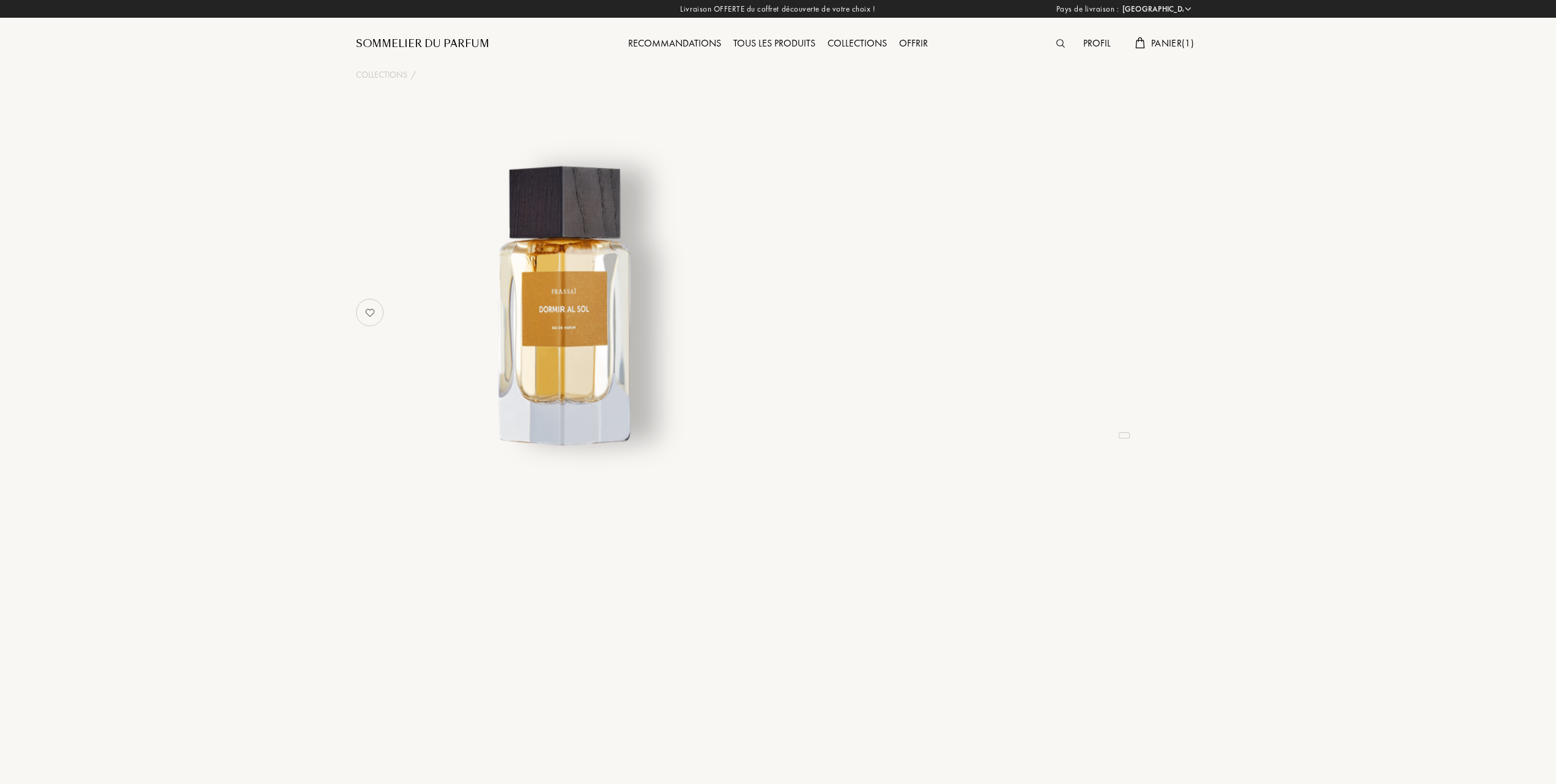
select select "FR"
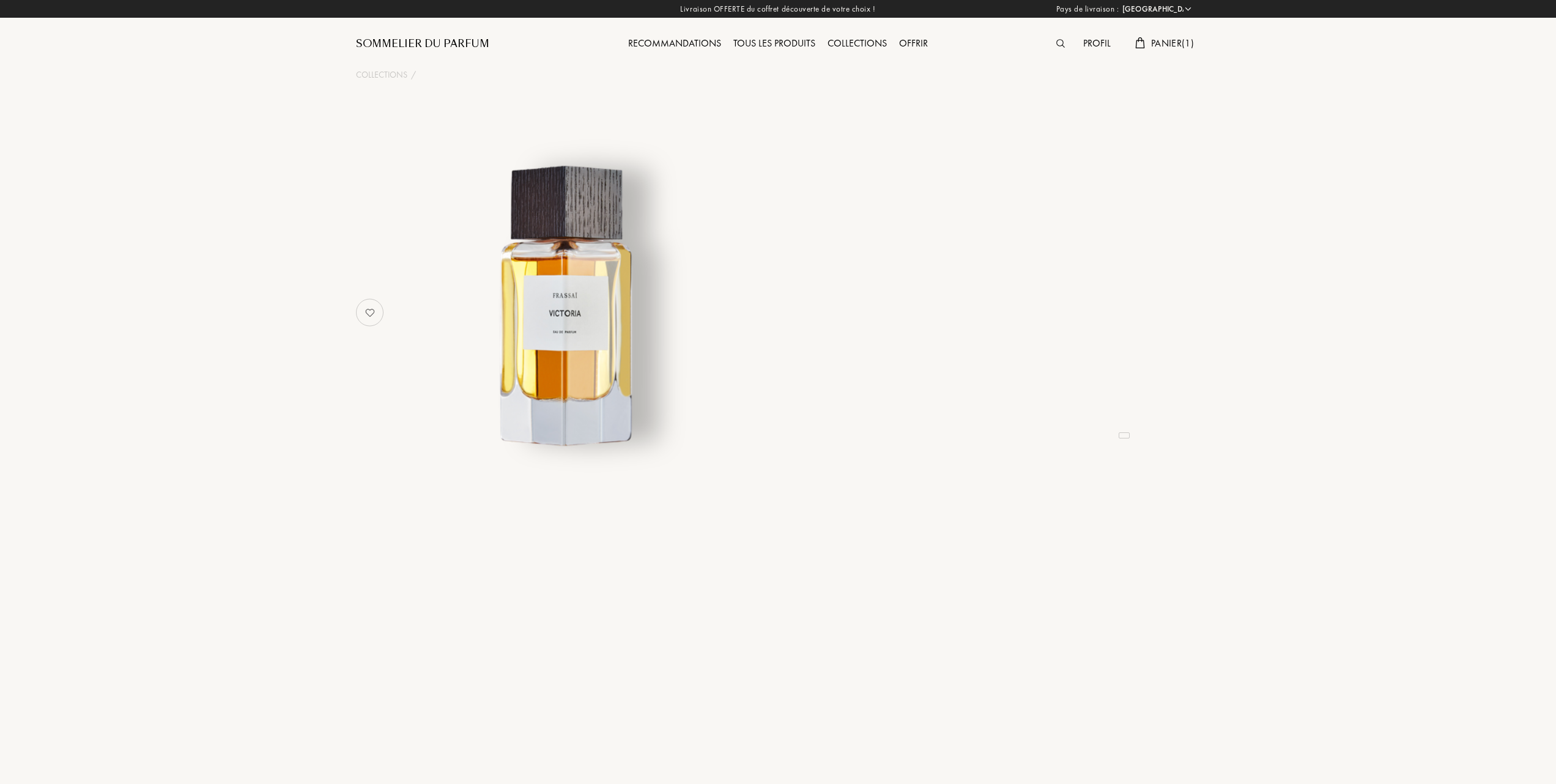
select select "FR"
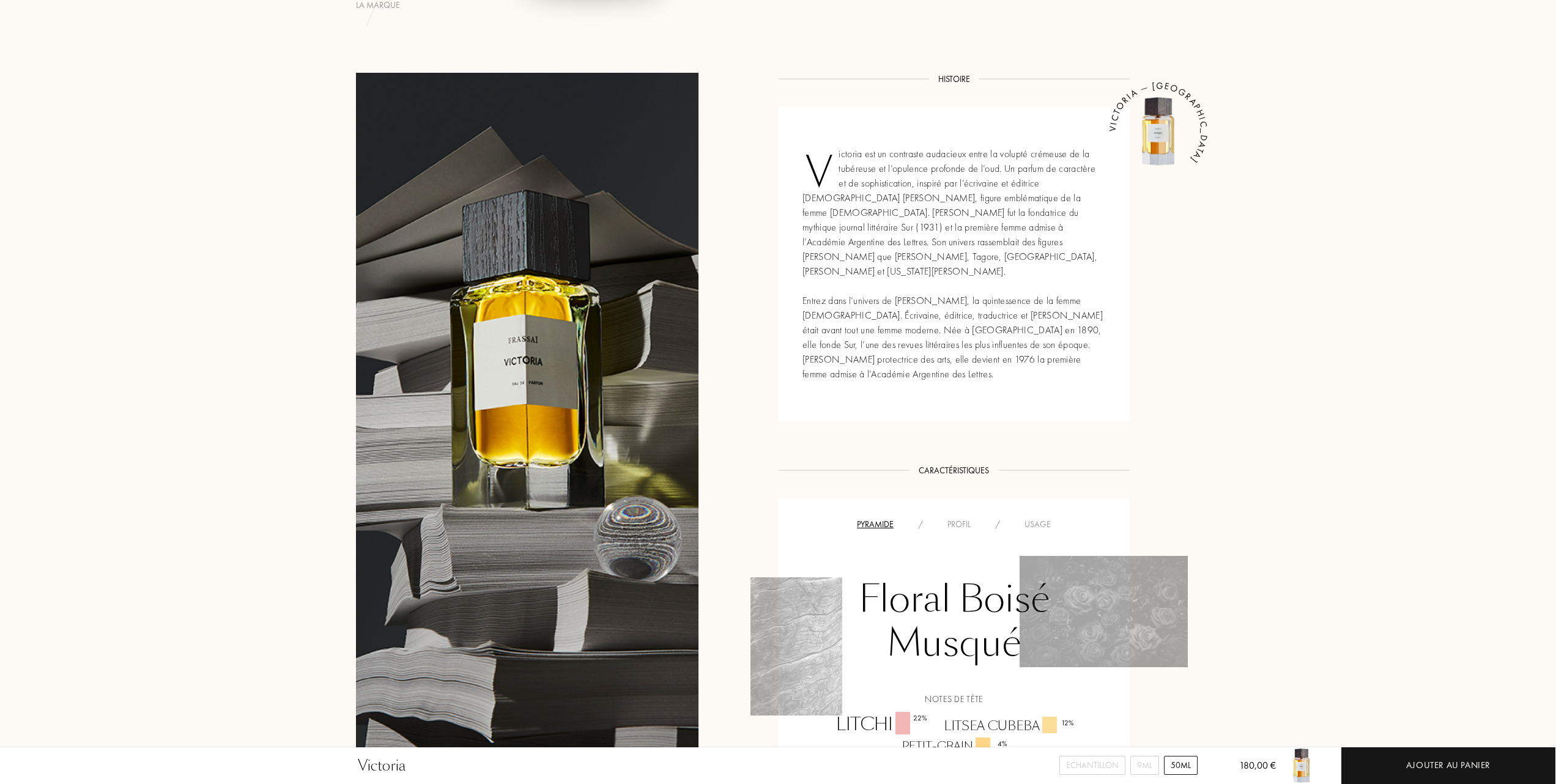
scroll to position [407, 0]
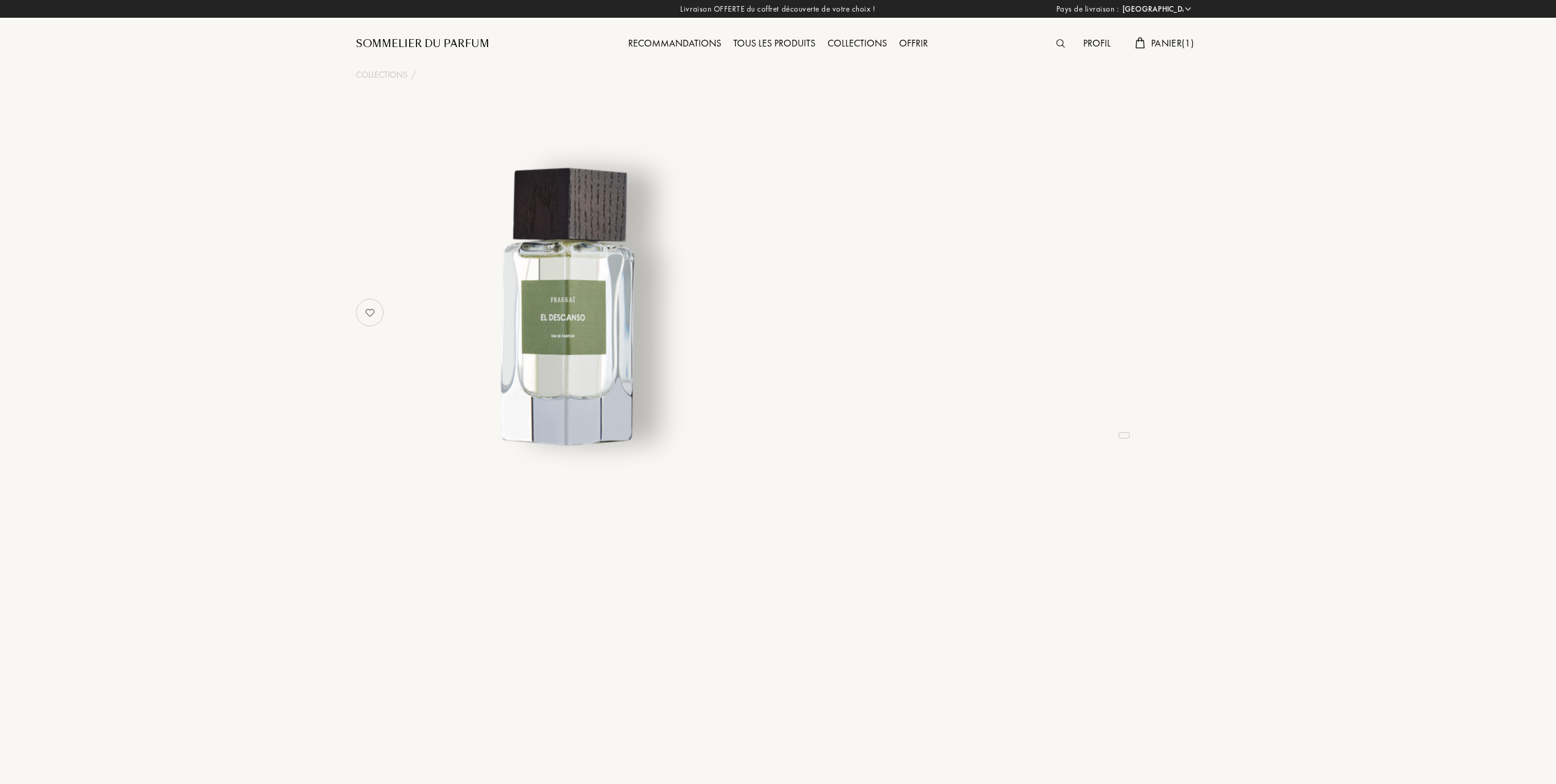
select select "FR"
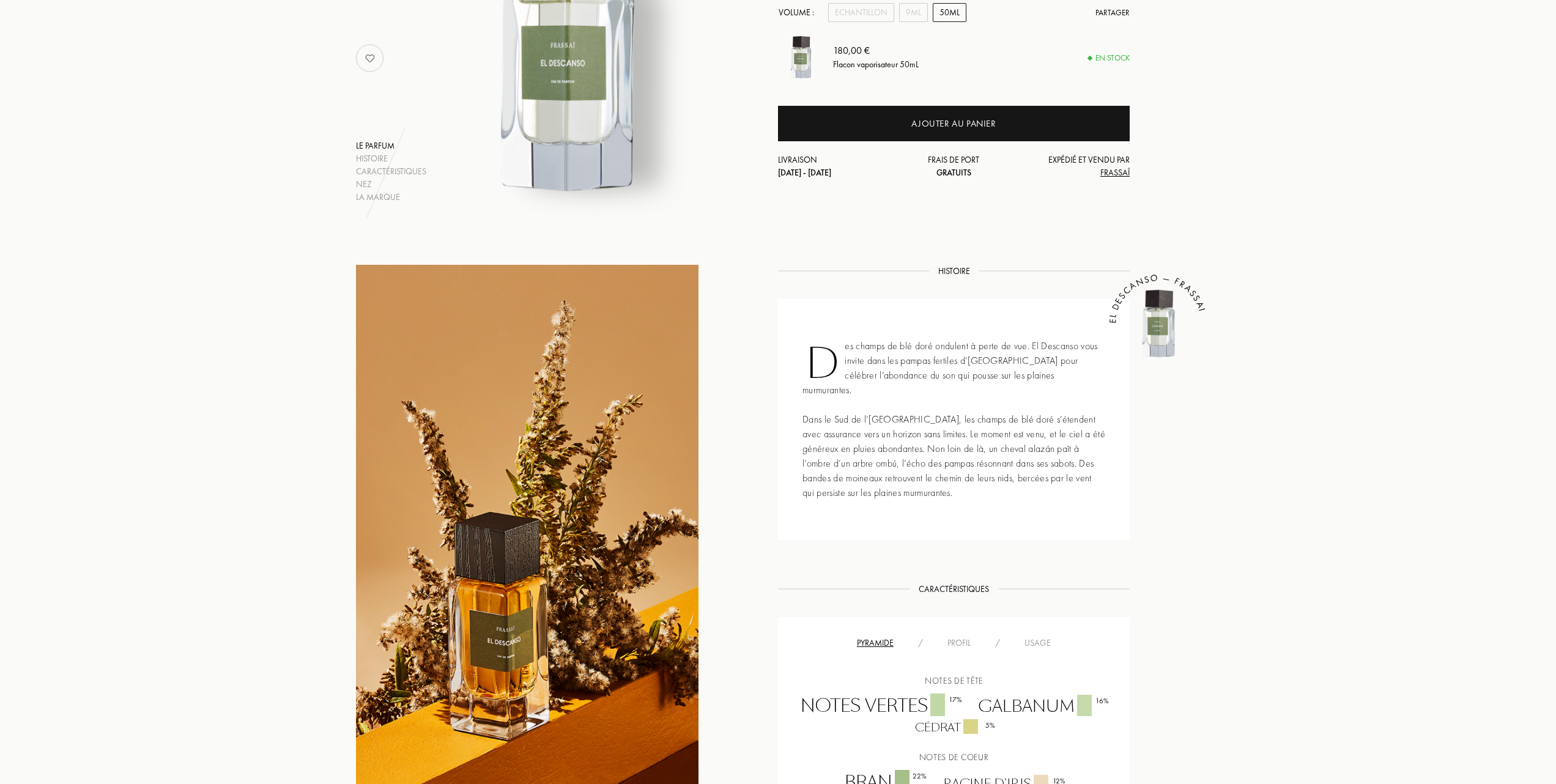
scroll to position [407, 0]
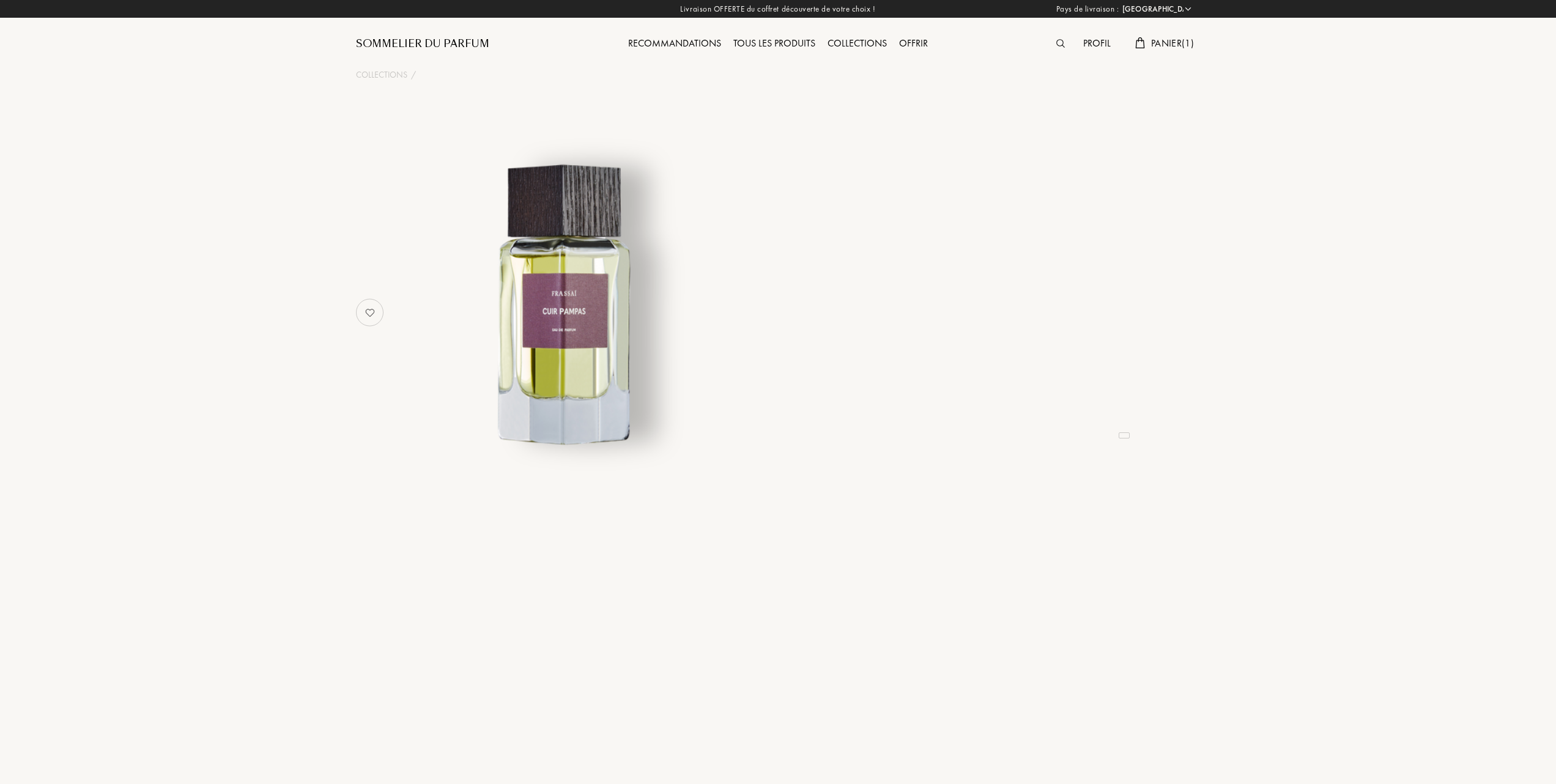
select select "FR"
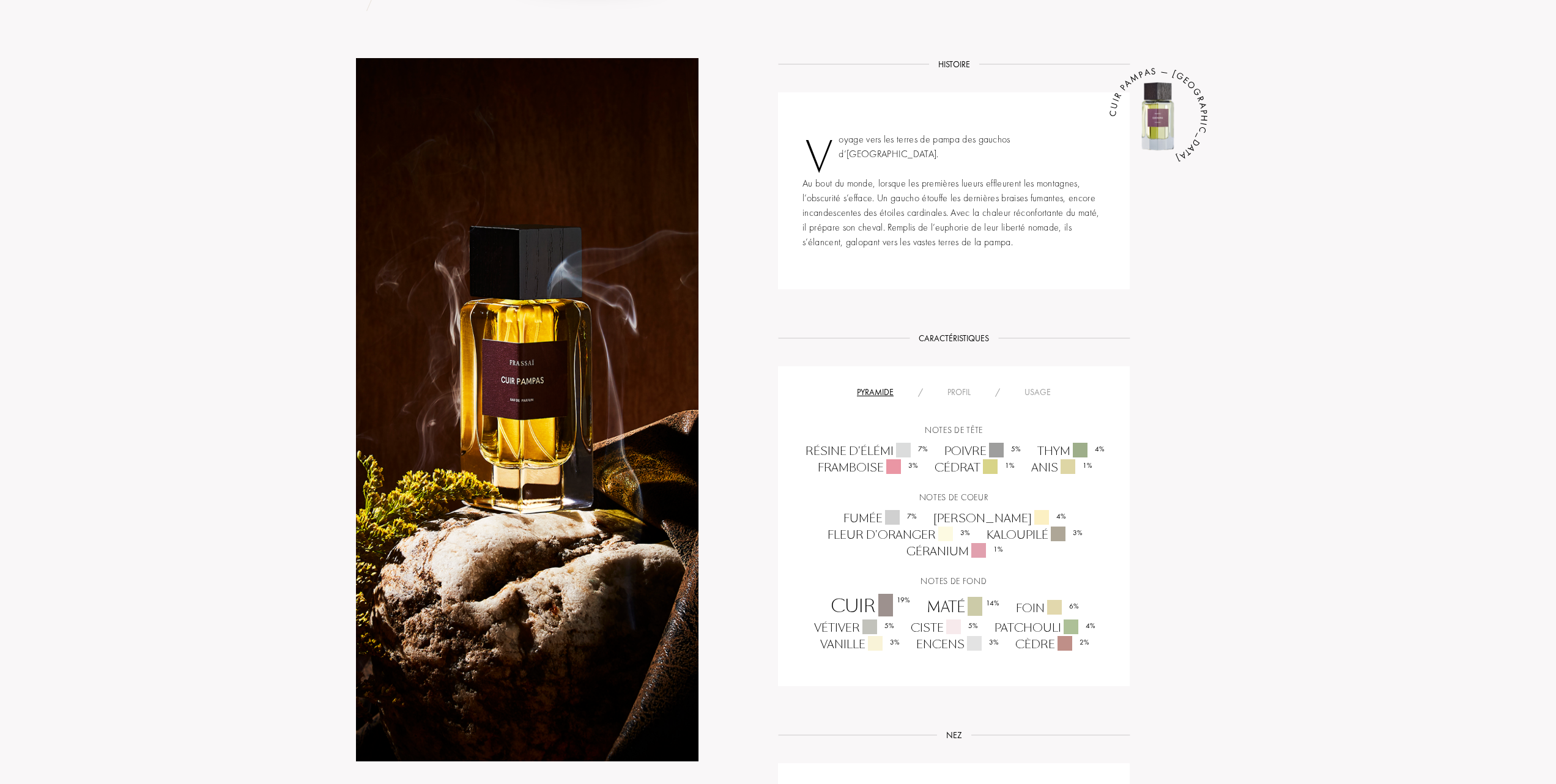
scroll to position [489, 0]
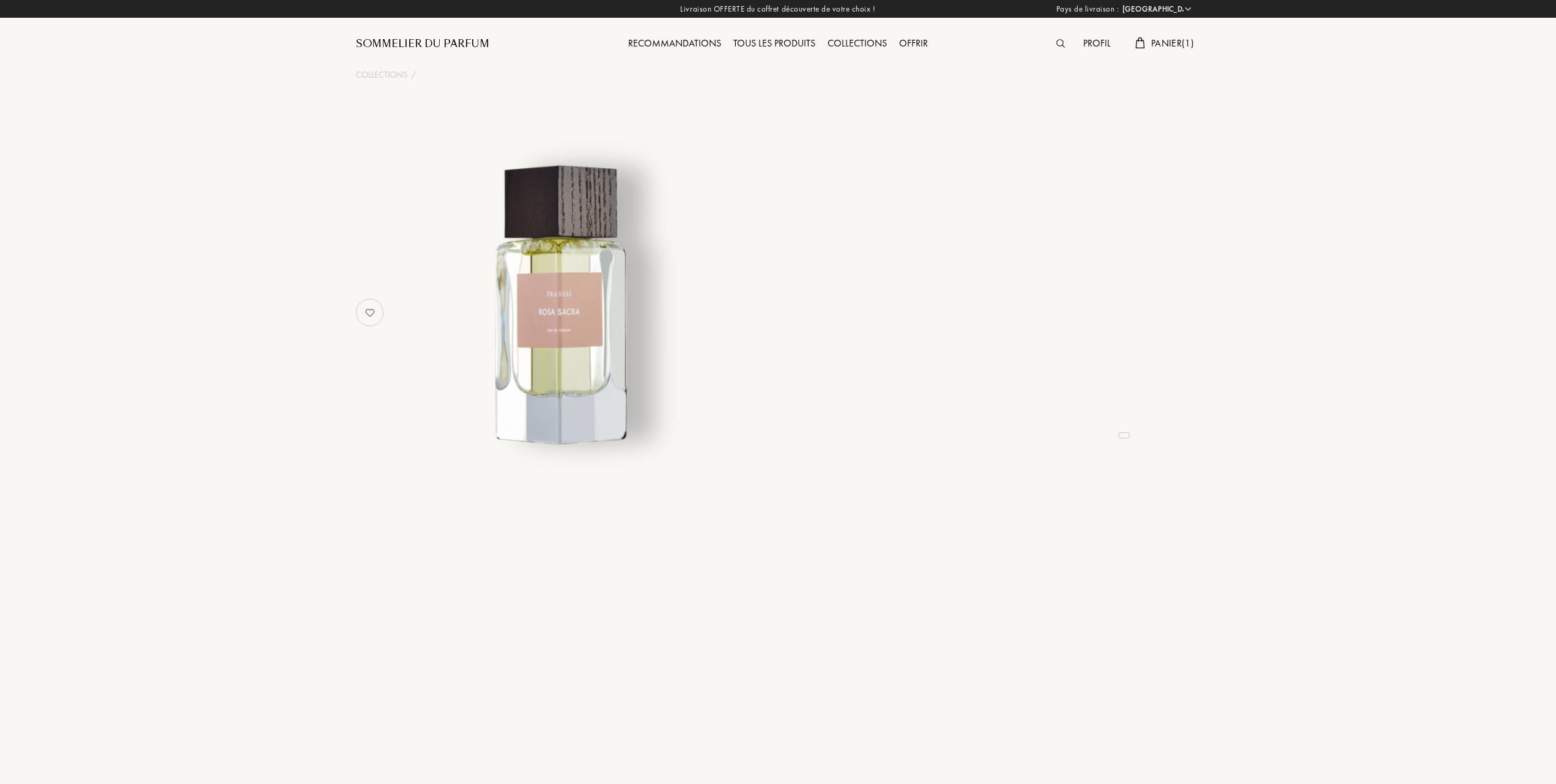
select select "FR"
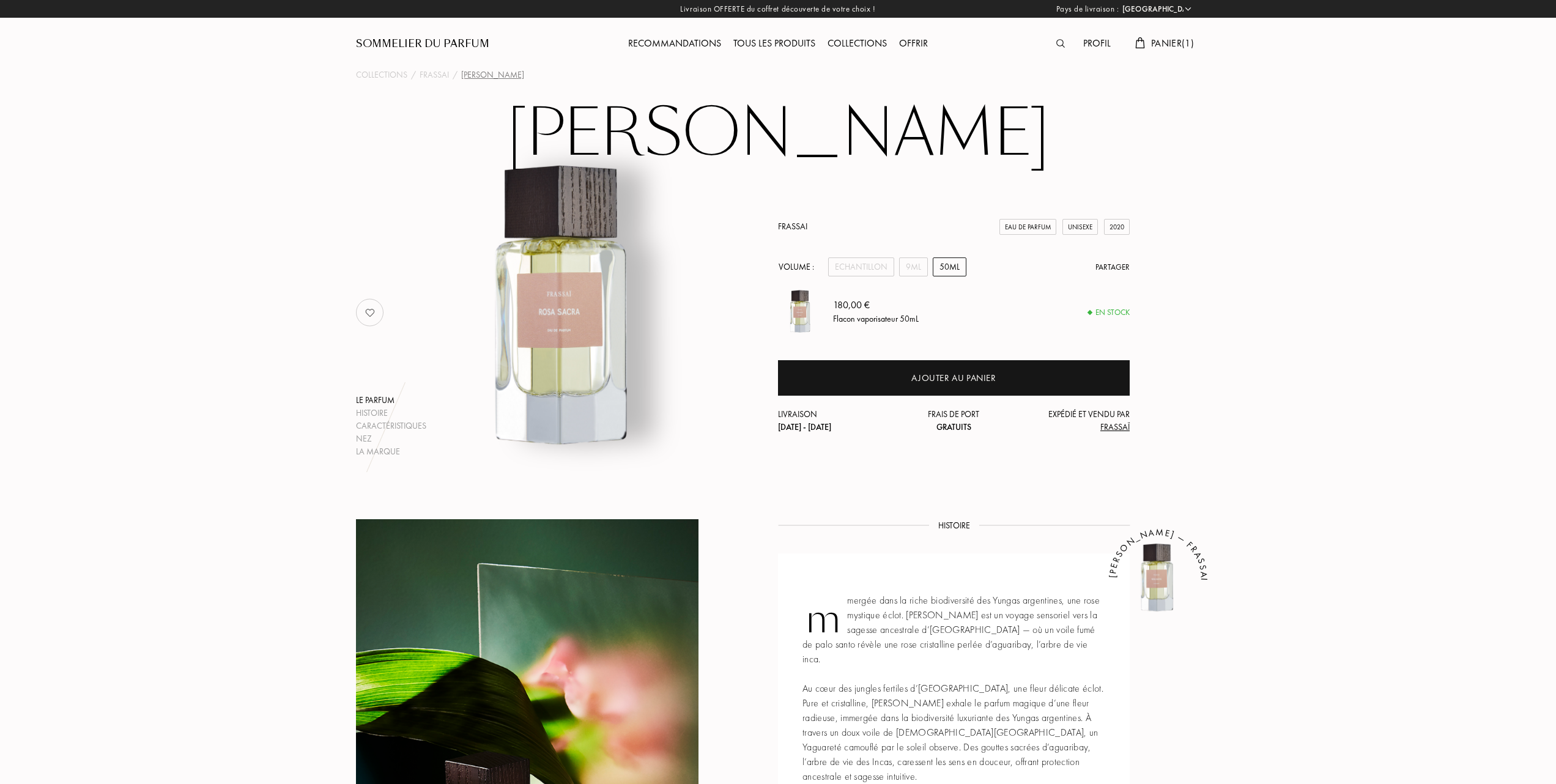
click at [804, 228] on link "Frassai" at bounding box center [792, 226] width 29 height 11
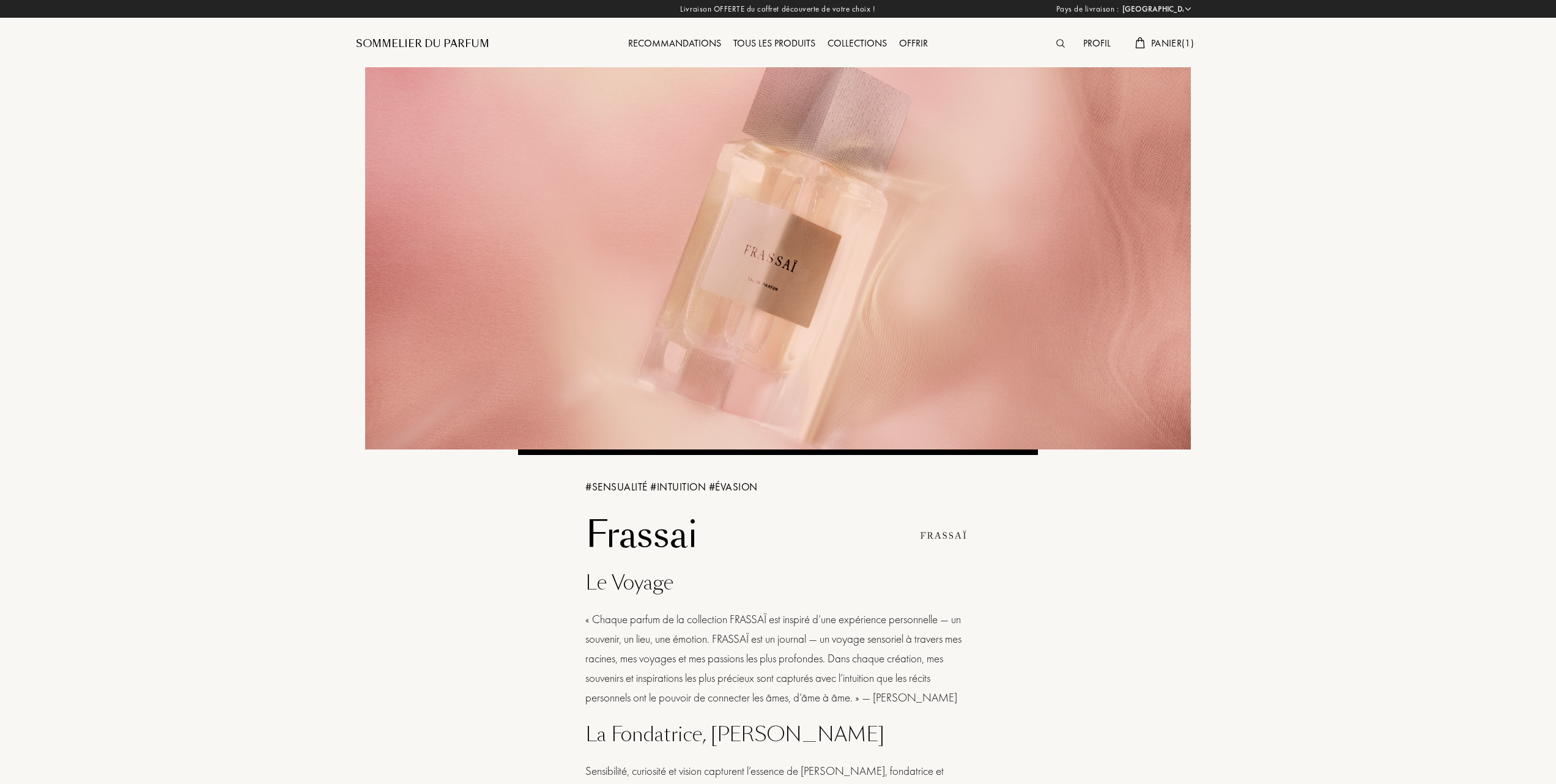
select select "FR"
click at [764, 45] on div "Tous les produits" at bounding box center [774, 44] width 94 height 16
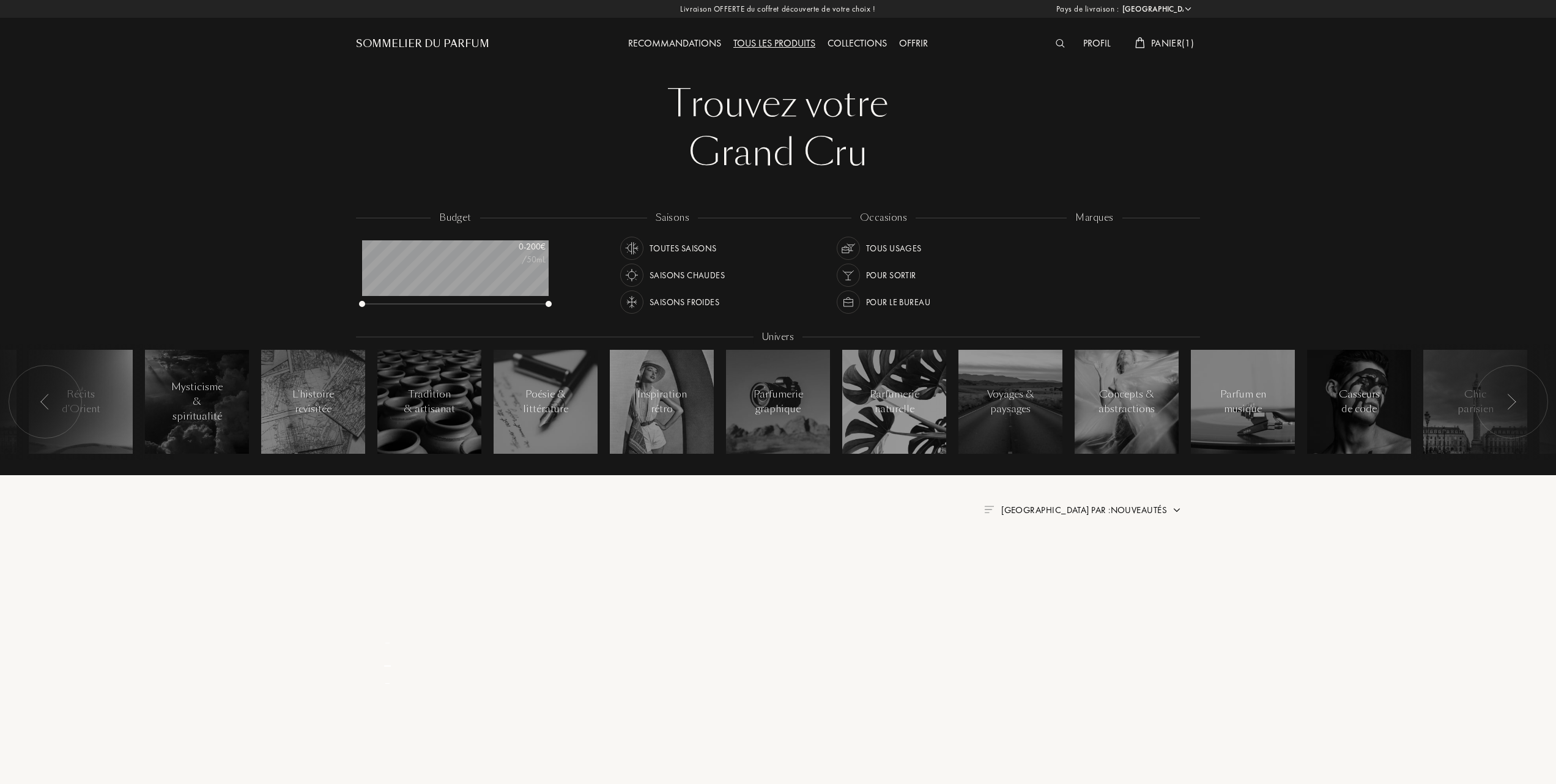
select select "FR"
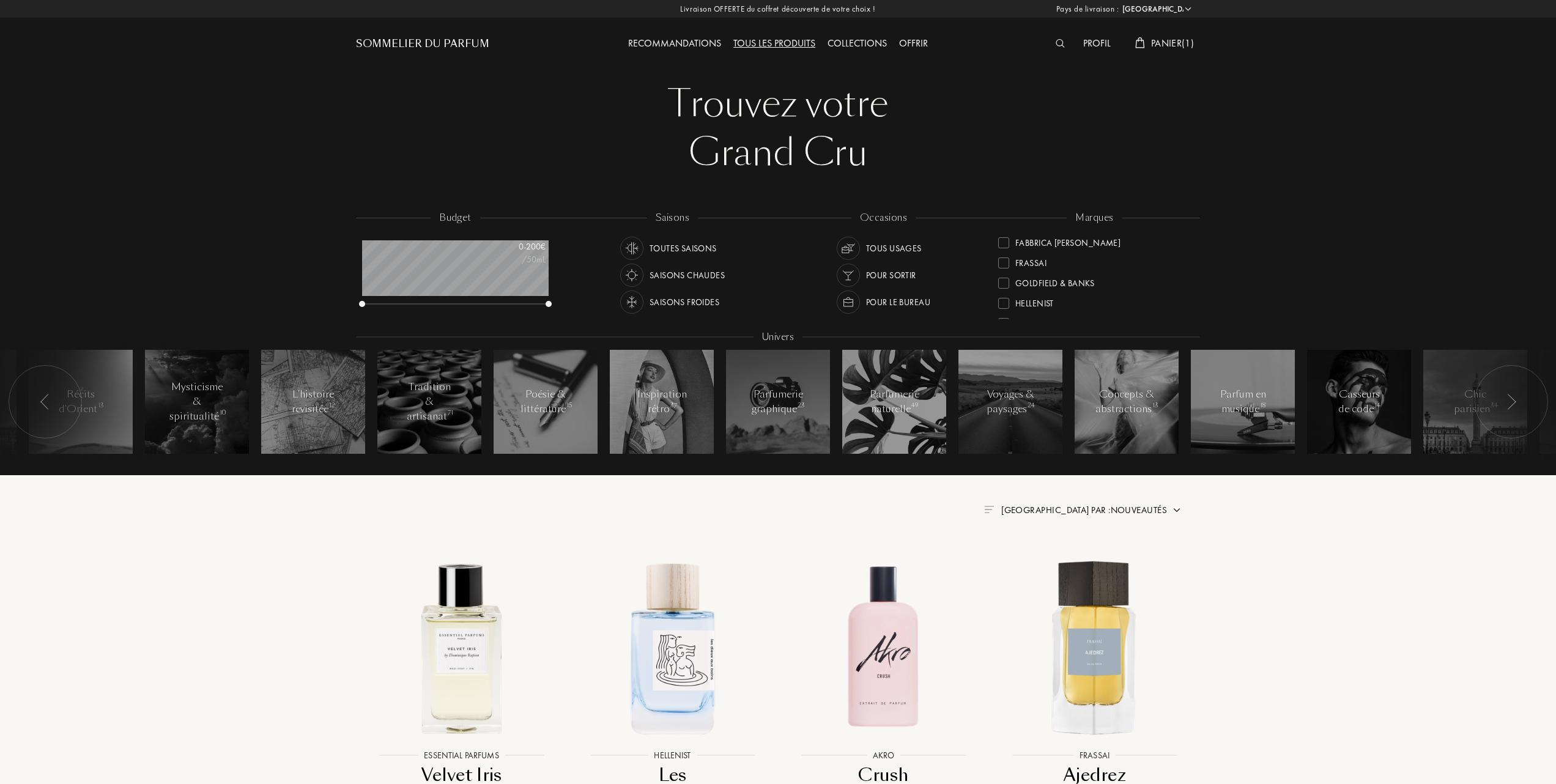
scroll to position [162, 0]
click at [1006, 257] on div at bounding box center [1004, 262] width 11 height 11
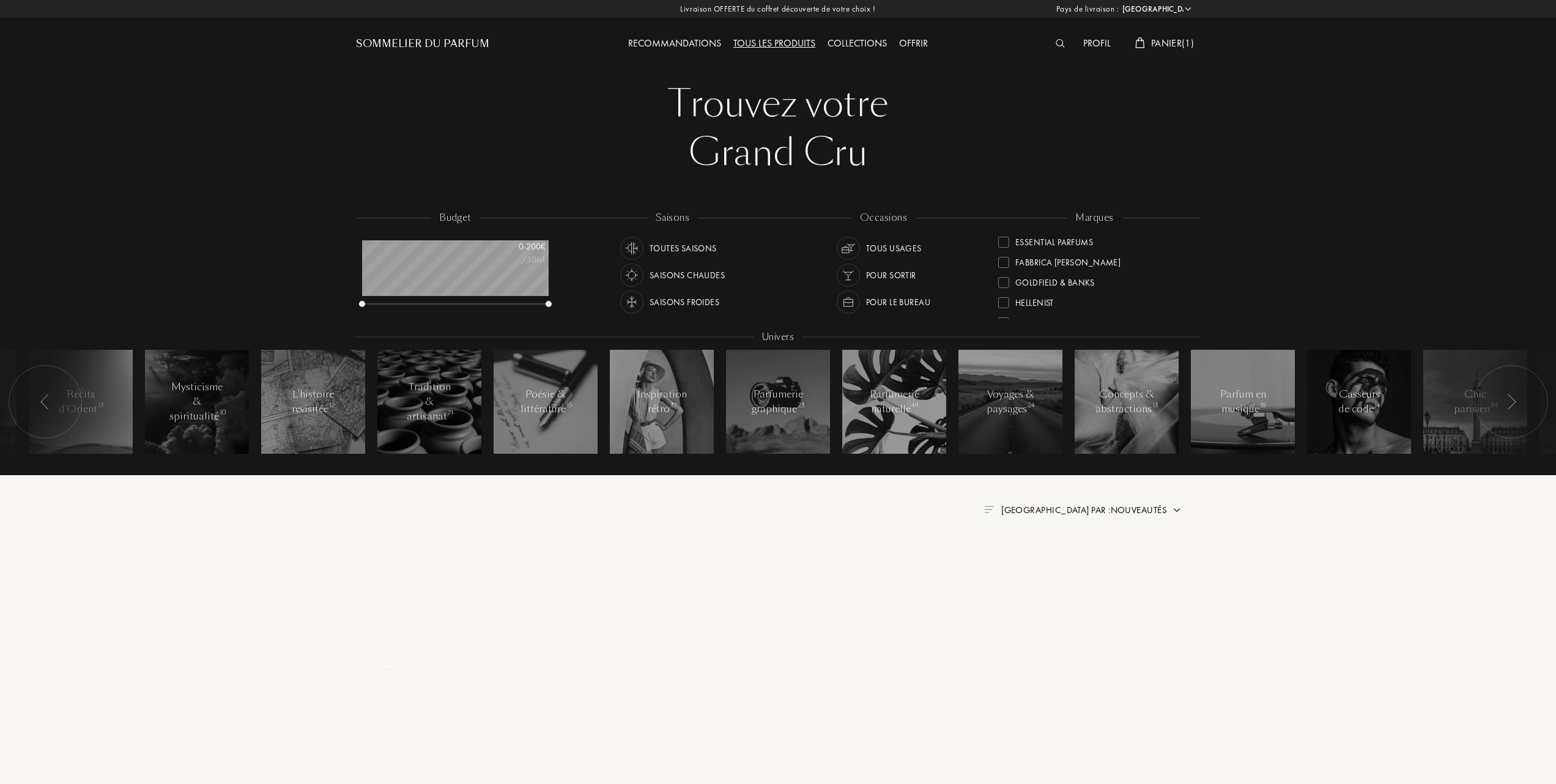
scroll to position [0, 0]
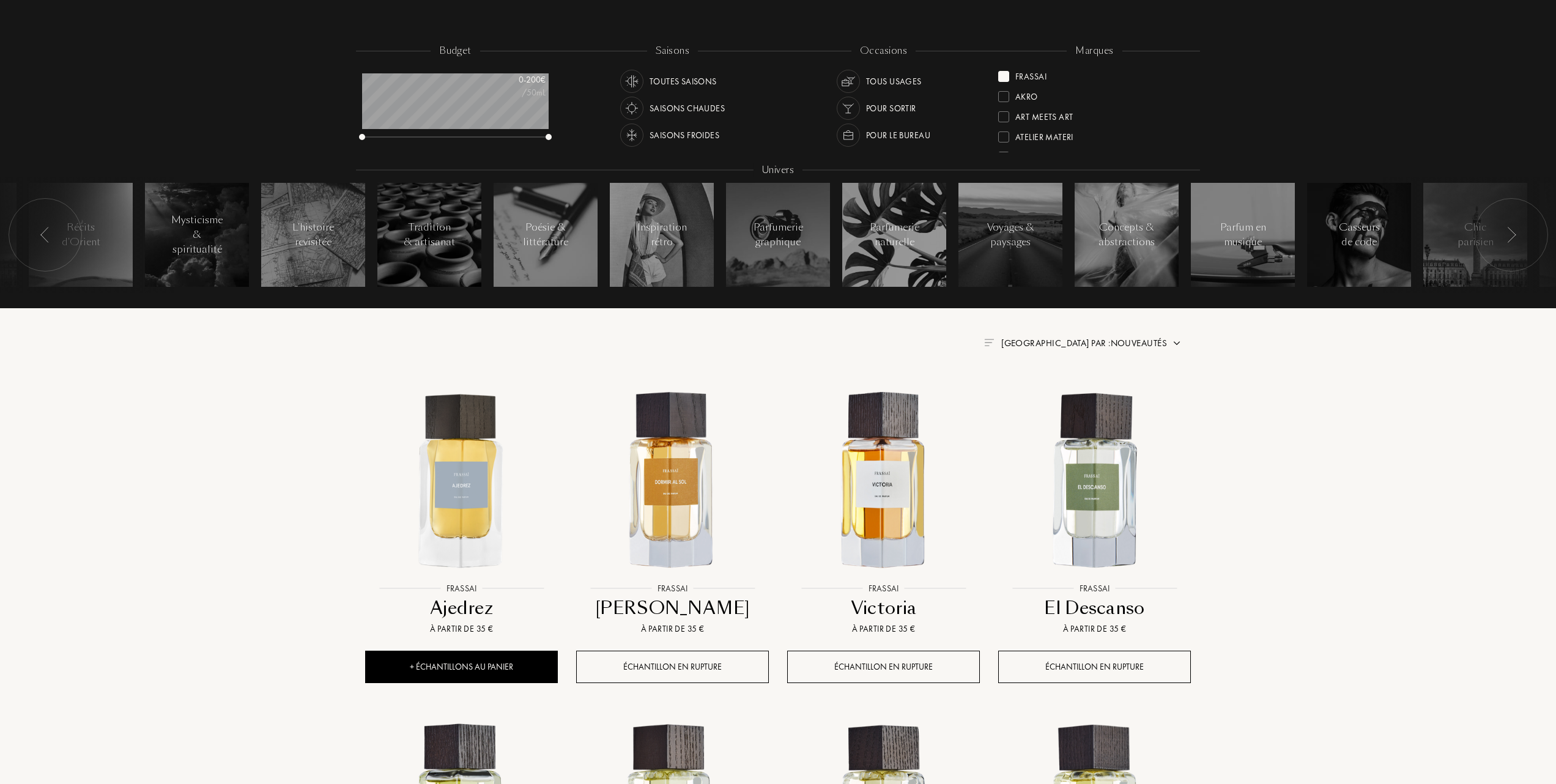
scroll to position [162, 0]
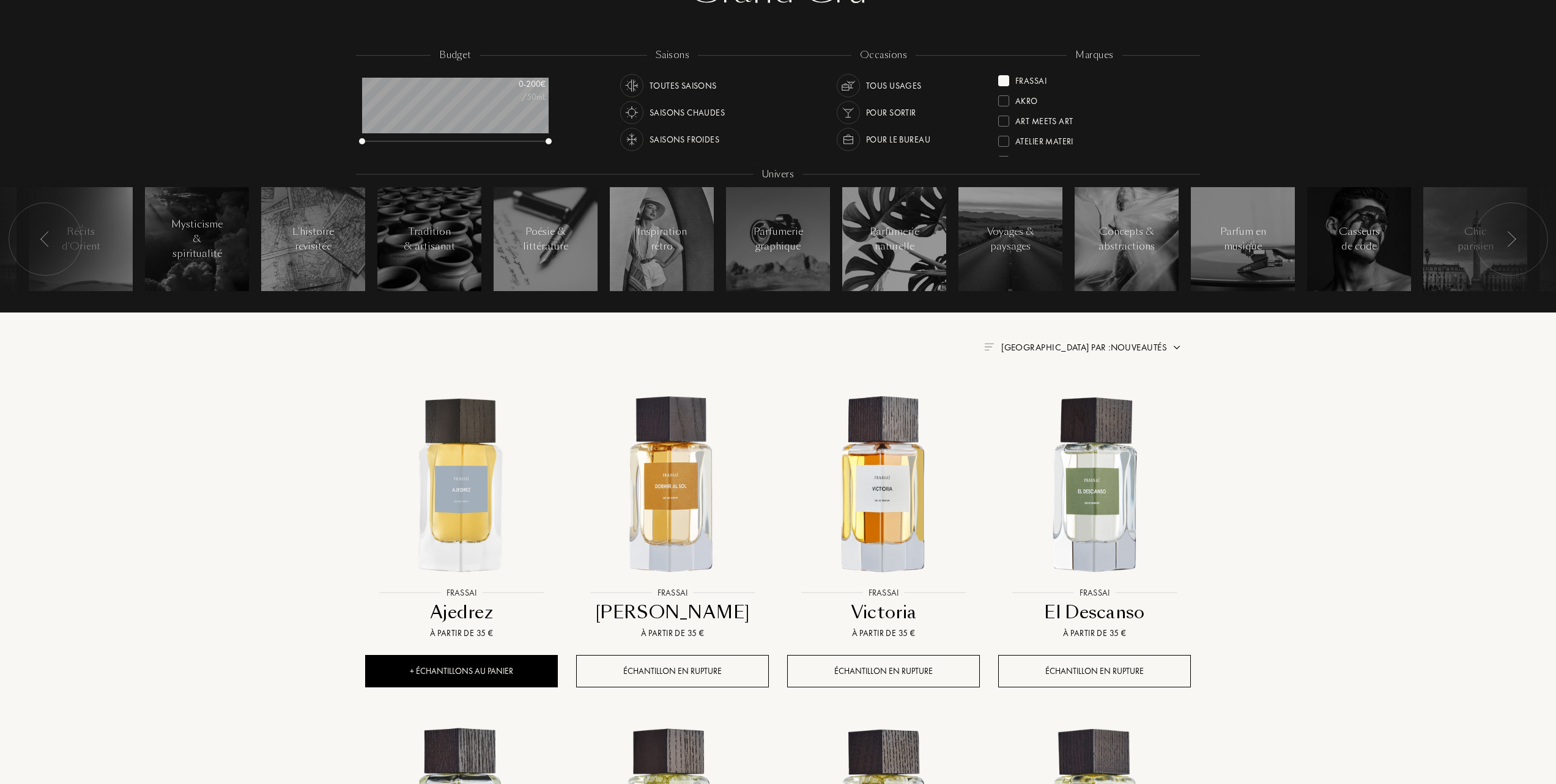
click at [1127, 343] on span "Trier par : Nouveautés" at bounding box center [1084, 347] width 166 height 12
drag, startPoint x: 1055, startPoint y: 398, endPoint x: 1040, endPoint y: 399, distance: 15.0
click at [1053, 398] on div at bounding box center [1055, 401] width 9 height 9
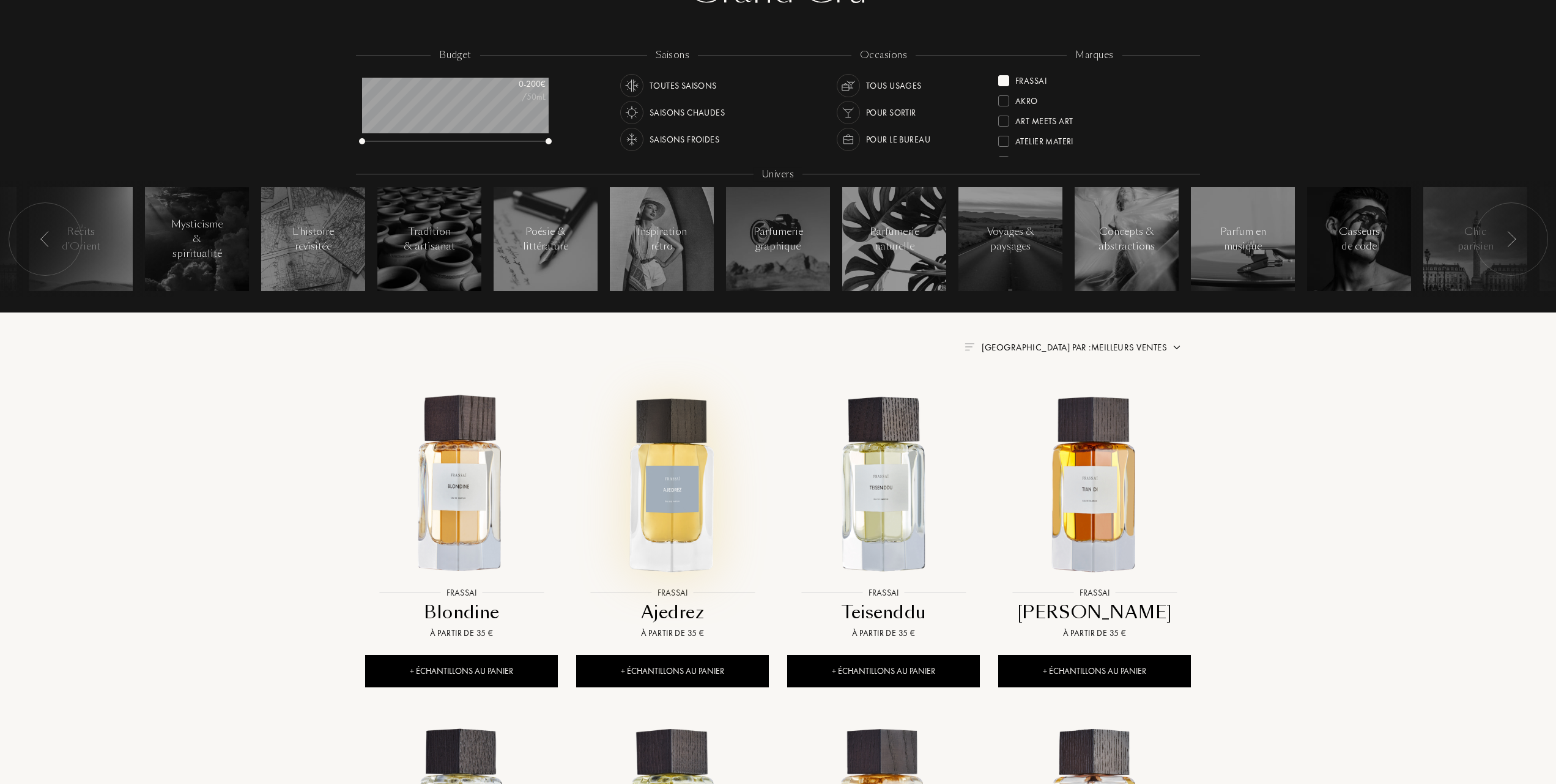
scroll to position [245, 0]
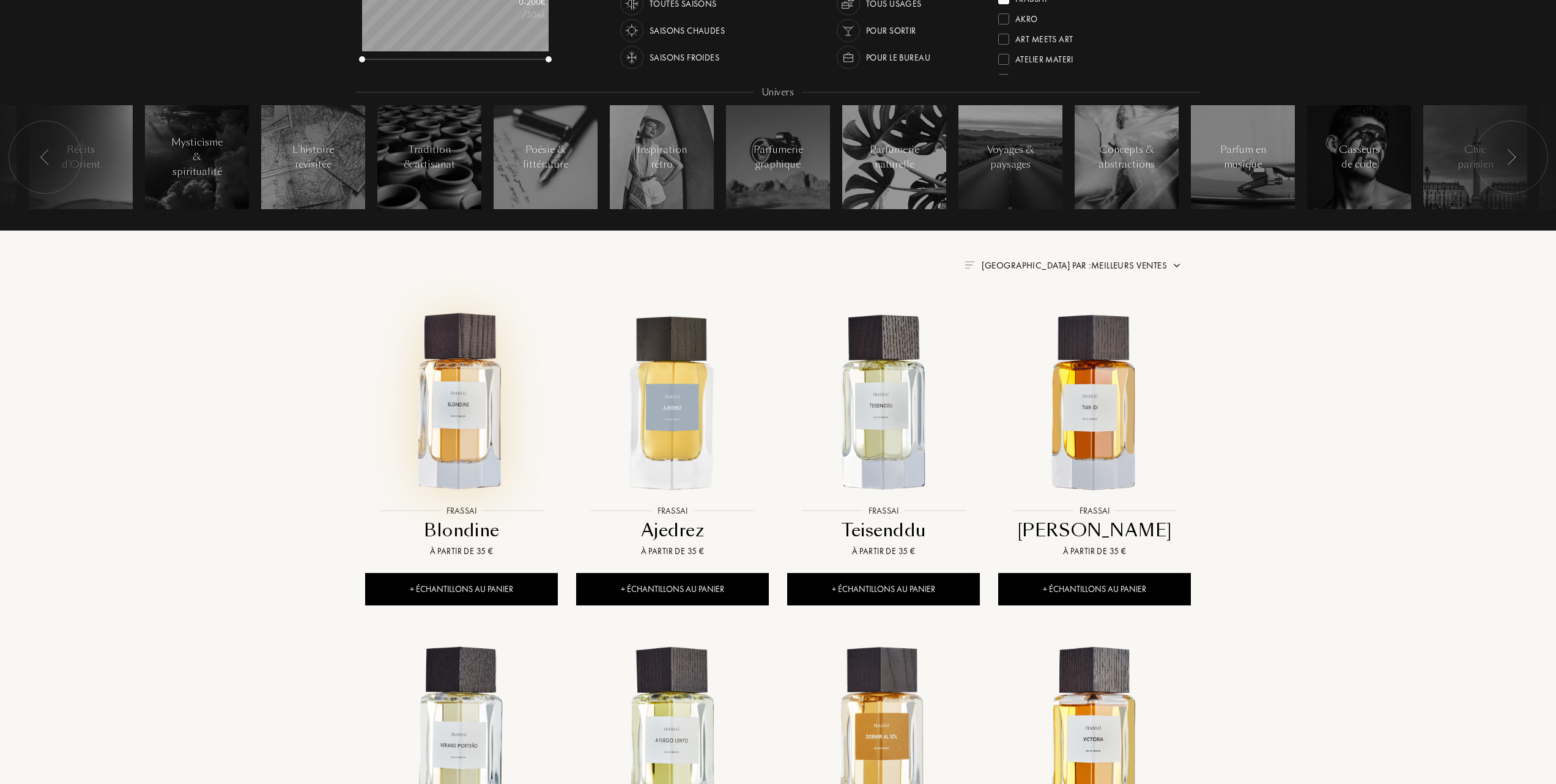
click at [444, 421] on img at bounding box center [461, 402] width 190 height 190
click at [871, 428] on img at bounding box center [883, 402] width 190 height 190
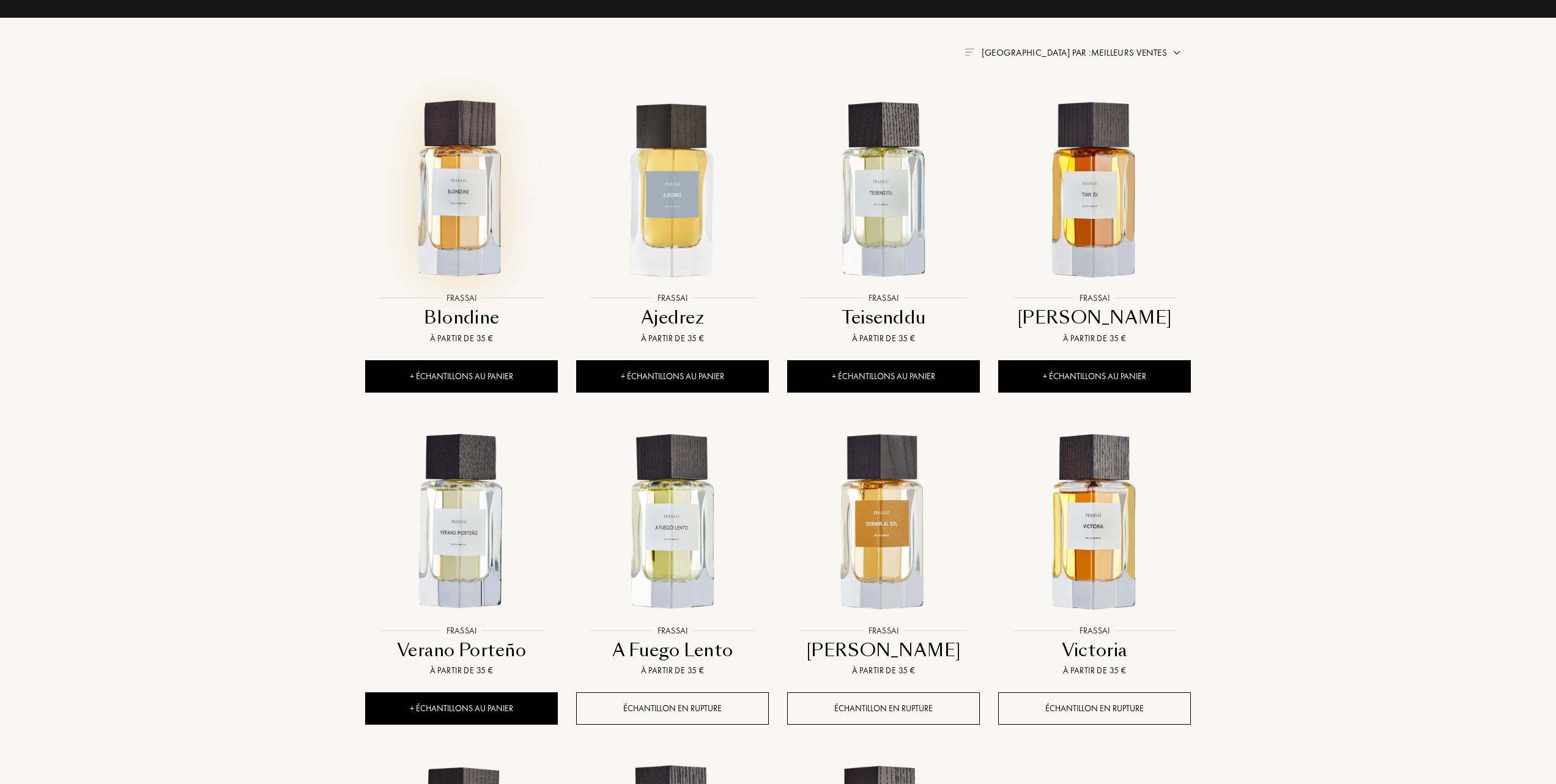
scroll to position [489, 0]
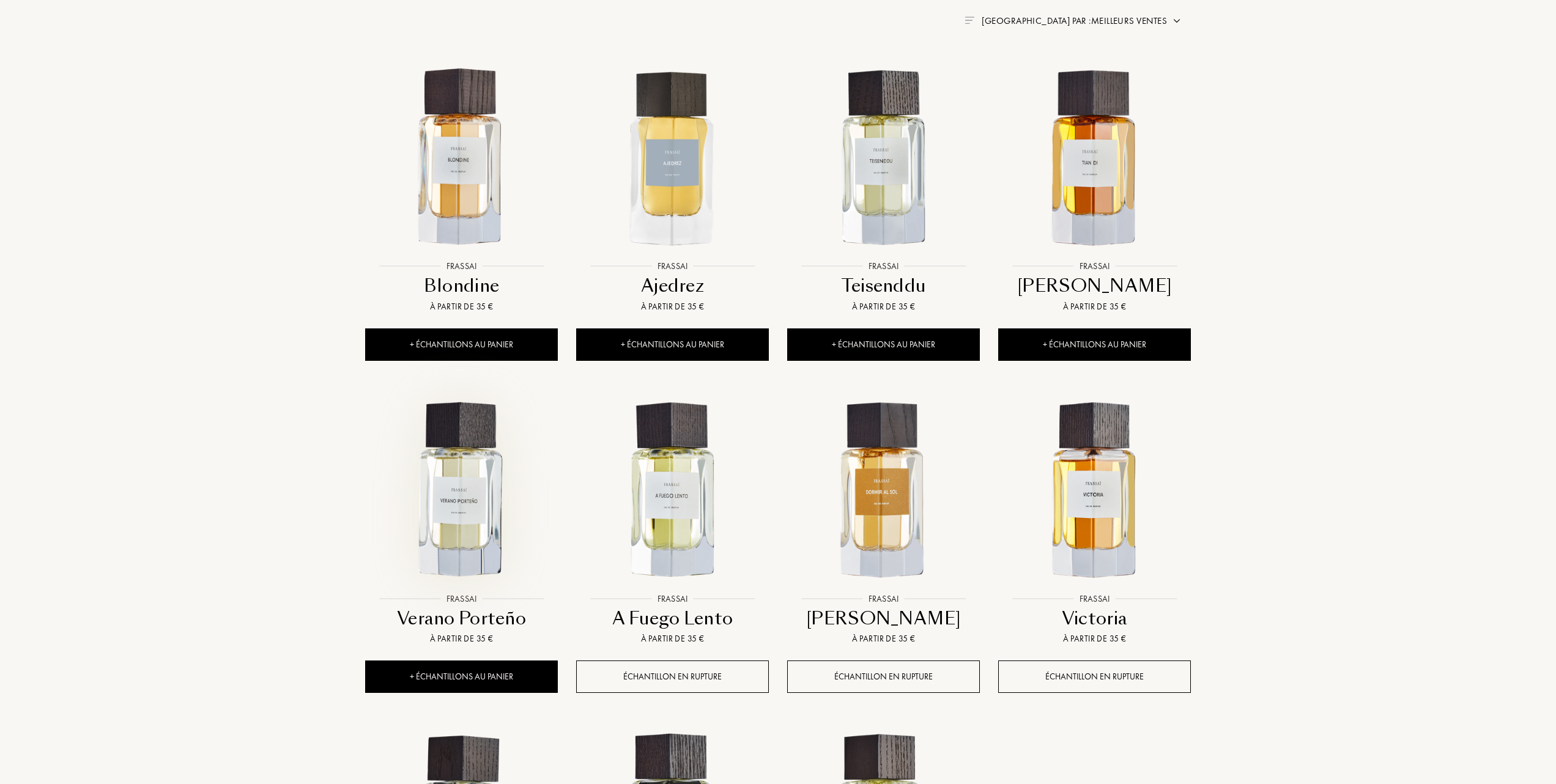
click at [465, 536] on img at bounding box center [461, 490] width 190 height 190
click at [879, 515] on img at bounding box center [883, 490] width 190 height 190
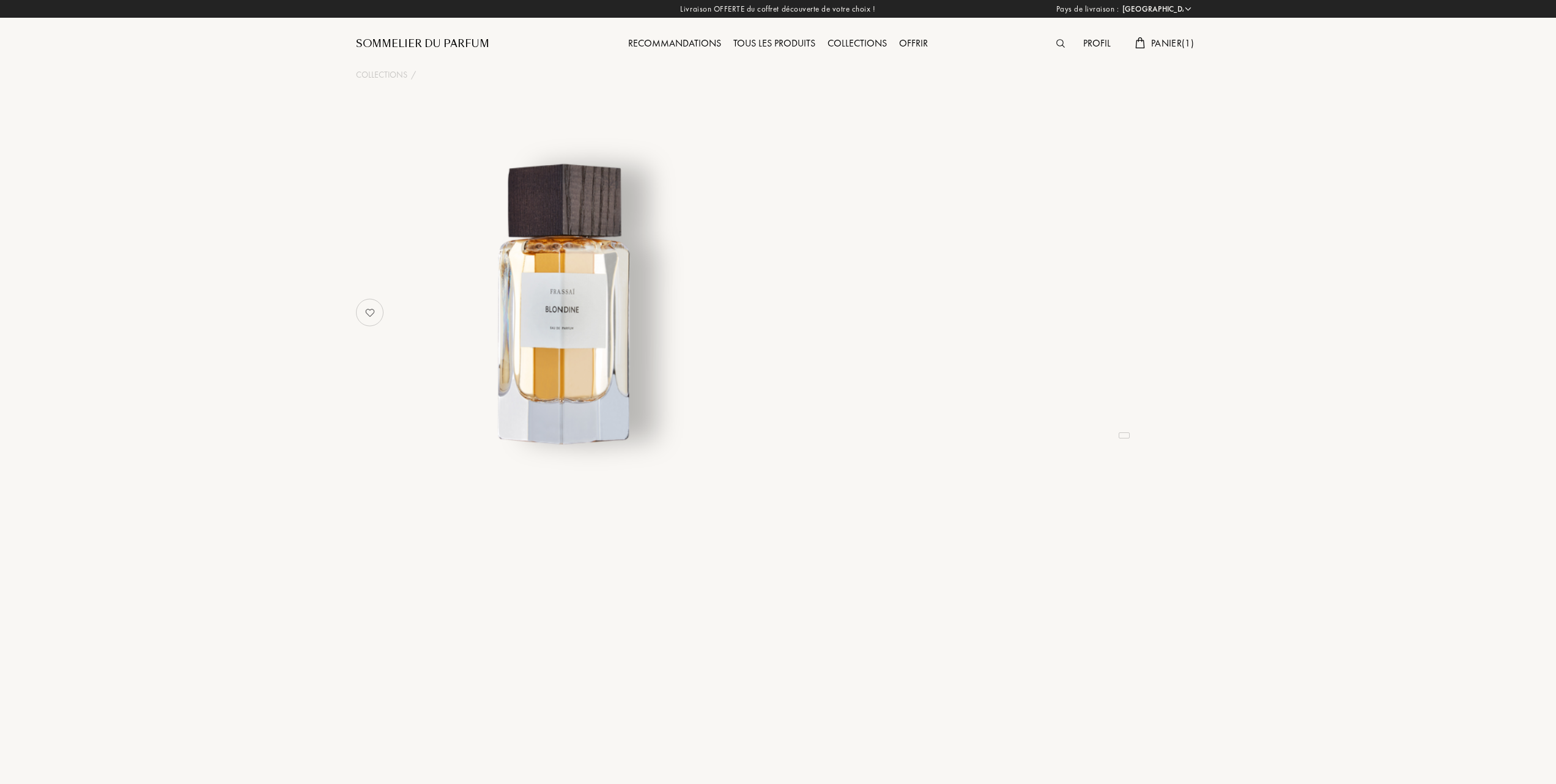
select select "FR"
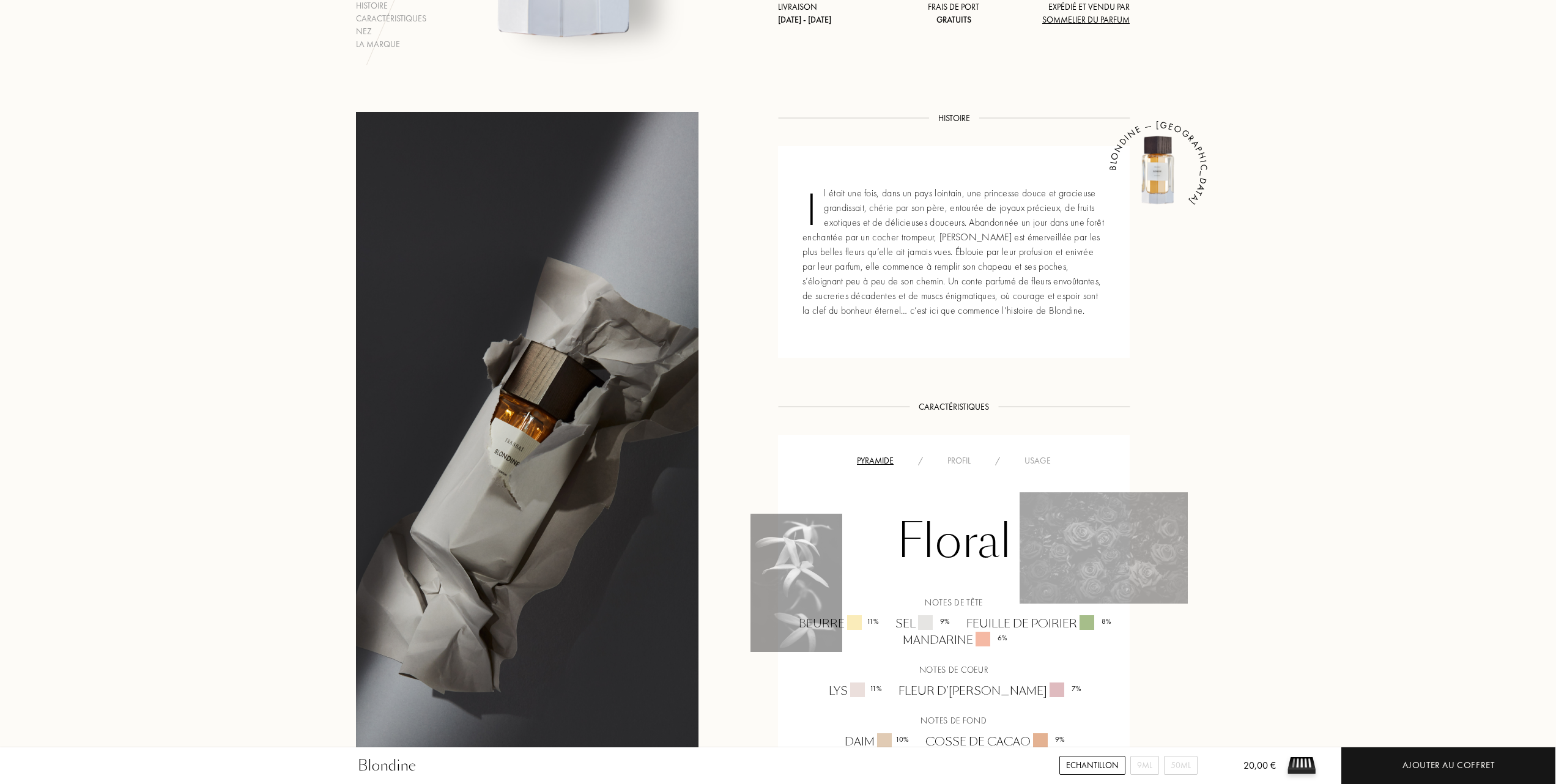
scroll to position [489, 0]
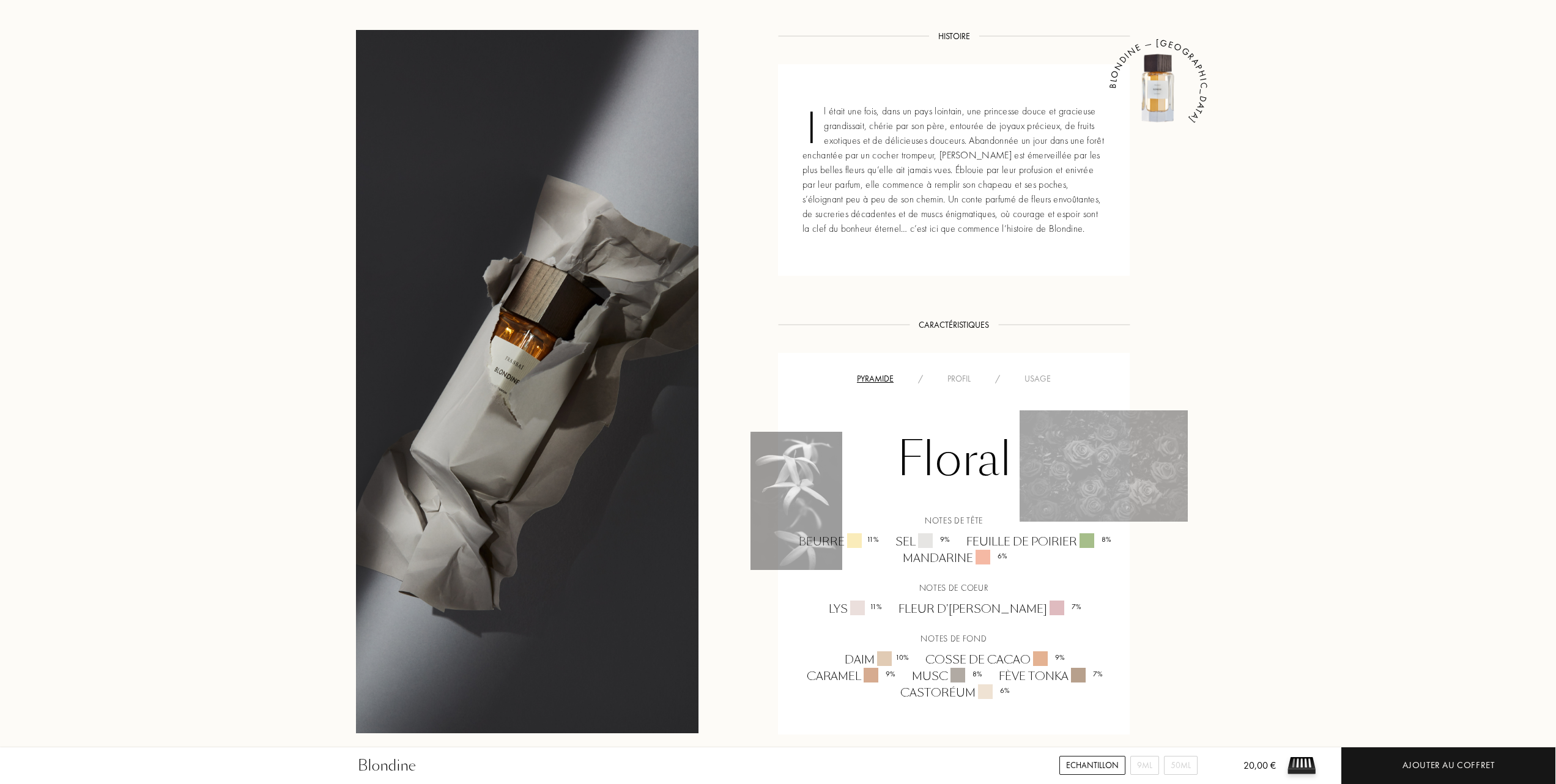
click at [974, 377] on div "Profil" at bounding box center [959, 379] width 48 height 13
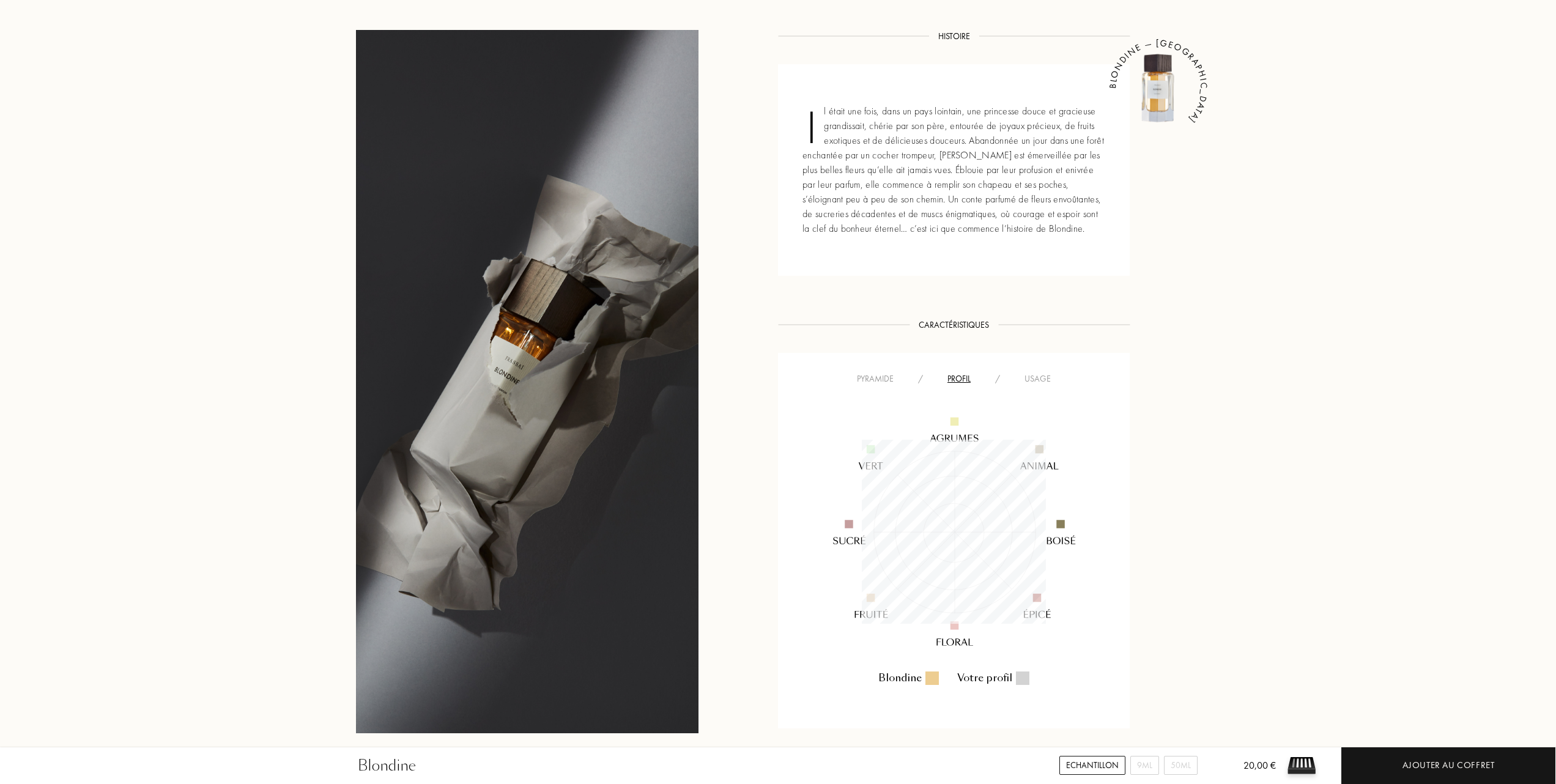
scroll to position [184, 184]
click at [1038, 377] on div "Usage" at bounding box center [1037, 379] width 51 height 13
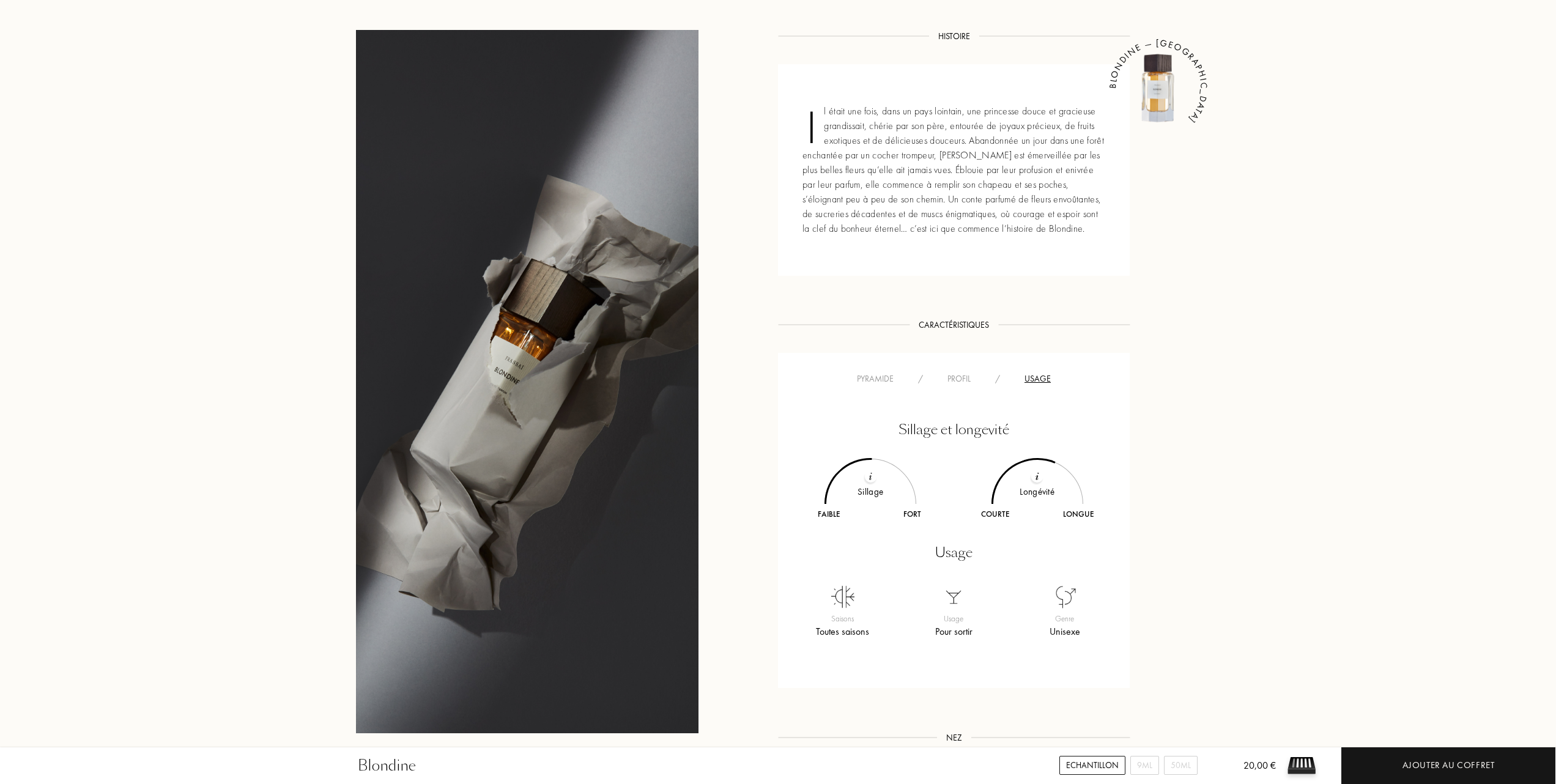
click at [868, 378] on div "Pyramide" at bounding box center [875, 379] width 61 height 13
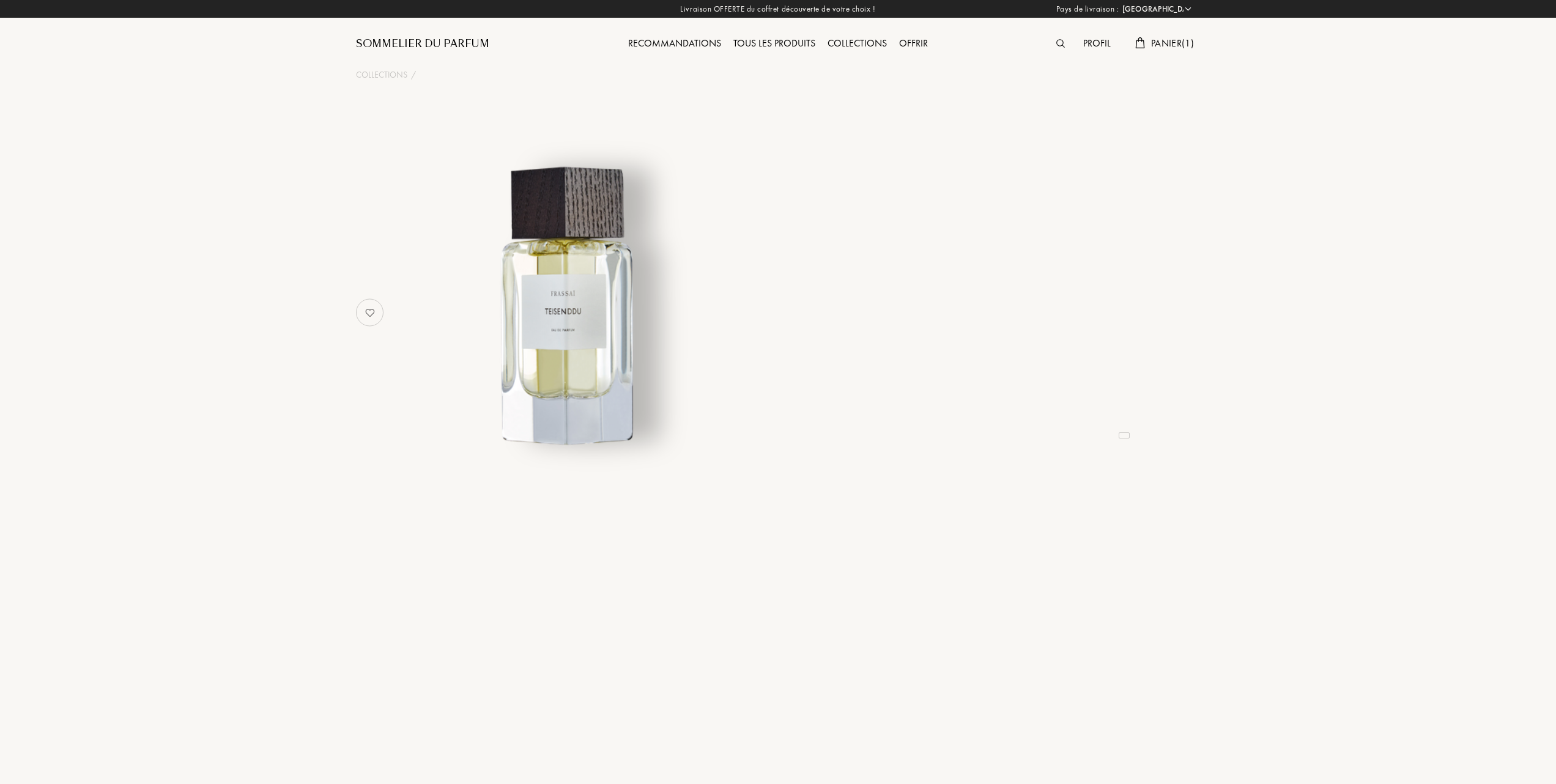
select select "FR"
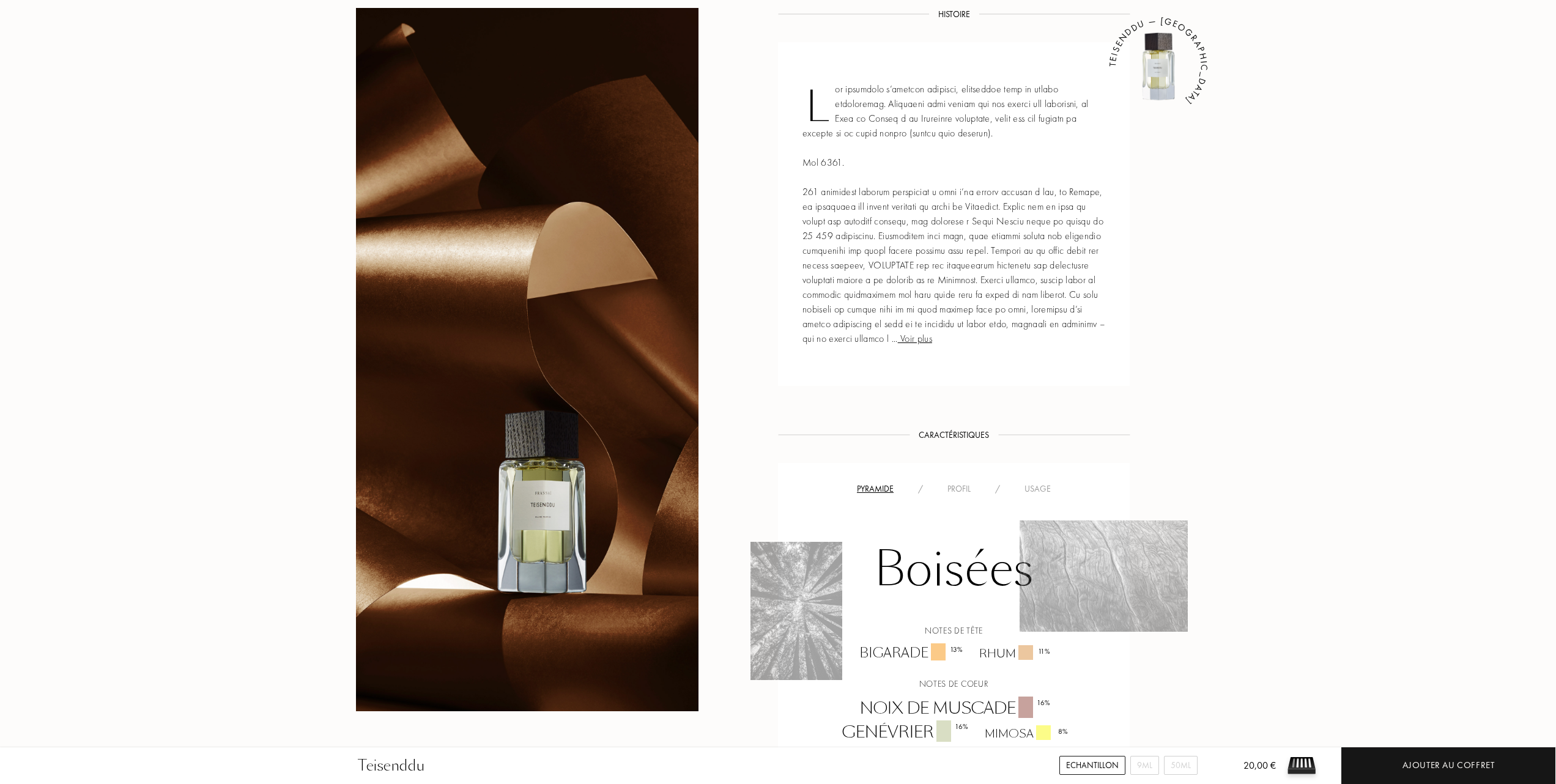
scroll to position [570, 0]
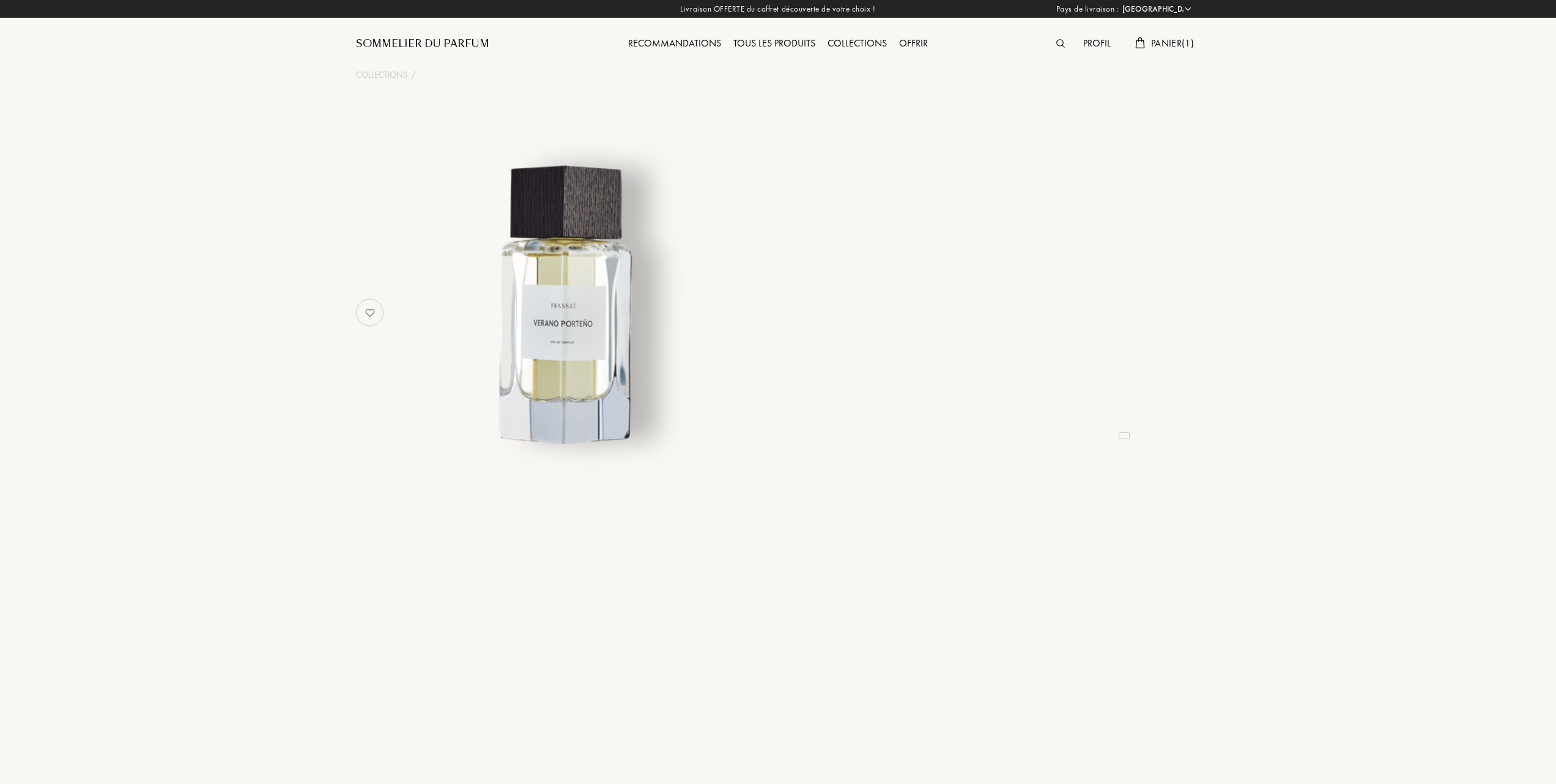
select select "FR"
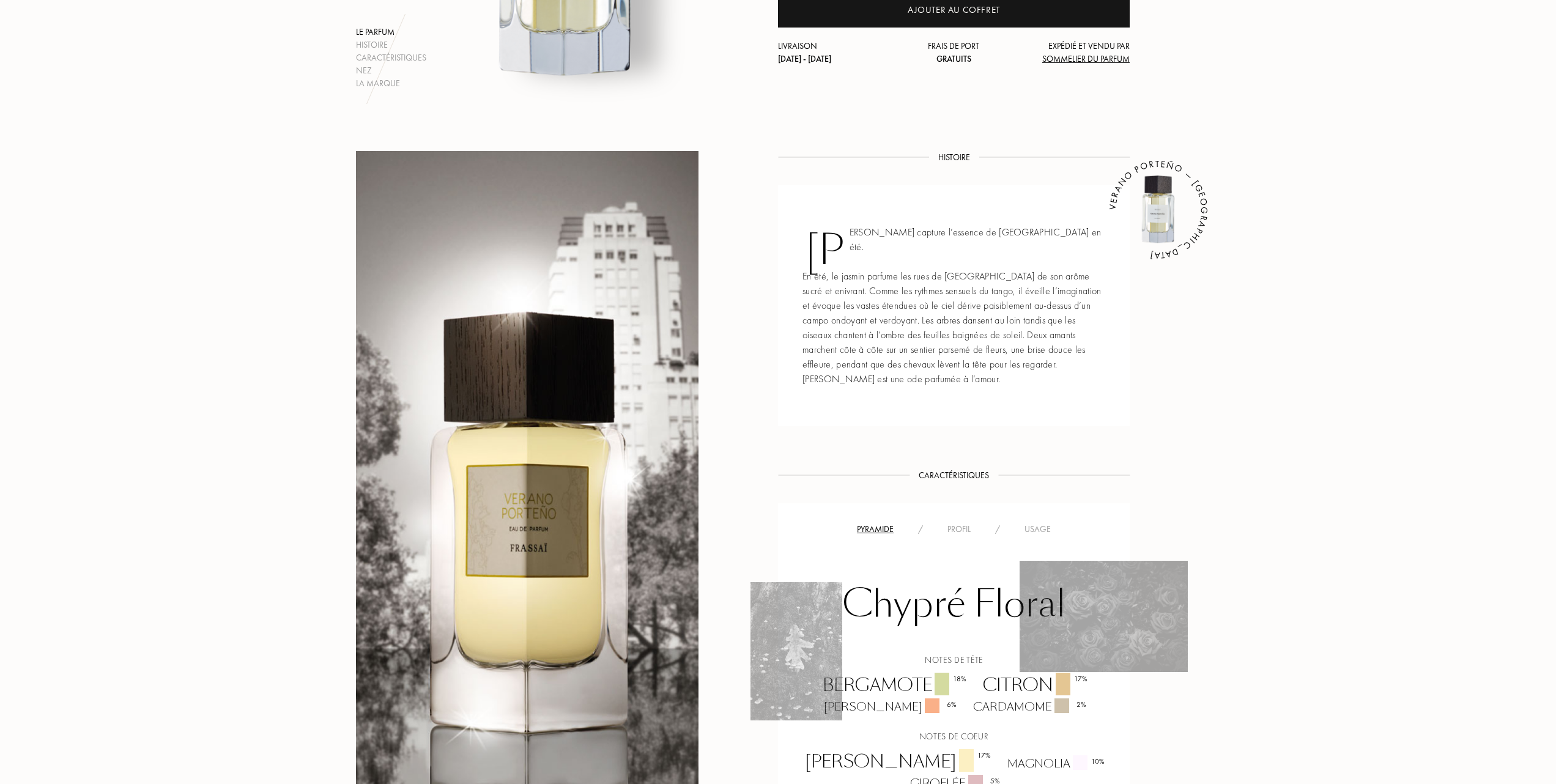
scroll to position [407, 0]
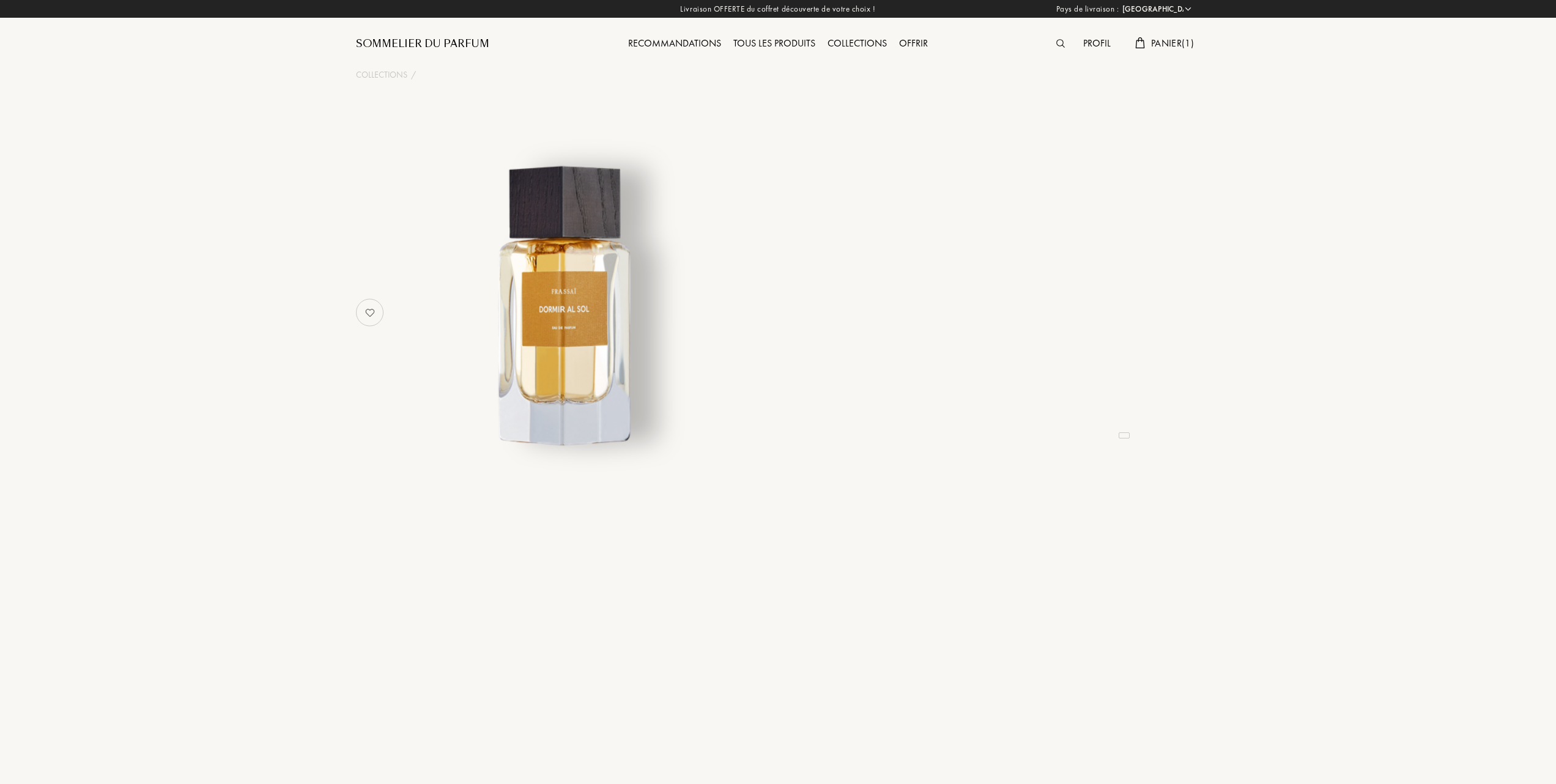
select select "FR"
